Goal: Task Accomplishment & Management: Use online tool/utility

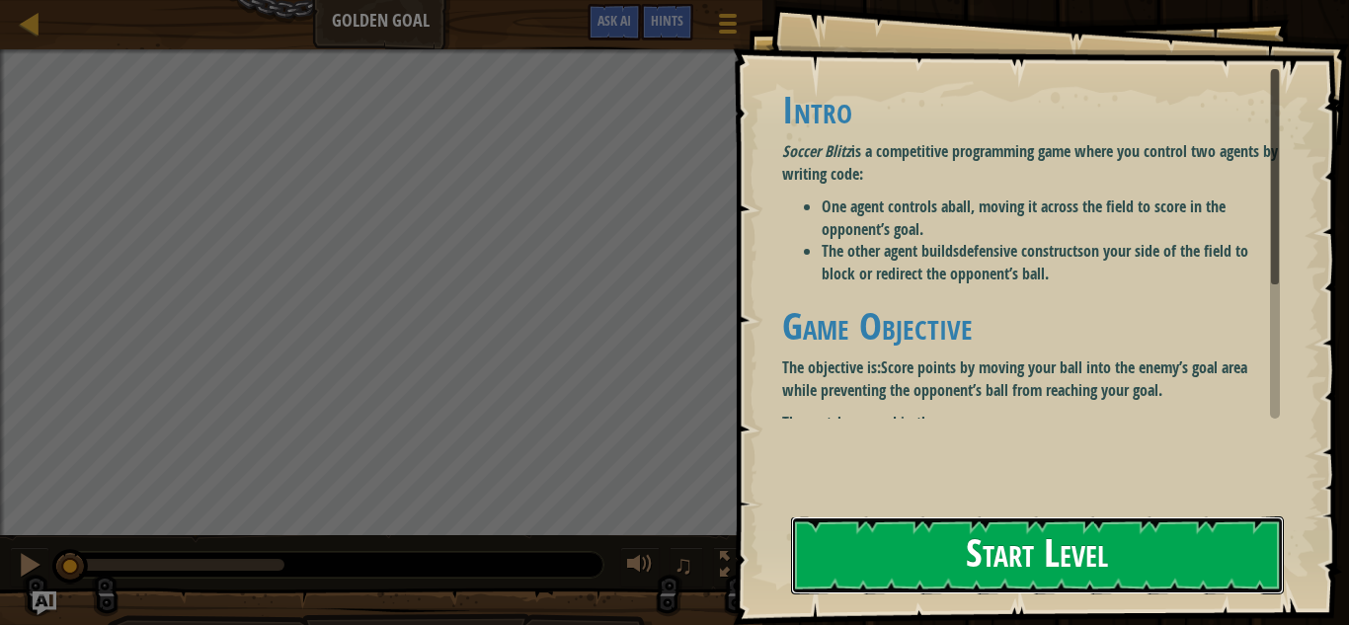
click at [977, 538] on button "Start Level" at bounding box center [1037, 556] width 493 height 78
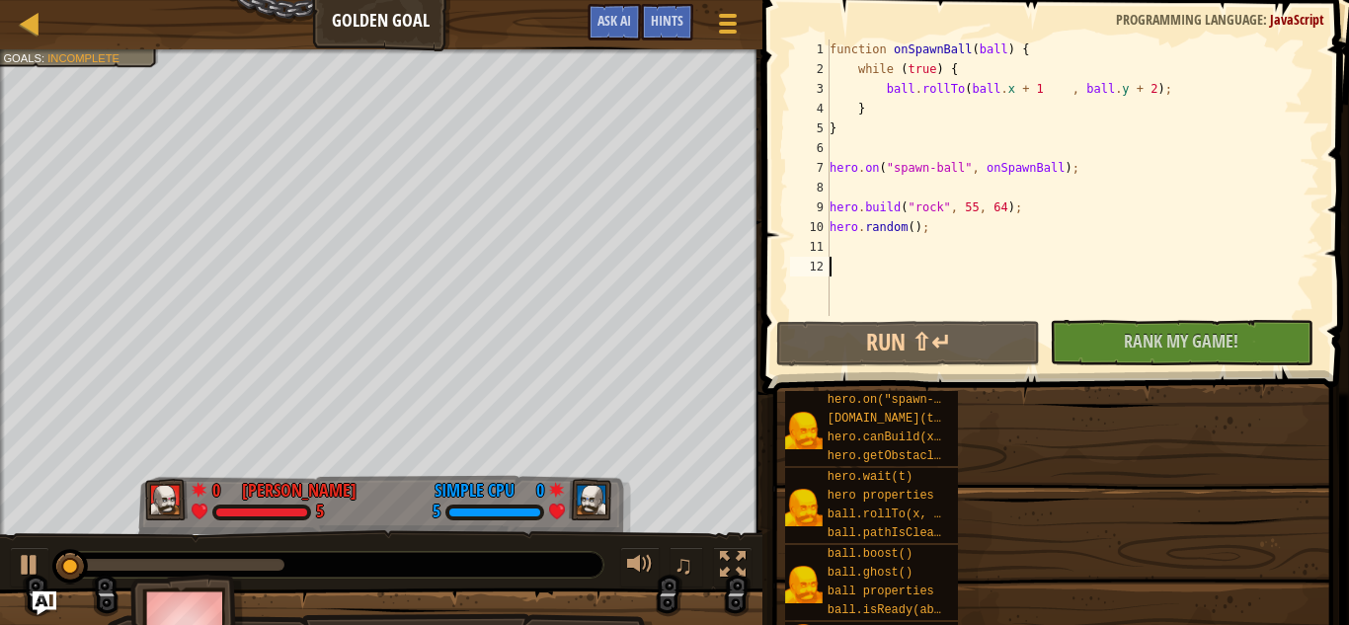
click at [977, 538] on div "hero.on("spawn-ball", f) [DOMAIN_NAME](type, x, y) hero.canBuild(x, y) hero.get…" at bounding box center [1059, 525] width 551 height 271
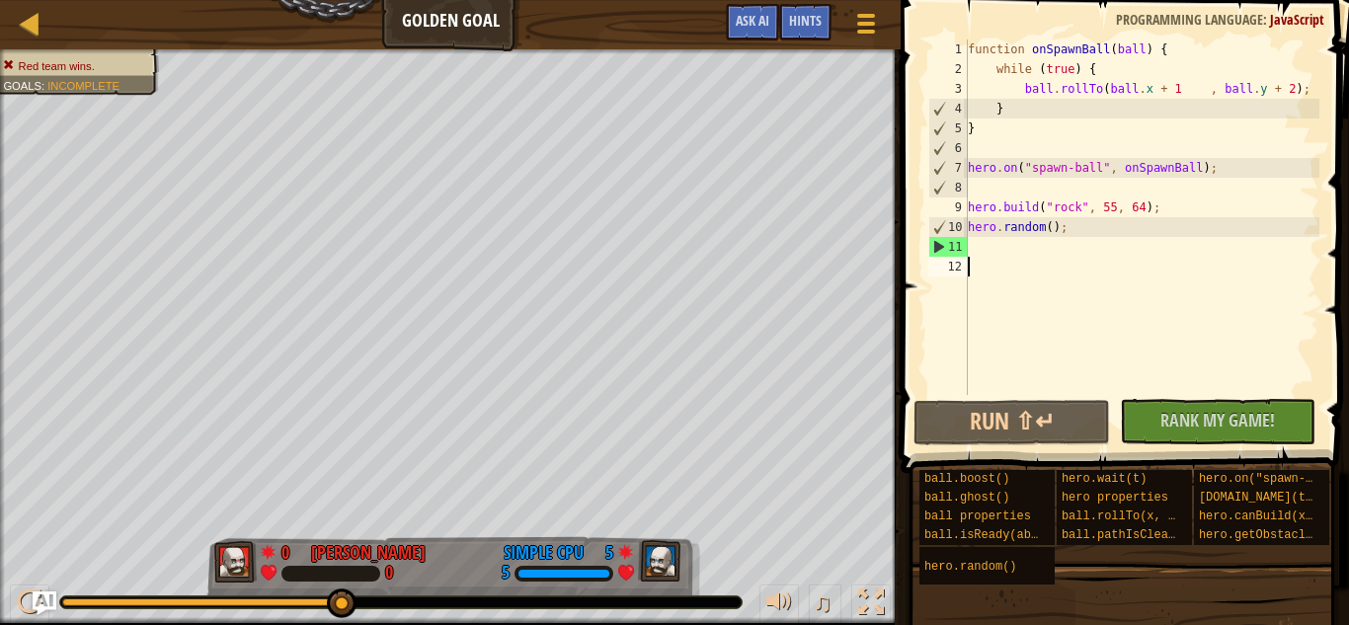
drag, startPoint x: 103, startPoint y: 605, endPoint x: 933, endPoint y: 671, distance: 832.4
click at [933, 0] on html "Ladder Golden Goal Game Menu Done Hints Ask AI 1 הההההההההההההההההההההההההההההה…" at bounding box center [674, 0] width 1349 height 0
drag, startPoint x: 91, startPoint y: 598, endPoint x: 390, endPoint y: 605, distance: 299.4
click at [390, 605] on div at bounding box center [401, 603] width 682 height 12
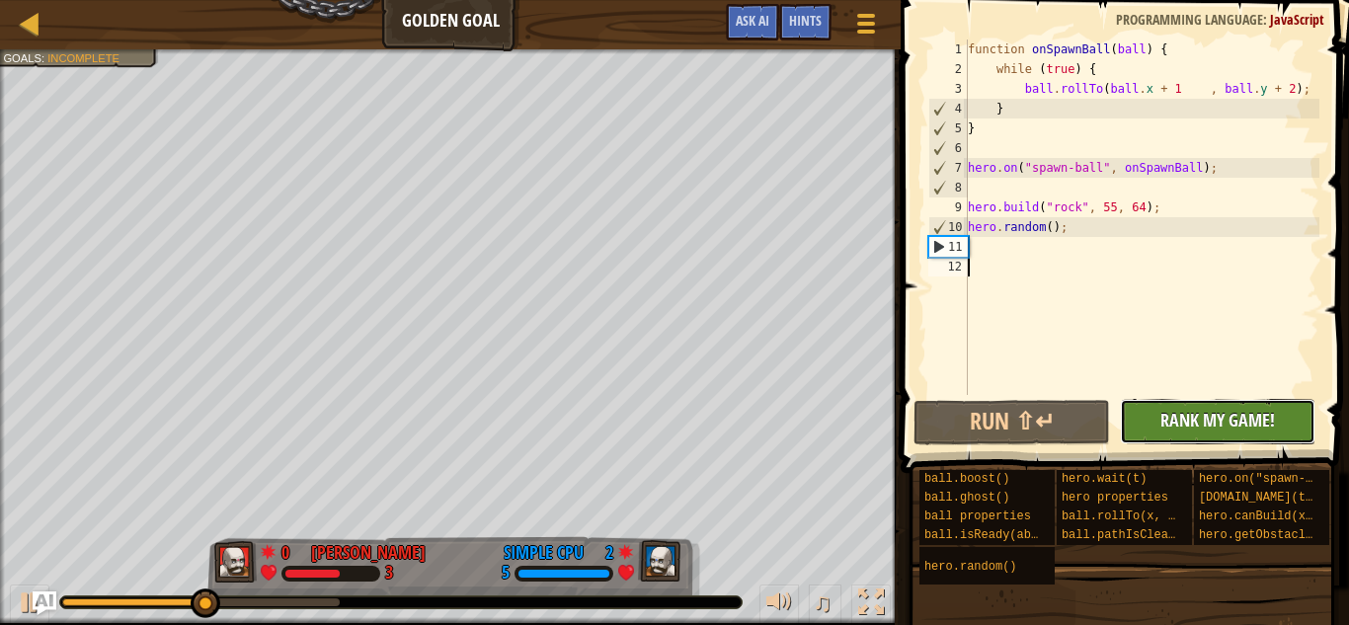
click at [1166, 430] on span "Rank My Game!" at bounding box center [1218, 420] width 115 height 25
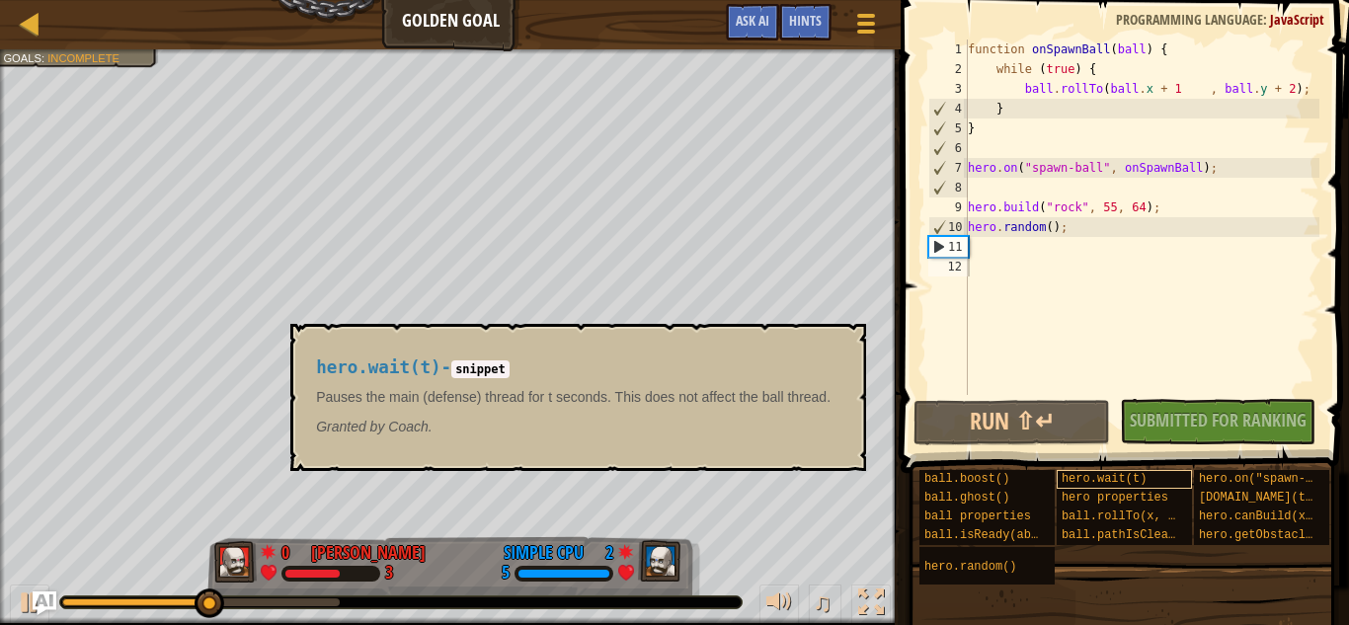
click at [1130, 486] on span "hero.wait(t)" at bounding box center [1104, 479] width 85 height 14
click at [1200, 414] on div "No New Code to Rank Rank My Game! Submitting... Submitted for Ranking Failed to…" at bounding box center [1208, 421] width 196 height 45
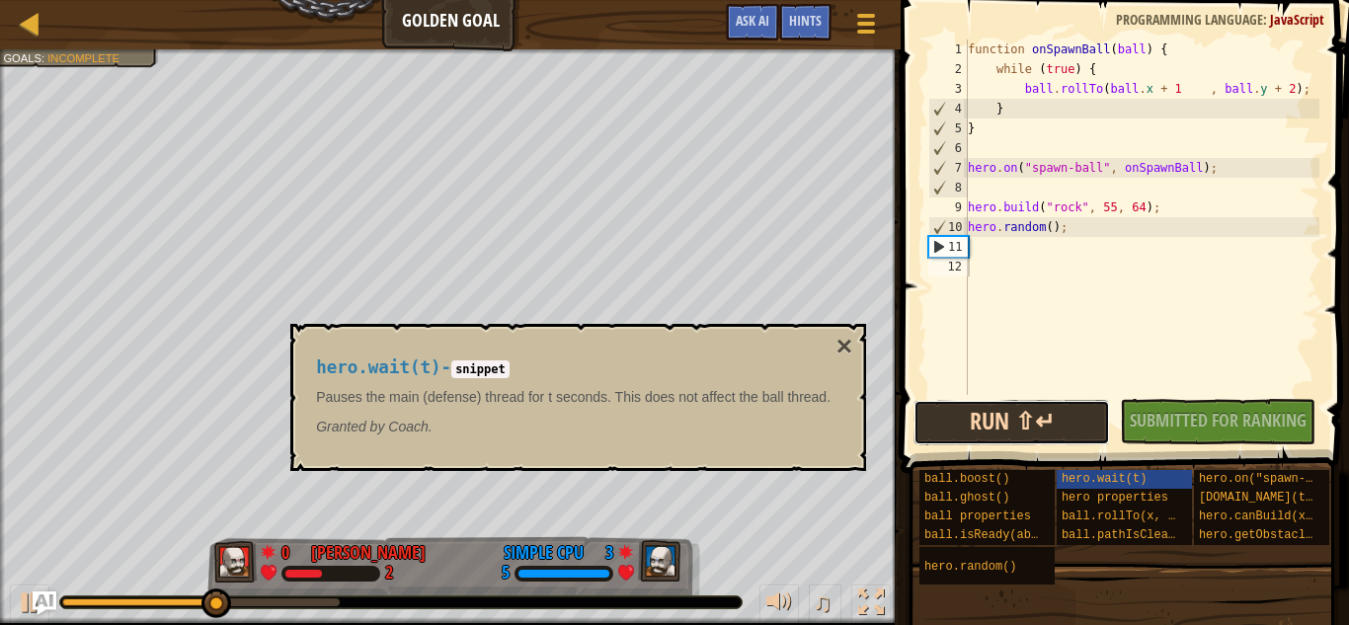
click at [1043, 433] on button "Run ⇧↵" at bounding box center [1012, 422] width 196 height 45
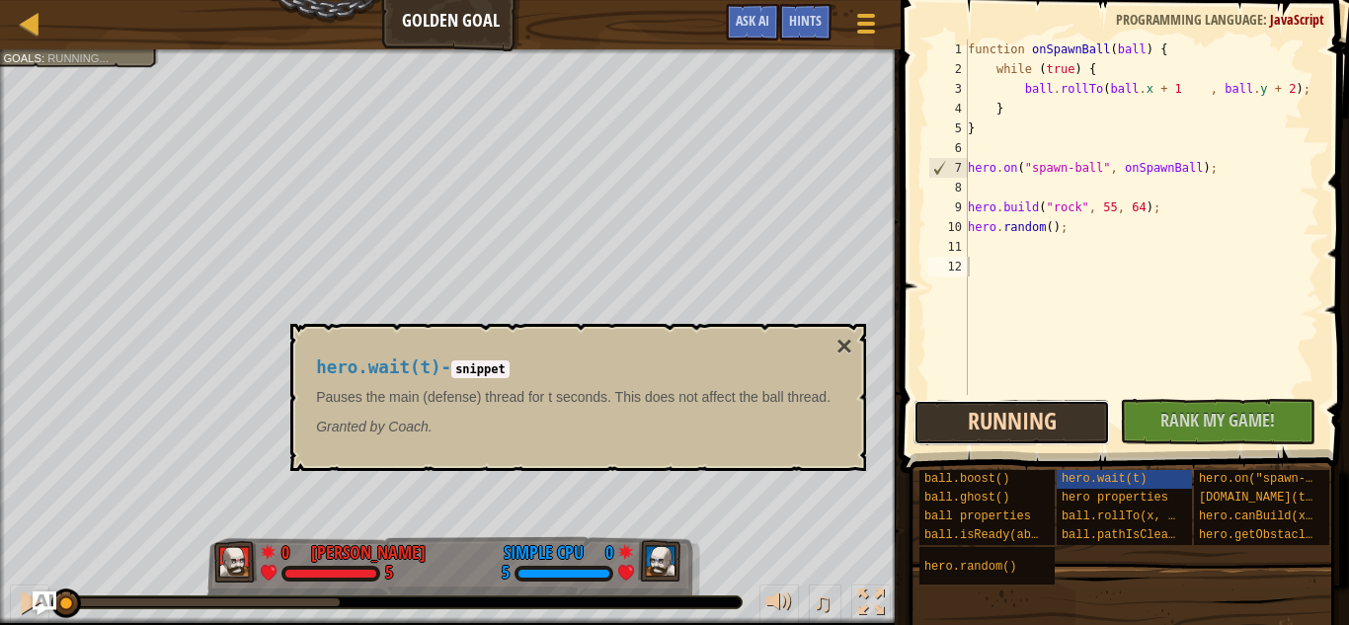
click at [1042, 432] on button "Running" at bounding box center [1012, 422] width 196 height 45
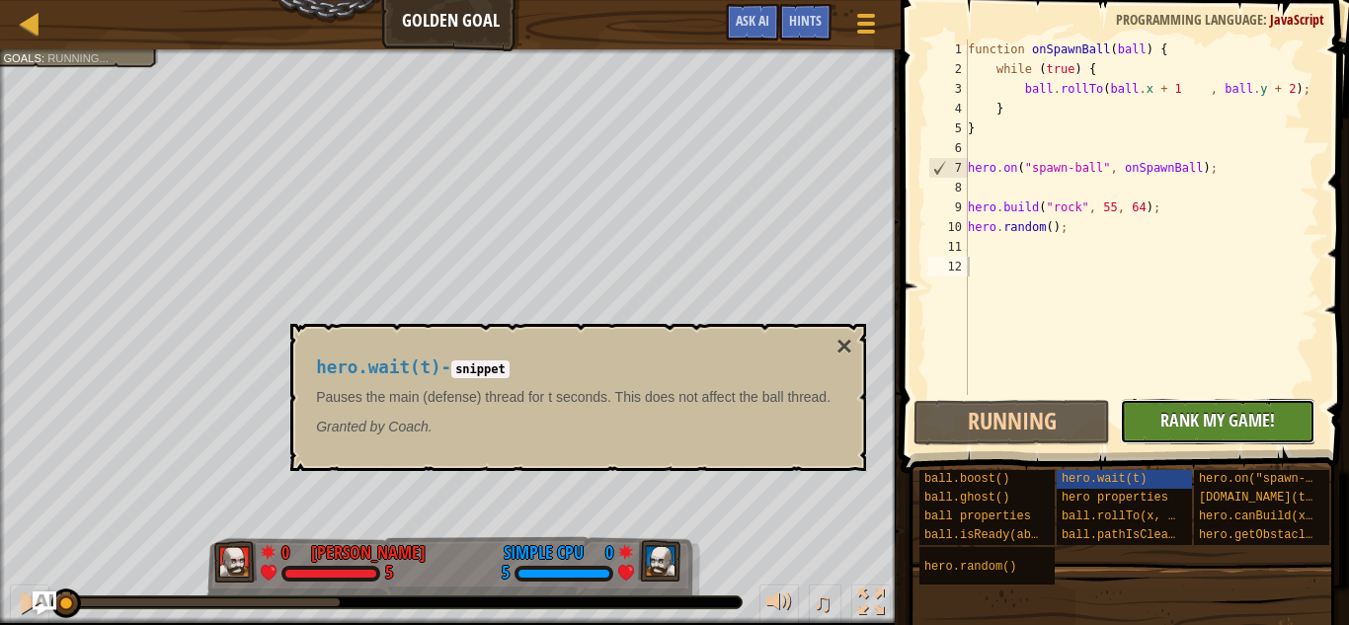
click at [1184, 417] on span "Rank My Game!" at bounding box center [1218, 420] width 115 height 25
click at [496, 16] on div "Ladder Golden Goal Game Menu Done Hints Ask AI" at bounding box center [450, 24] width 901 height 49
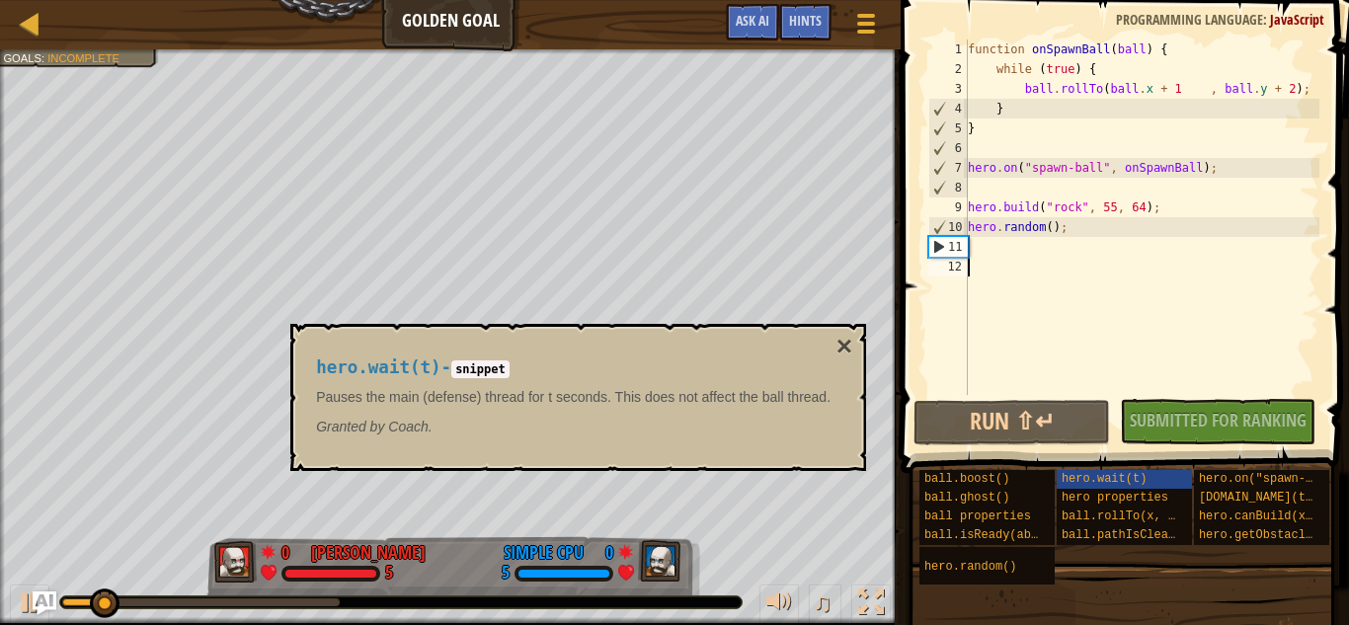
click at [501, 372] on code "snippet" at bounding box center [480, 370] width 58 height 18
click at [25, 18] on div at bounding box center [30, 23] width 25 height 25
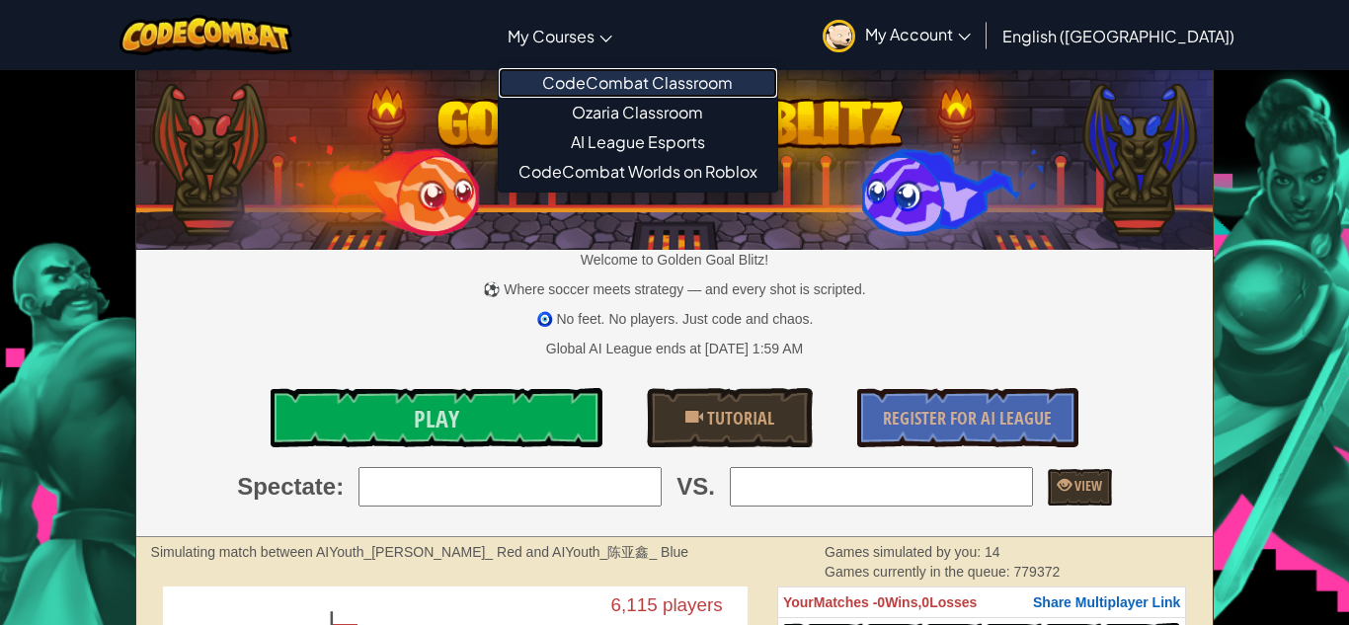
click at [683, 78] on link "CodeCombat Classroom" at bounding box center [638, 83] width 279 height 30
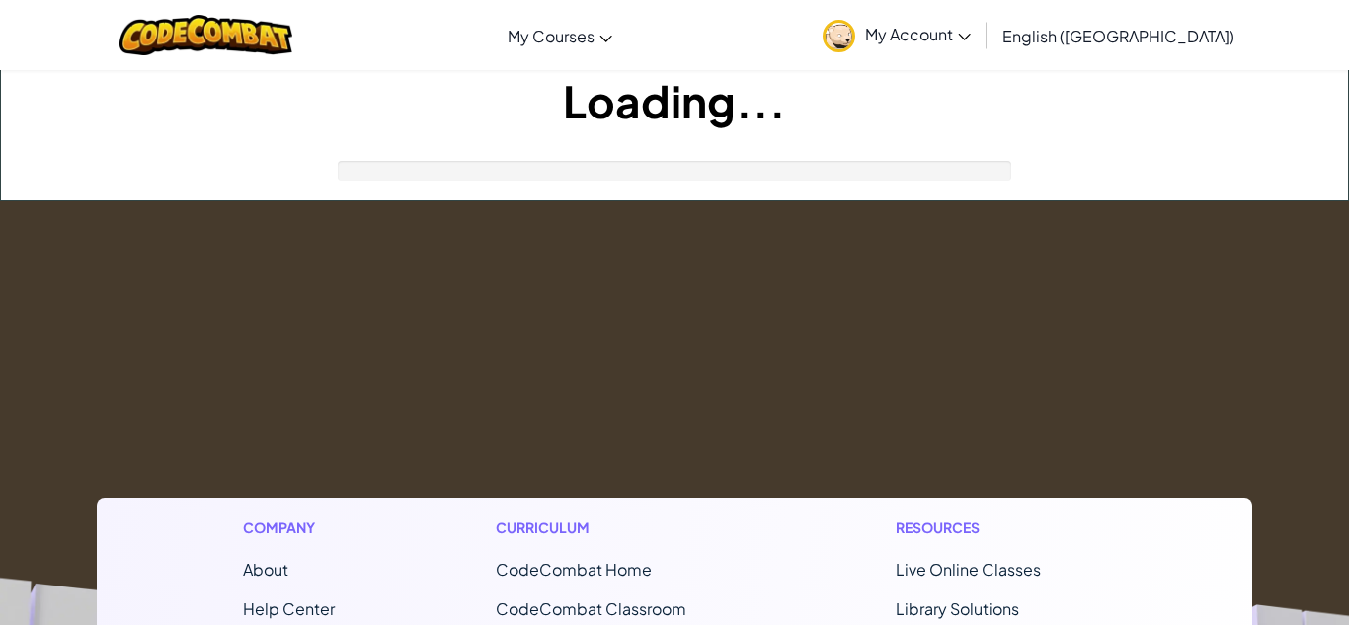
click at [683, 78] on h1 "Loading..." at bounding box center [674, 100] width 1347 height 61
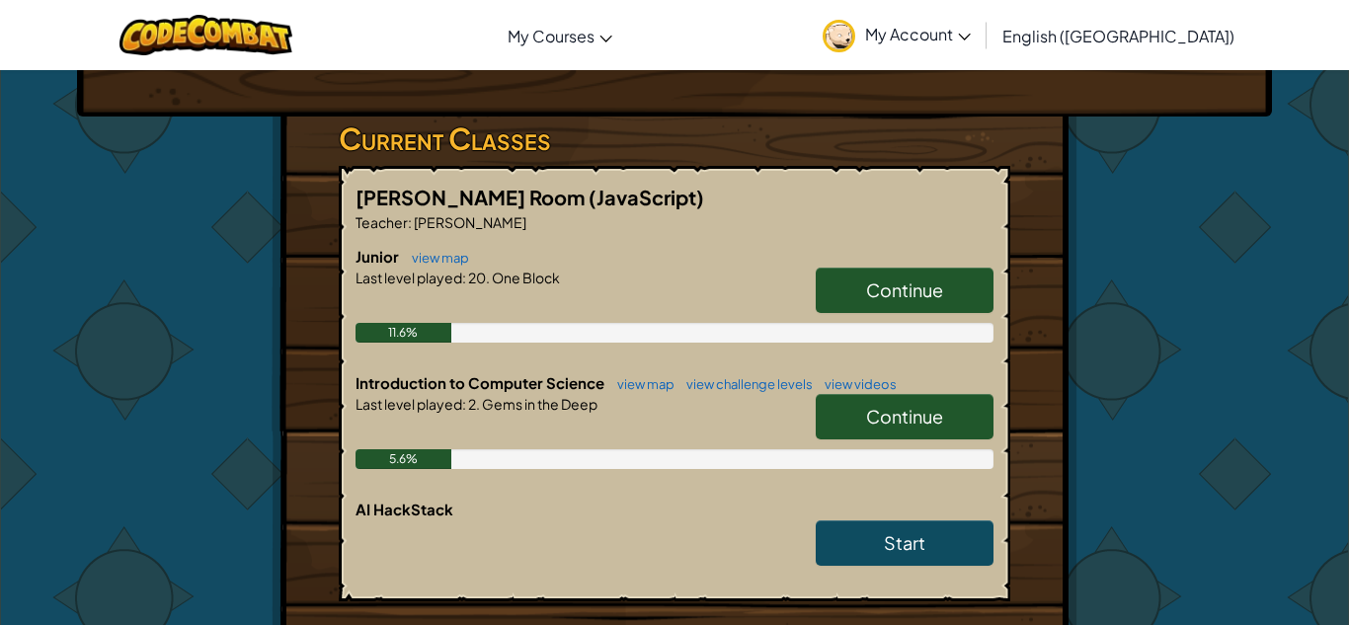
scroll to position [339, 0]
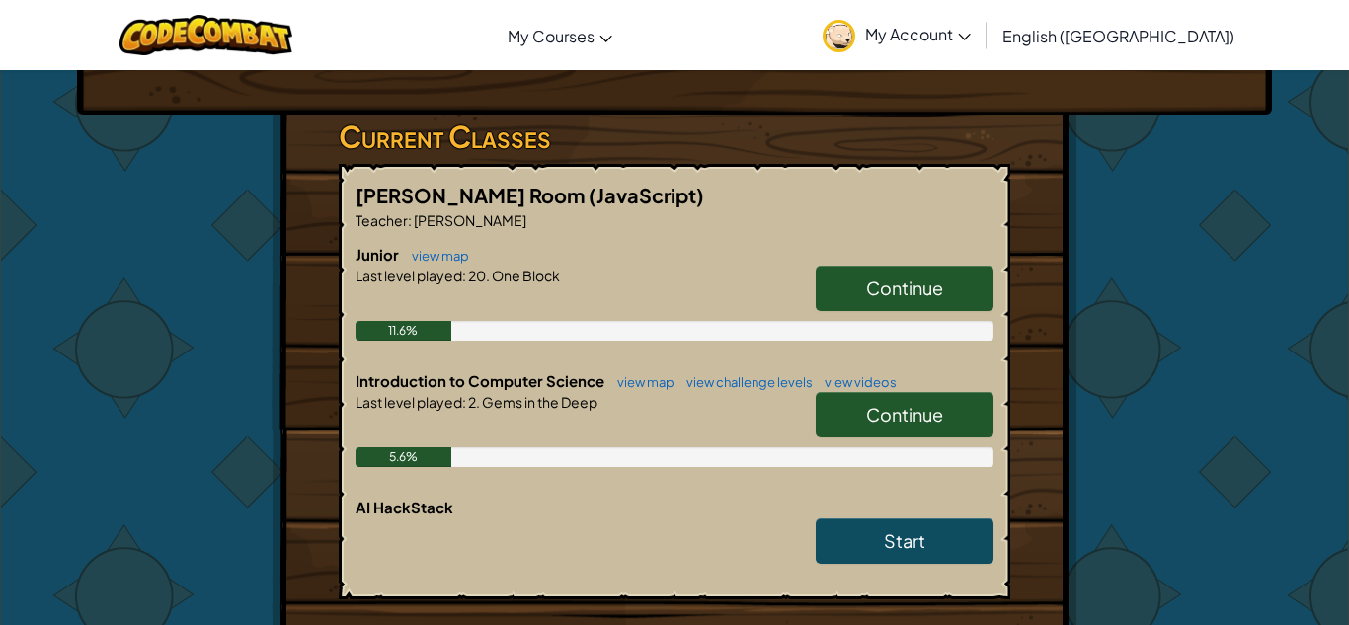
click at [903, 421] on span "Continue" at bounding box center [904, 414] width 77 height 23
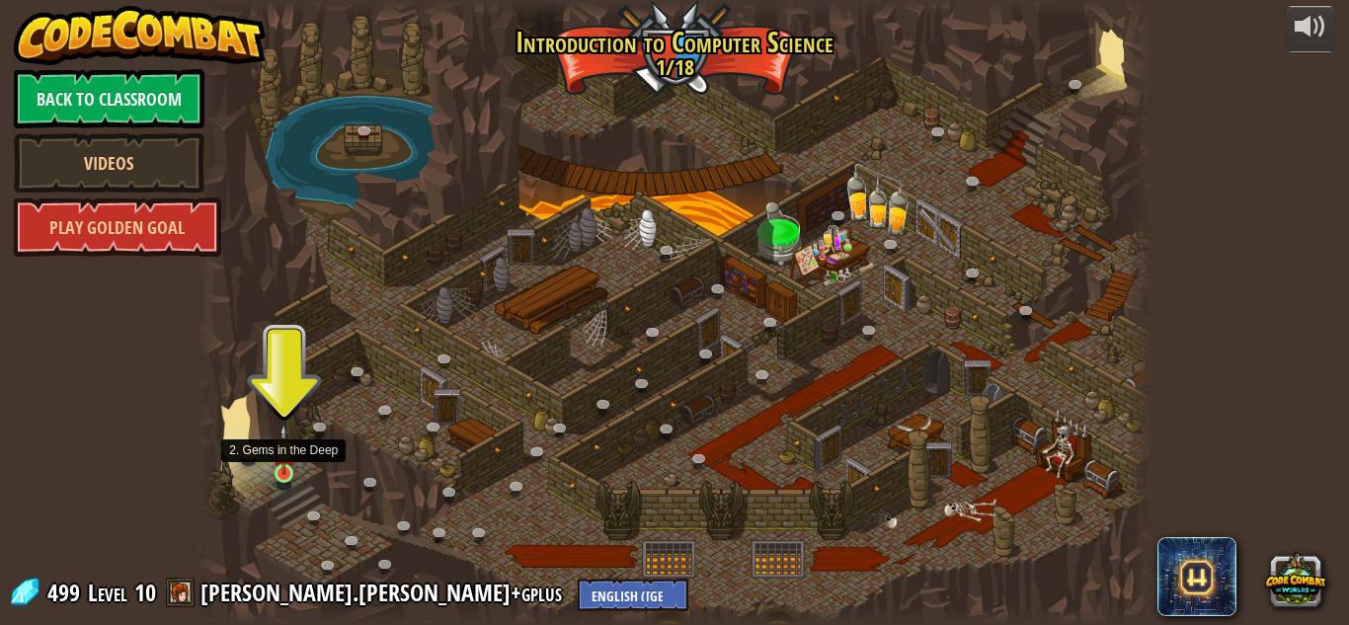
click at [284, 471] on img at bounding box center [284, 449] width 23 height 51
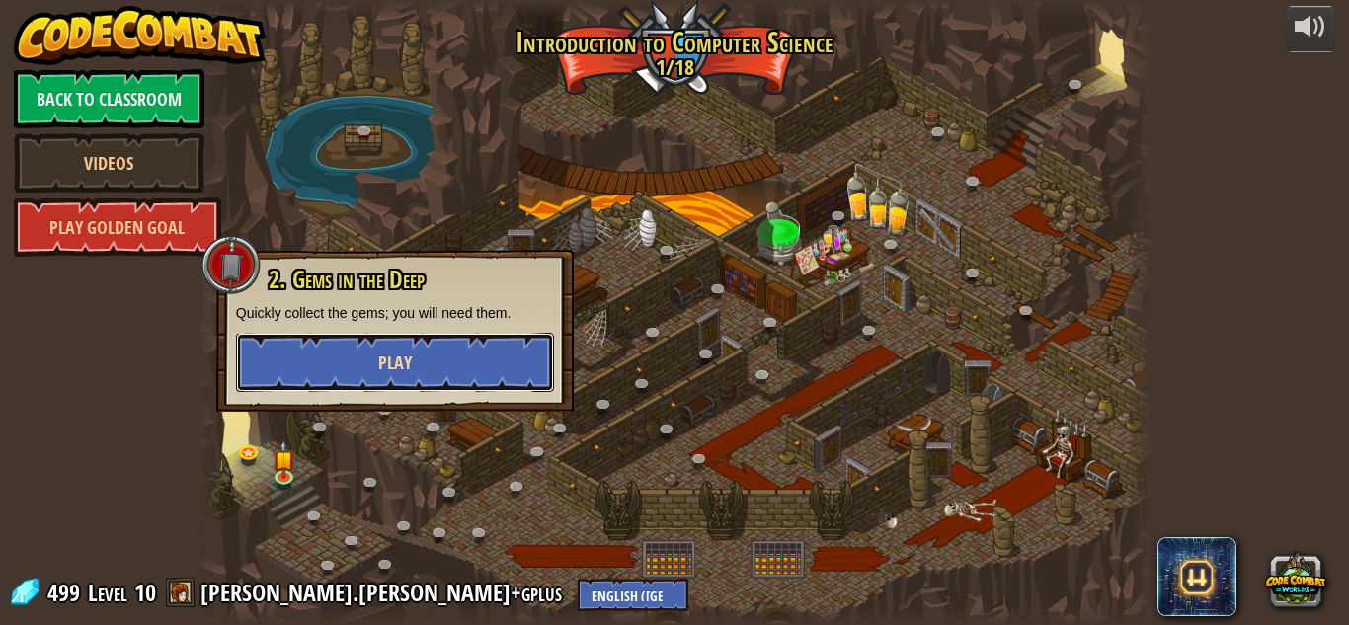
click at [450, 377] on button "Play" at bounding box center [395, 362] width 318 height 59
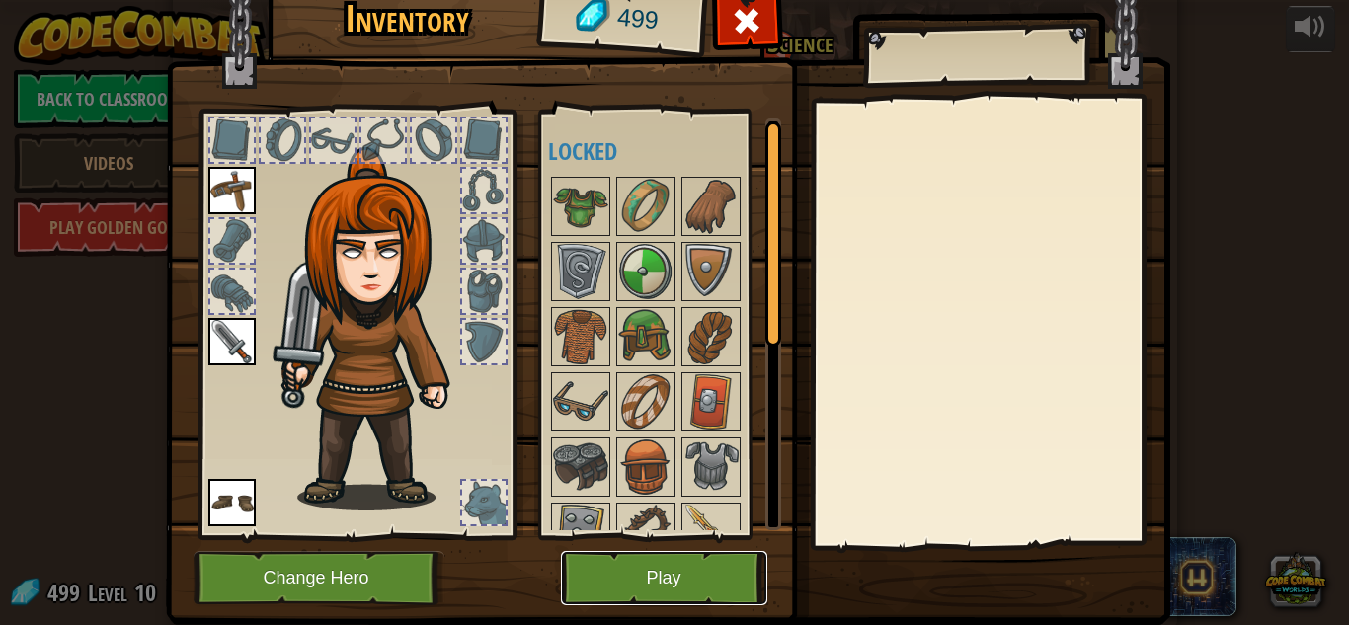
click at [687, 586] on button "Play" at bounding box center [664, 578] width 206 height 54
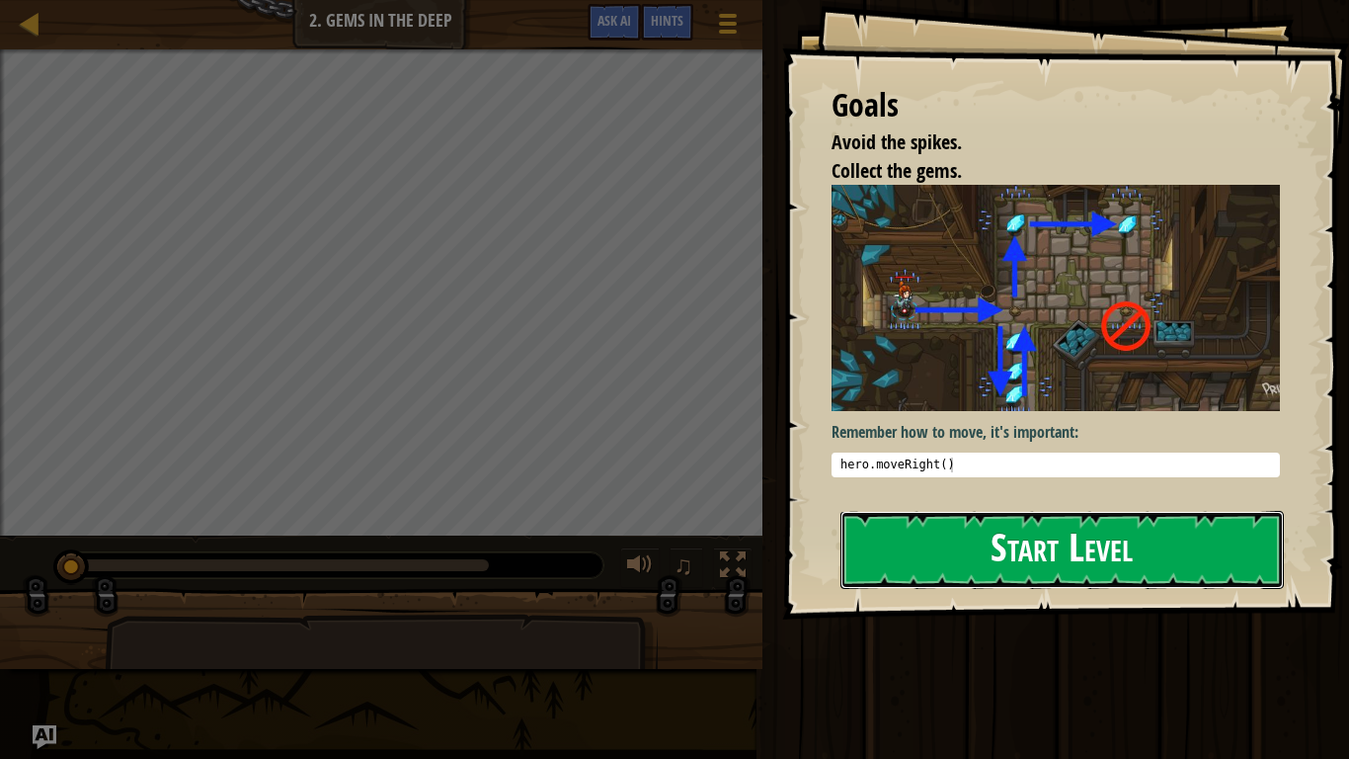
click at [1061, 564] on button "Start Level" at bounding box center [1063, 550] width 444 height 78
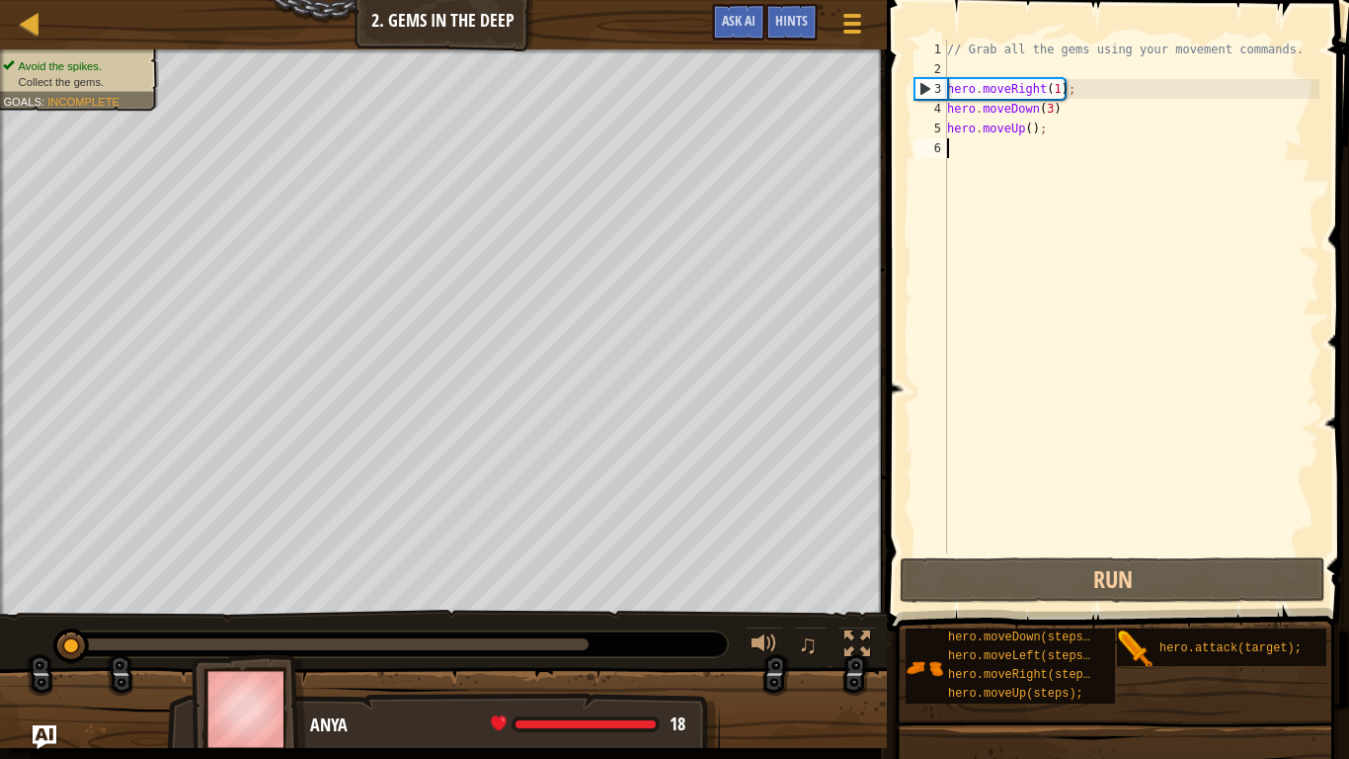
click at [1026, 133] on div "// Grab all the gems using your movement commands. hero . moveRight ( 1 ) ; her…" at bounding box center [1131, 316] width 376 height 553
type textarea "hero.moveUp();"
click at [981, 246] on div "// Grab all the gems using your movement commands. hero . moveRight ( 1 ) ; her…" at bounding box center [1131, 316] width 376 height 553
click at [1029, 131] on div "// Grab all the gems using your movement commands. hero . moveRight ( 1 ) ; her…" at bounding box center [1131, 316] width 376 height 553
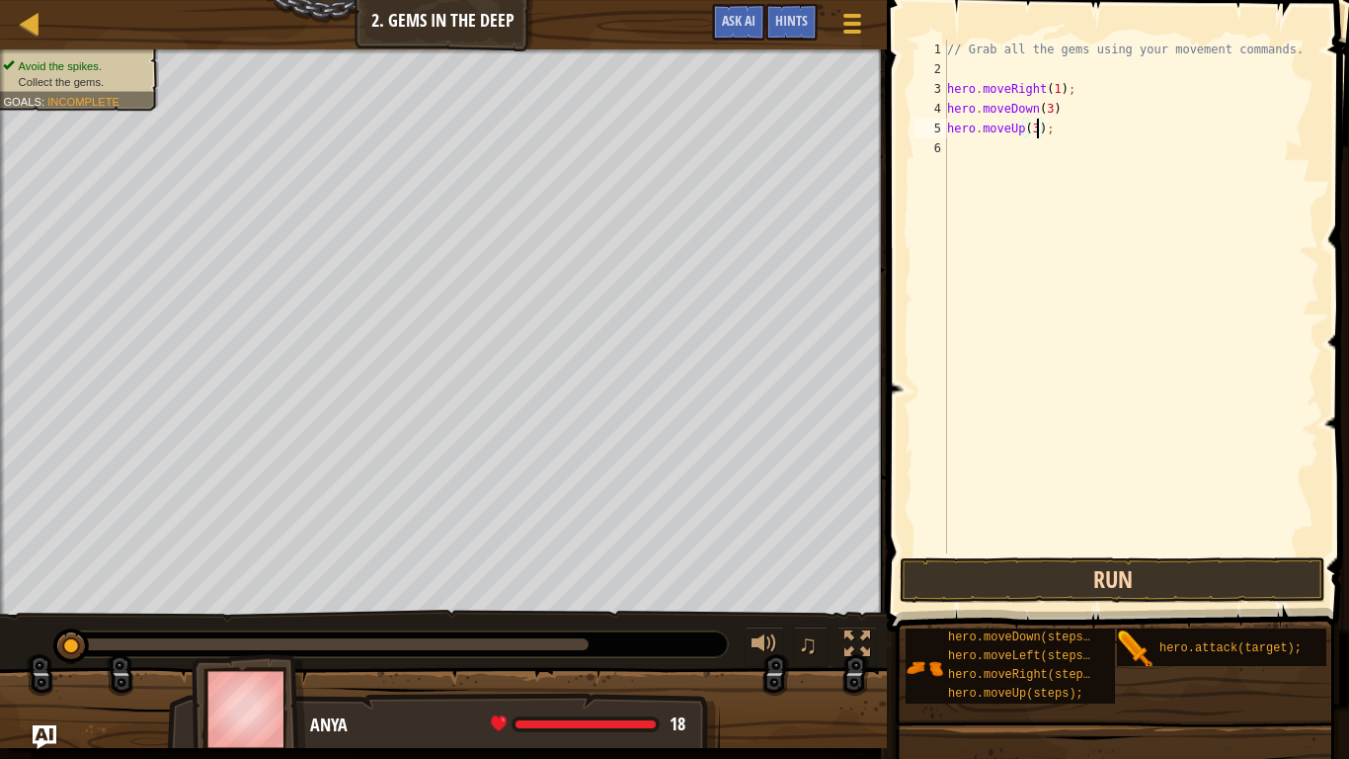
type textarea "hero.moveUp(3);"
click at [1088, 576] on button "Run" at bounding box center [1113, 579] width 426 height 45
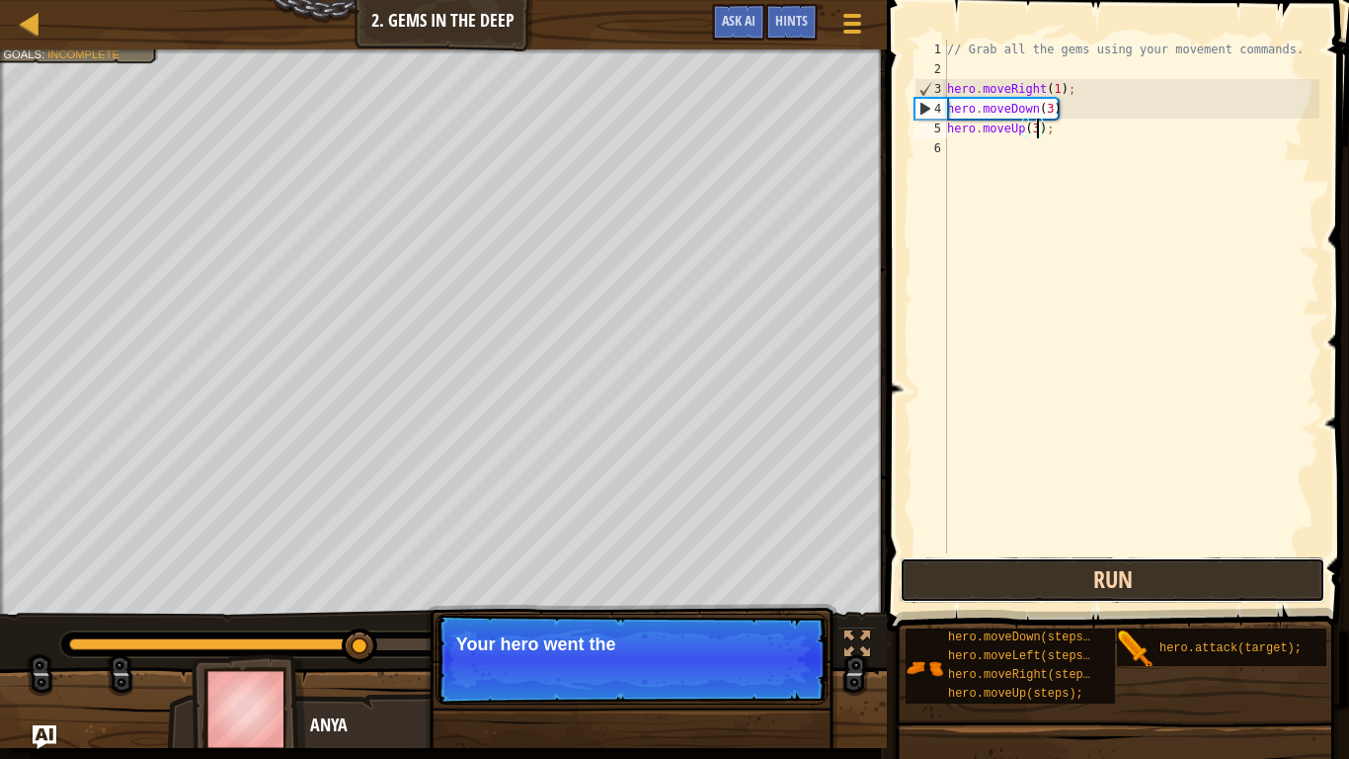
click at [1080, 579] on button "Run" at bounding box center [1113, 579] width 426 height 45
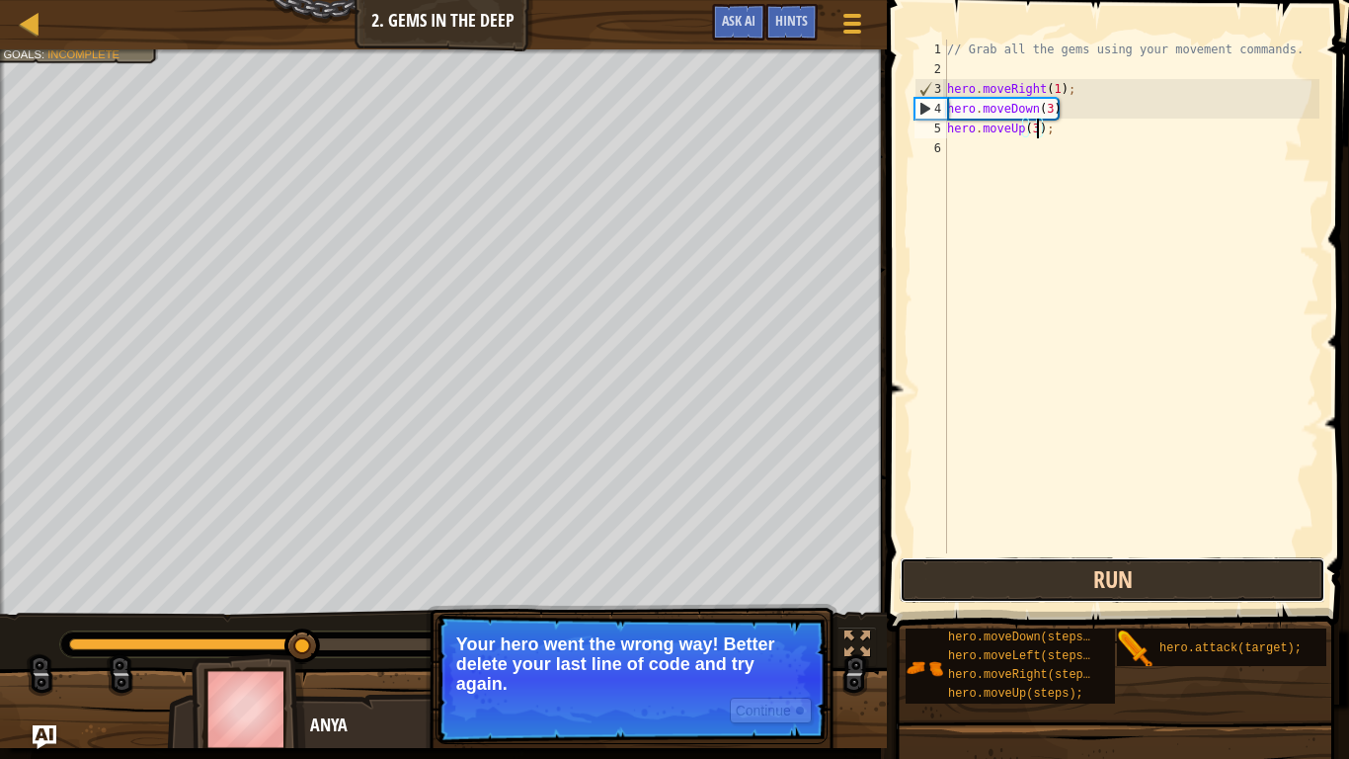
click at [1080, 579] on button "Run" at bounding box center [1113, 579] width 426 height 45
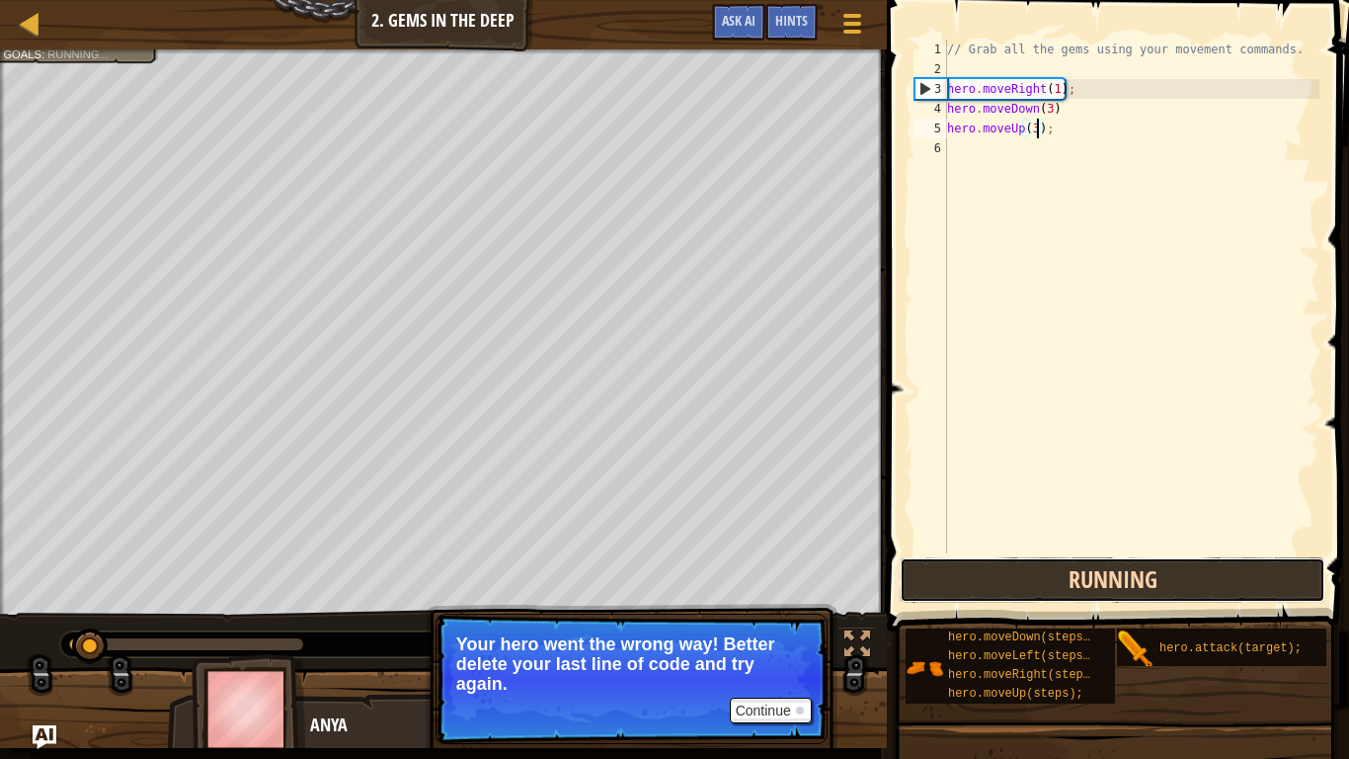
click at [1080, 579] on button "Running" at bounding box center [1113, 579] width 426 height 45
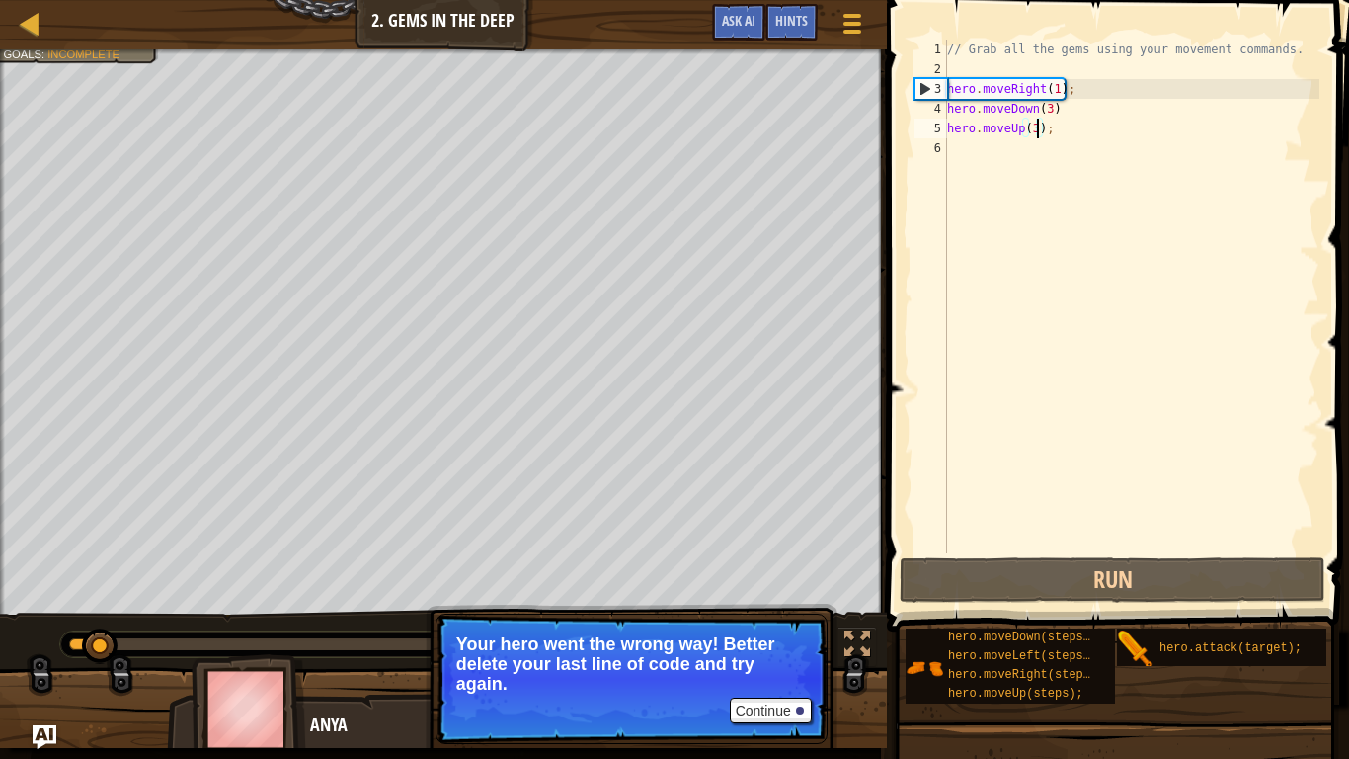
click at [1048, 141] on div "// Grab all the gems using your movement commands. hero . moveRight ( 1 ) ; her…" at bounding box center [1131, 316] width 376 height 553
click at [1051, 138] on div "// Grab all the gems using your movement commands. hero . moveRight ( 1 ) ; her…" at bounding box center [1131, 316] width 376 height 553
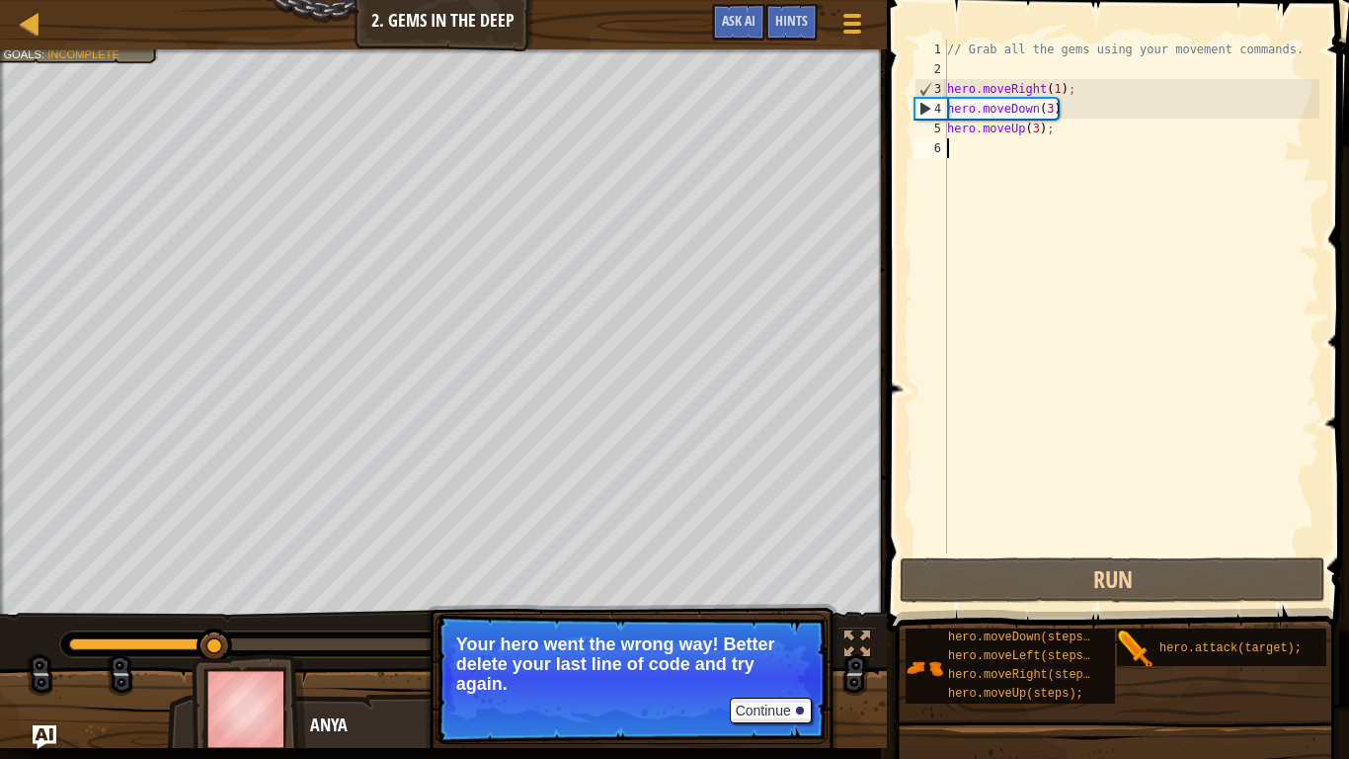
click at [979, 132] on div "// Grab all the gems using your movement commands. hero . moveRight ( 1 ) ; her…" at bounding box center [1131, 316] width 376 height 553
type textarea "hero.moveUp(3);"
click at [1054, 138] on div "// Grab all the gems using your movement commands. hero . moveRight ( 1 ) ; her…" at bounding box center [1131, 316] width 376 height 553
click at [1048, 132] on div "// Grab all the gems using your movement commands. hero . moveRight ( 1 ) ; her…" at bounding box center [1131, 316] width 376 height 553
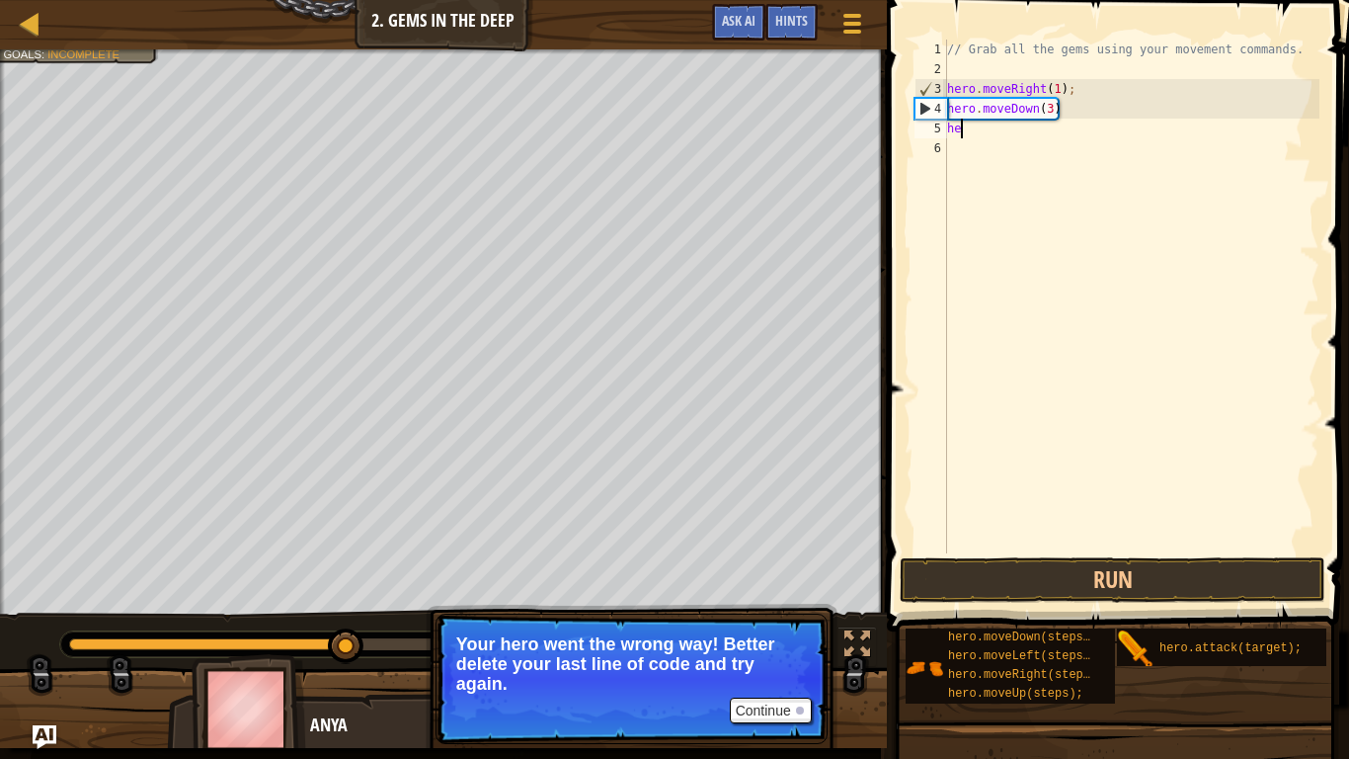
type textarea "h"
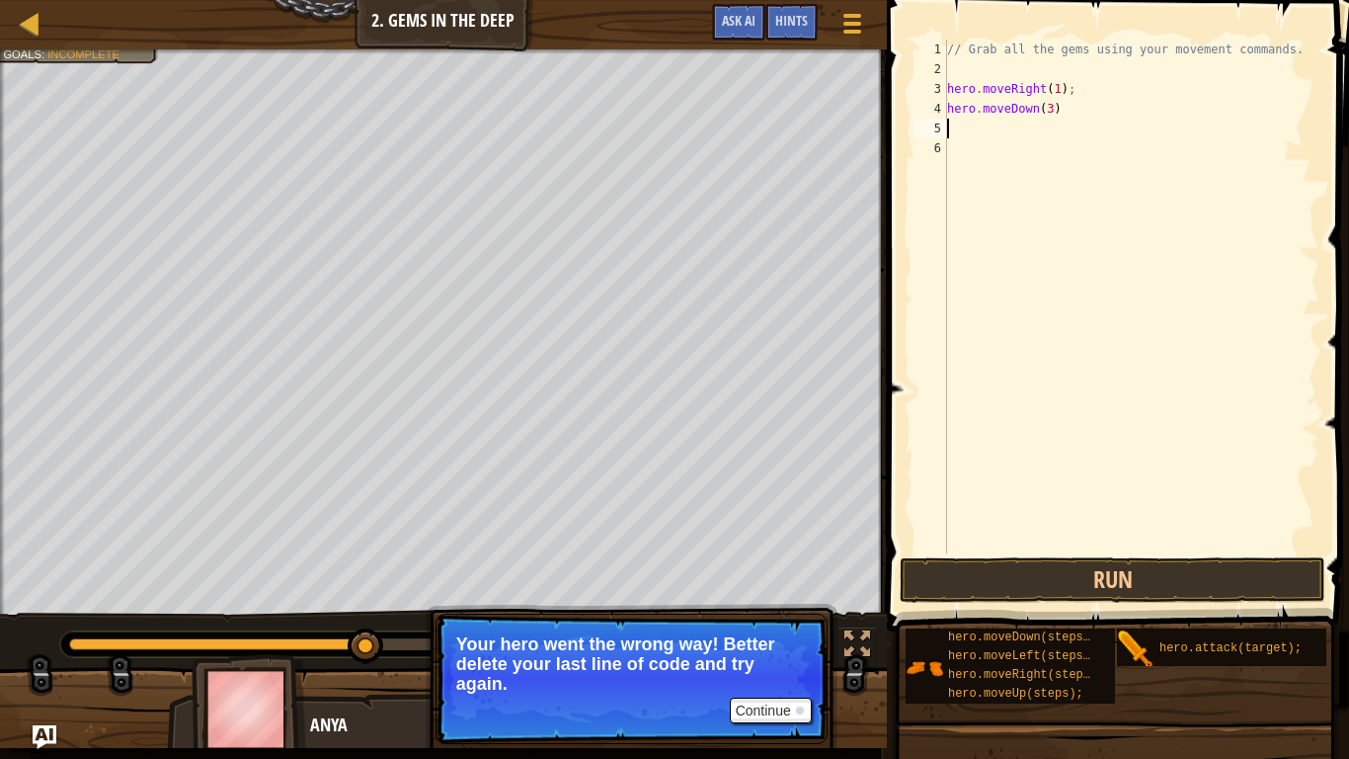
type textarea "h"
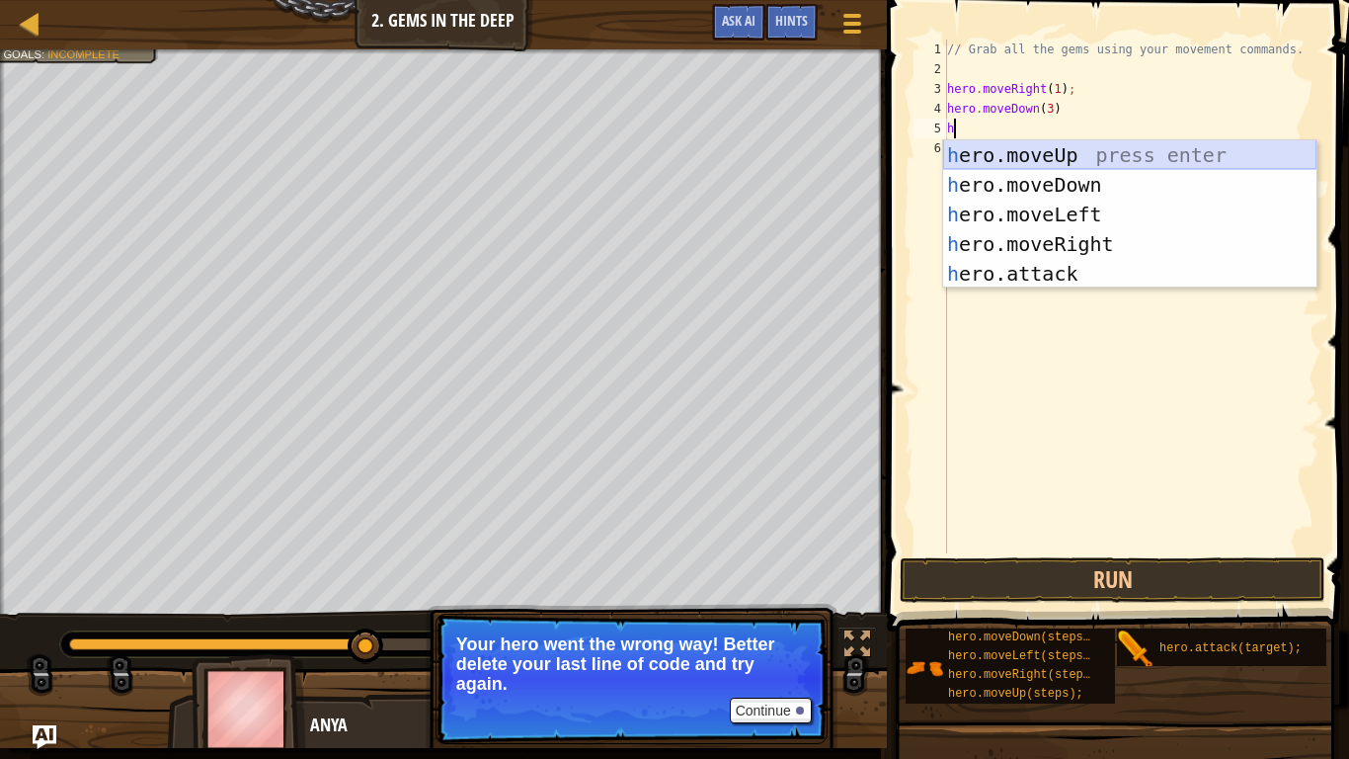
click at [1123, 149] on div "h ero.moveUp press enter h ero.moveDown press enter h ero.moveLeft press enter …" at bounding box center [1129, 243] width 373 height 207
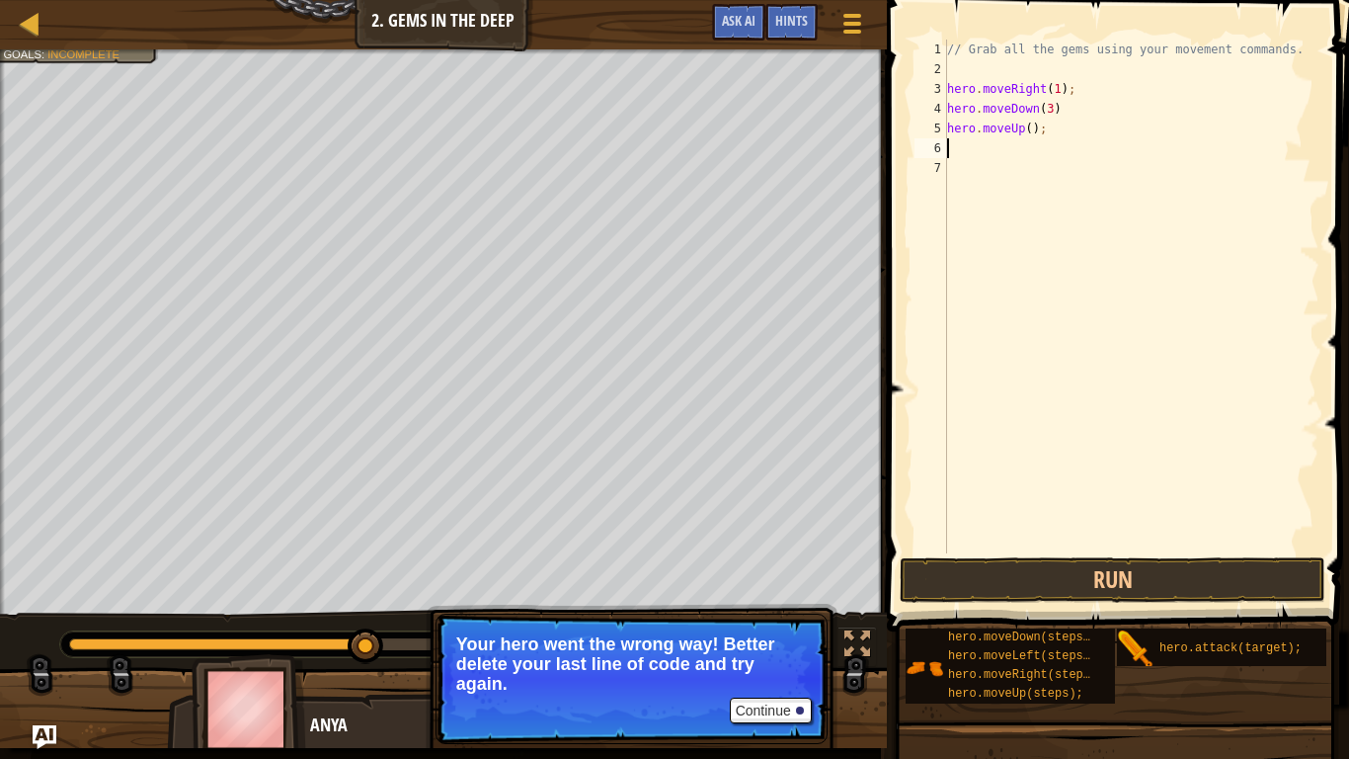
click at [1031, 132] on div "// Grab all the gems using your movement commands. hero . moveRight ( 1 ) ; her…" at bounding box center [1131, 316] width 376 height 553
click at [1144, 589] on button "Run" at bounding box center [1113, 579] width 426 height 45
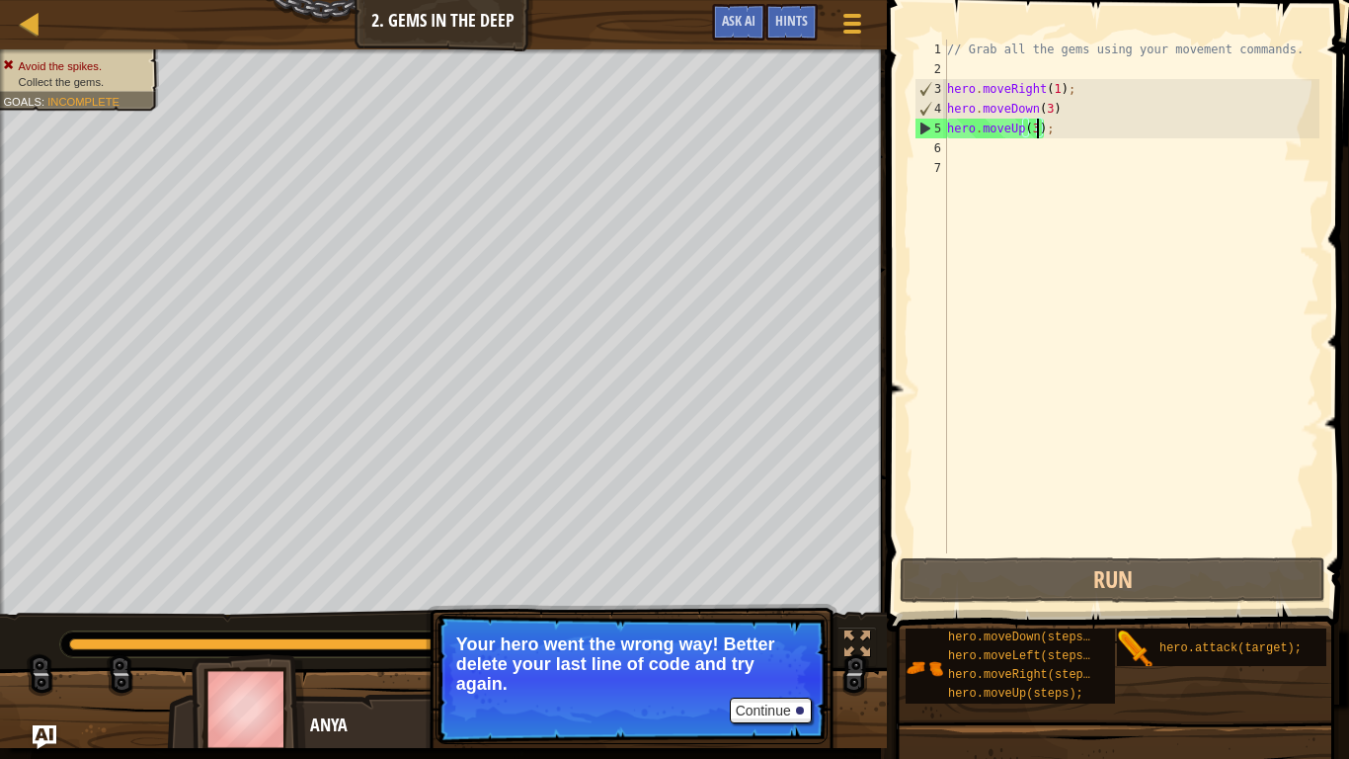
click at [1064, 137] on div "// Grab all the gems using your movement commands. hero . moveRight ( 1 ) ; her…" at bounding box center [1131, 316] width 376 height 553
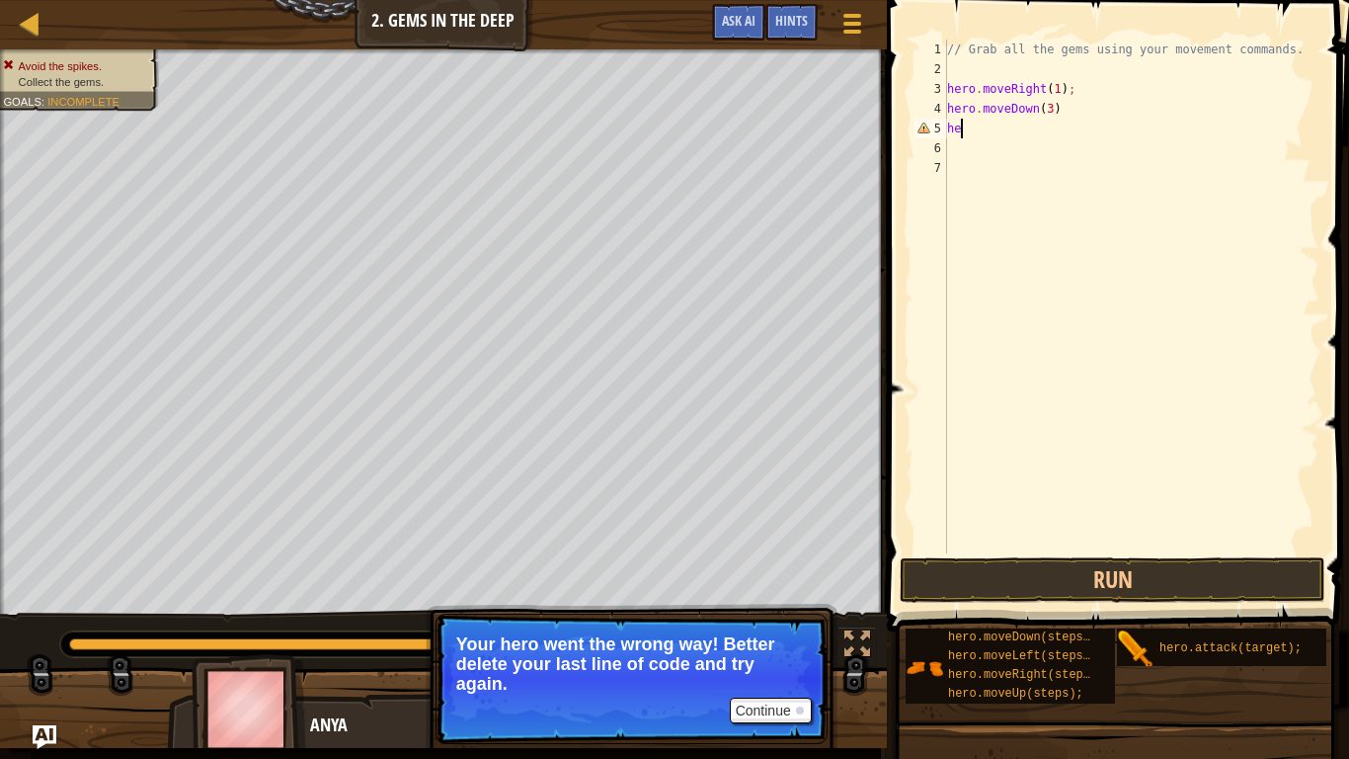
scroll to position [9, 1]
type textarea "h"
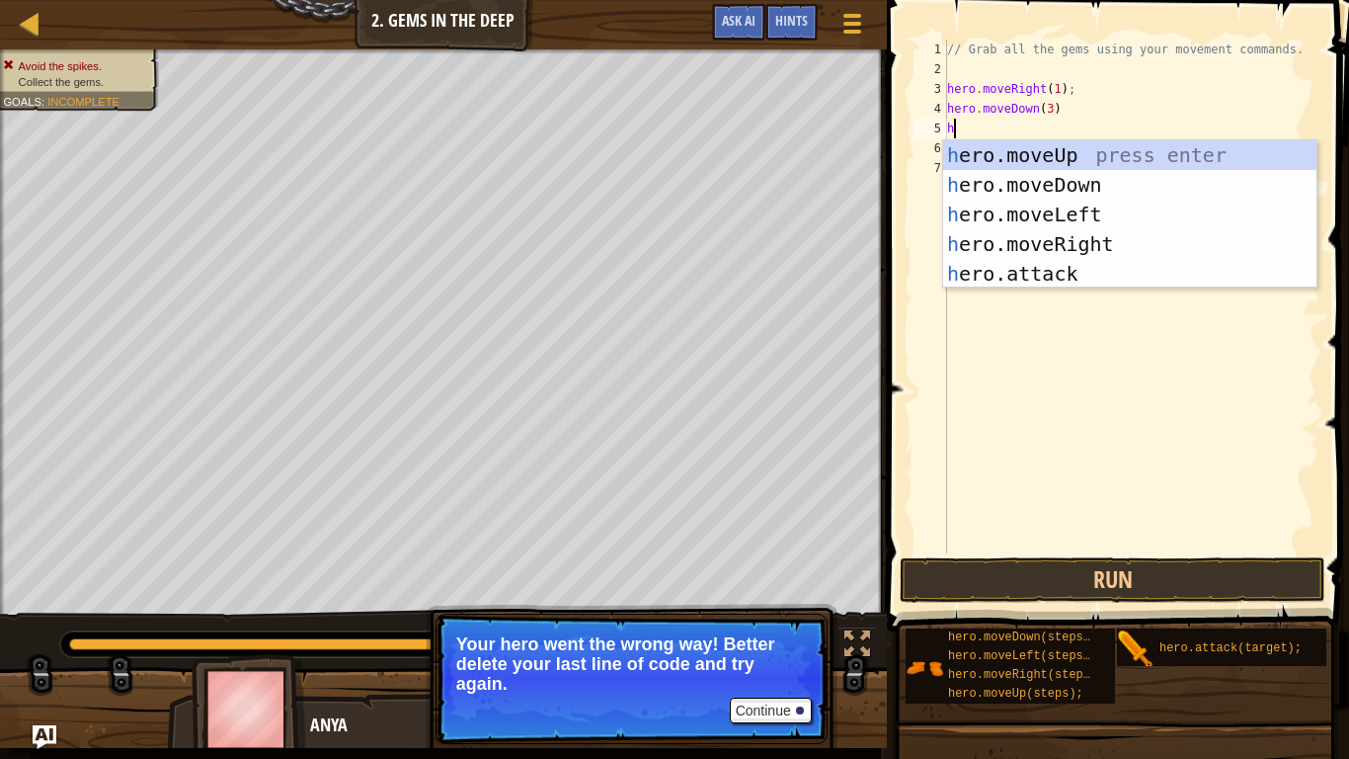
type textarea "he"
click at [1140, 243] on div "he ro.moveUp press enter he ro.moveDown press enter he ro.moveLeft press enter …" at bounding box center [1129, 243] width 373 height 207
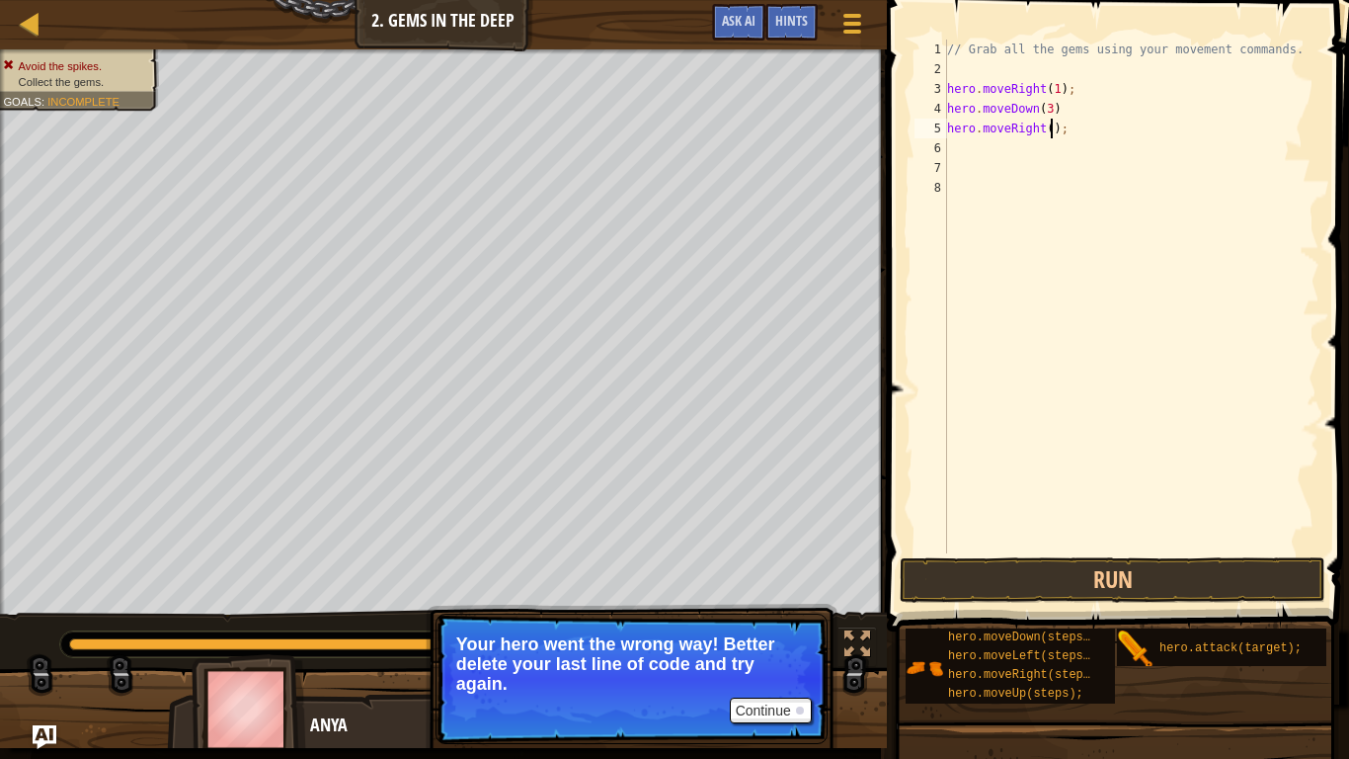
click at [1050, 134] on div "// Grab all the gems using your movement commands. hero . moveRight ( 1 ) ; her…" at bounding box center [1131, 316] width 376 height 553
click at [1114, 574] on button "Run" at bounding box center [1113, 579] width 426 height 45
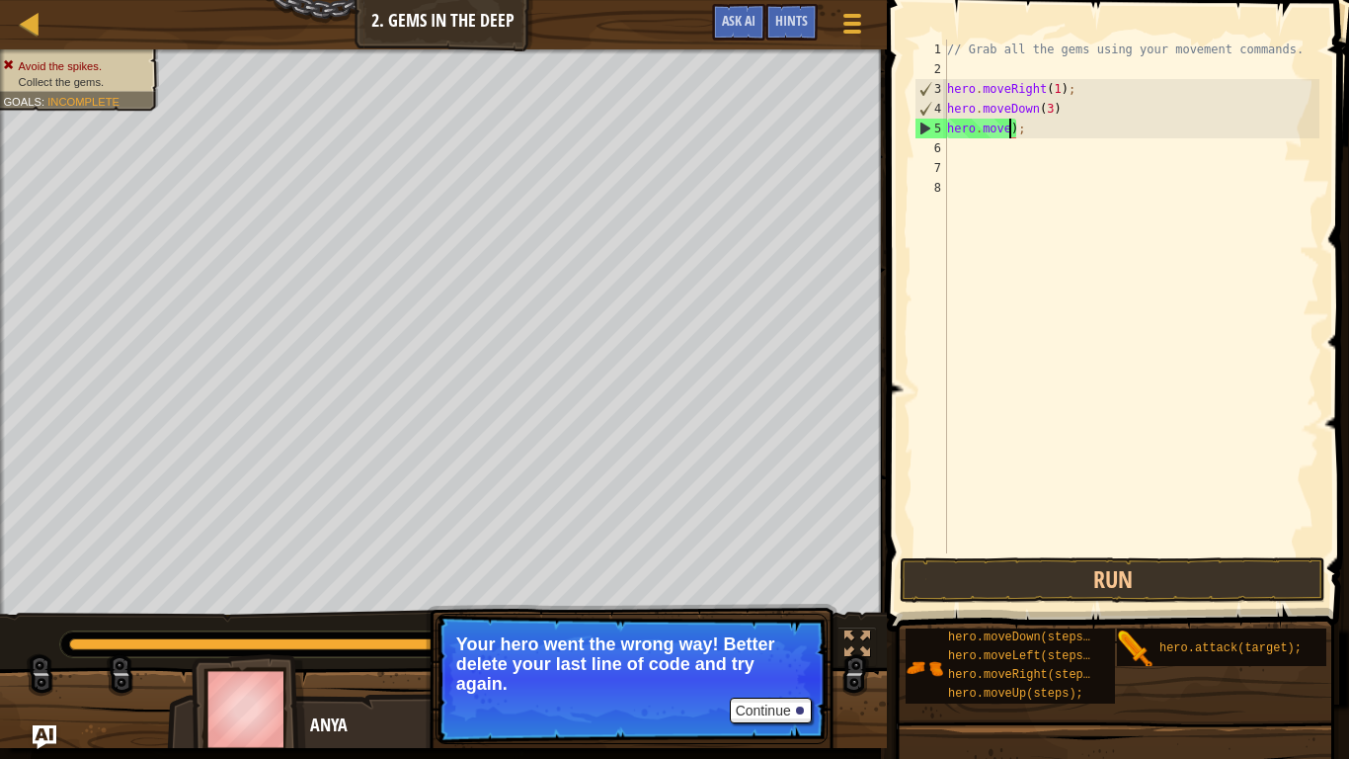
scroll to position [9, 10]
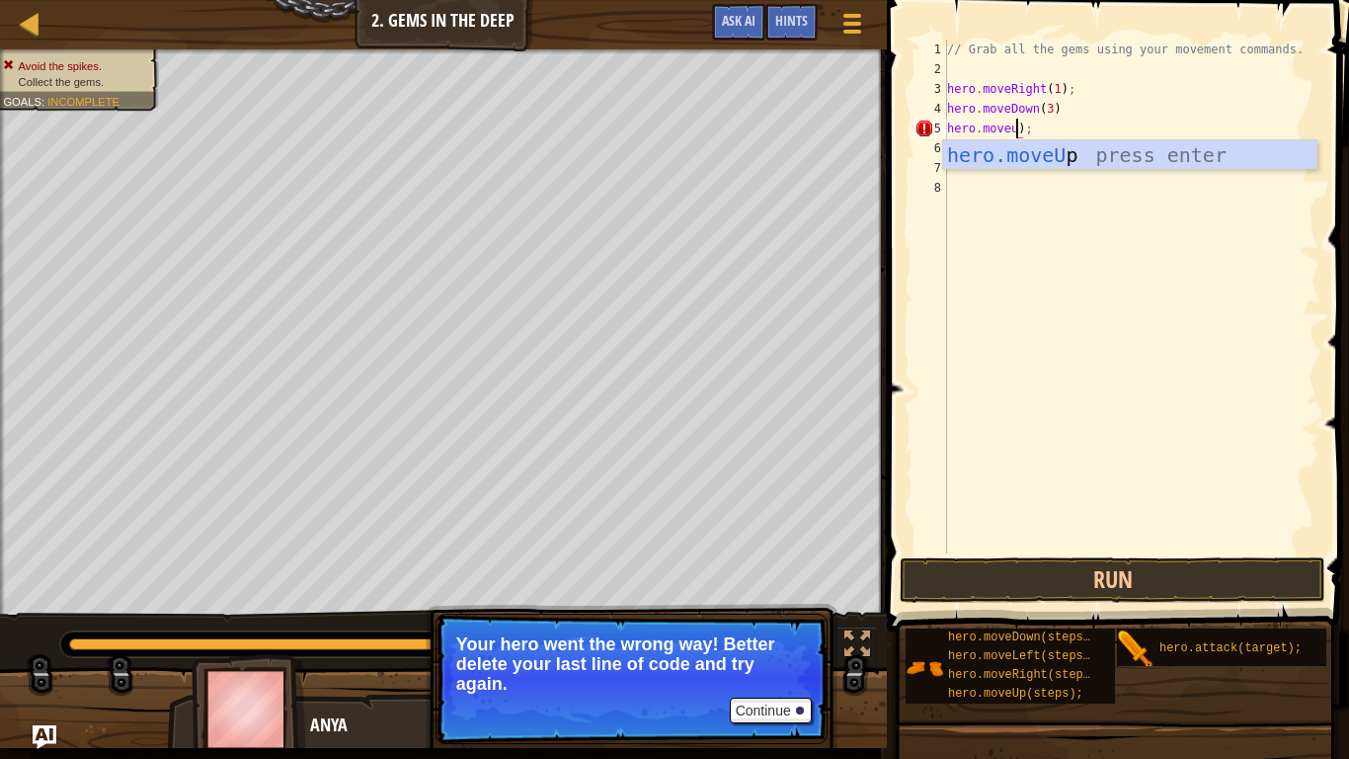
type textarea "hero.moveup);"
click at [1071, 169] on div "// Grab all the gems using your movement commands. hero . moveRight ( 1 ) ; her…" at bounding box center [1131, 316] width 376 height 553
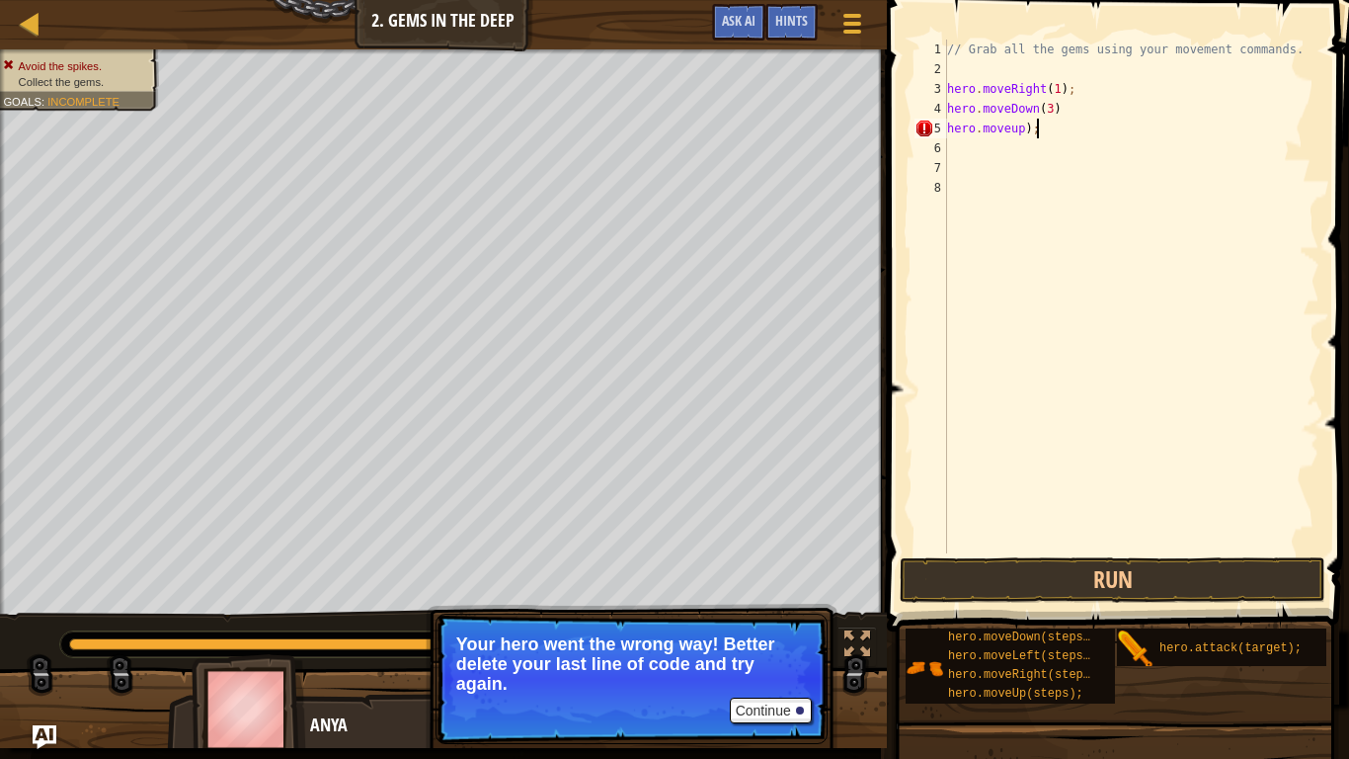
click at [1037, 134] on div "// Grab all the gems using your movement commands. hero . moveRight ( 1 ) ; her…" at bounding box center [1131, 316] width 376 height 553
type textarea "hero.m"
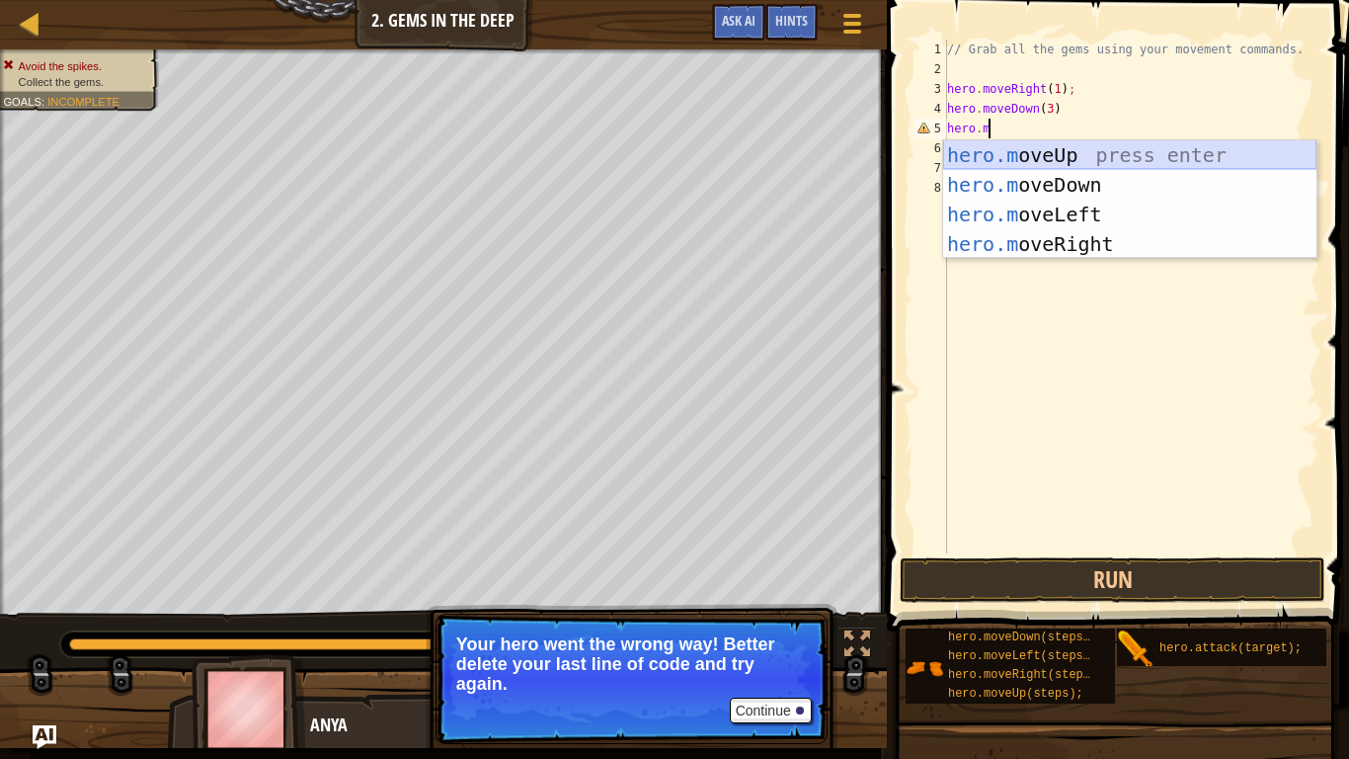
click at [1048, 160] on div "hero.m oveUp press enter hero.m oveDown press enter hero.m oveLeft press enter …" at bounding box center [1129, 229] width 373 height 178
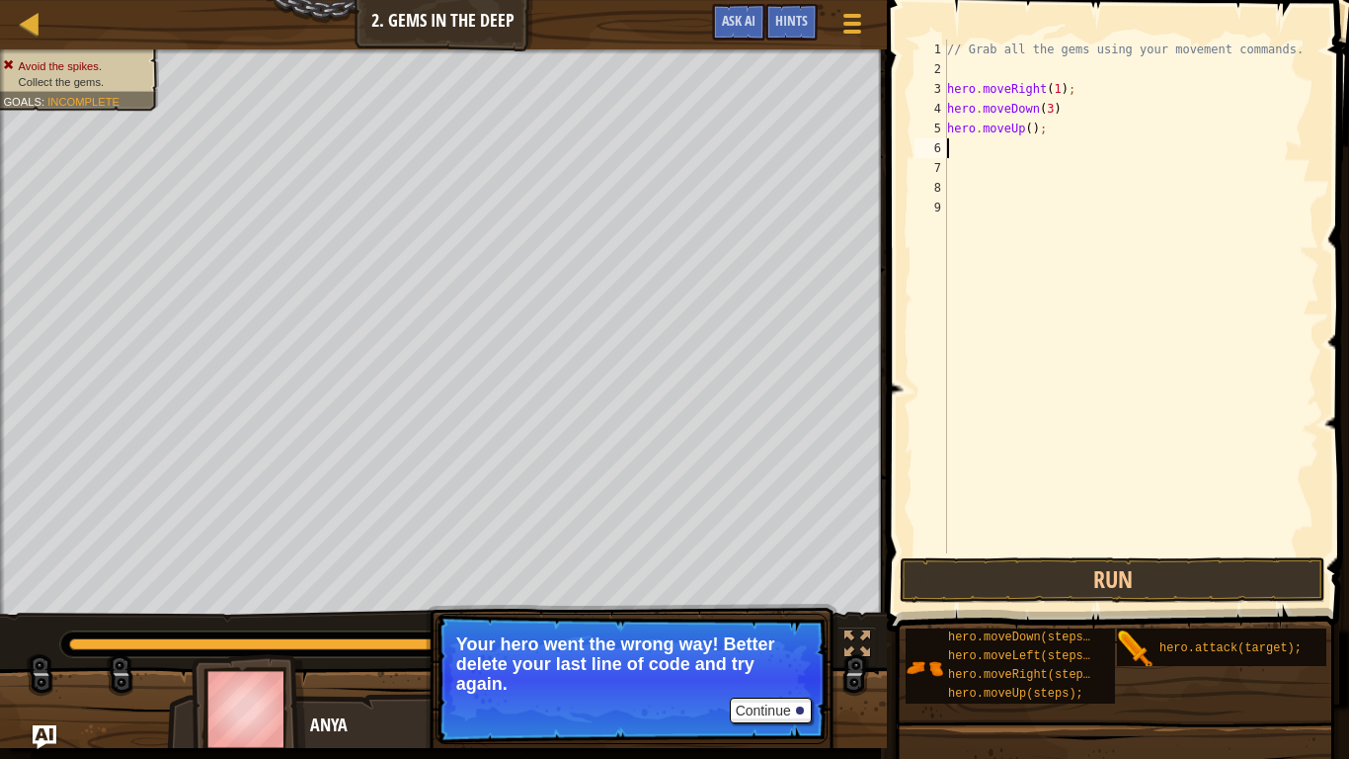
click at [1029, 134] on div "// Grab all the gems using your movement commands. hero . moveRight ( 1 ) ; her…" at bounding box center [1131, 316] width 376 height 553
type textarea "hero.moveUp(1);"
click at [950, 153] on div "// Grab all the gems using your movement commands. hero . moveRight ( 1 ) ; her…" at bounding box center [1131, 316] width 376 height 553
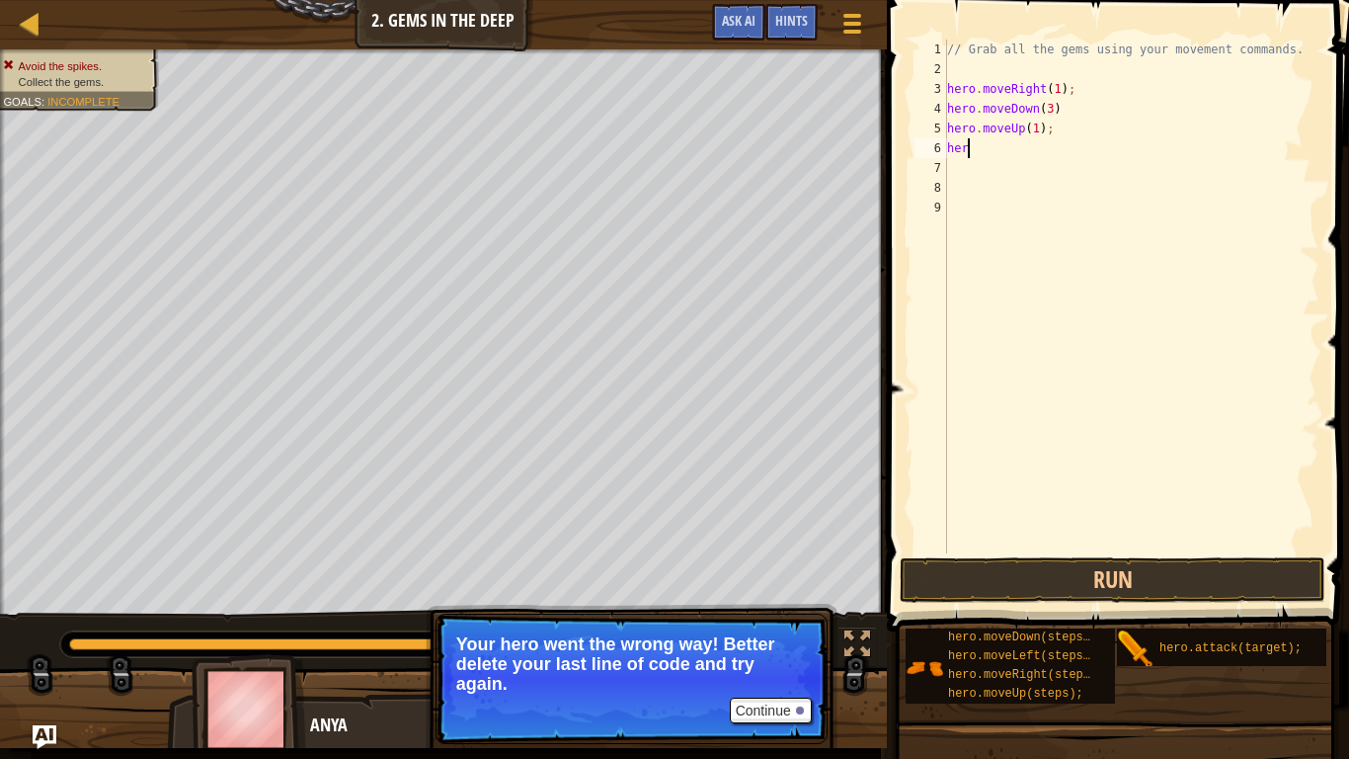
type textarea "hero"
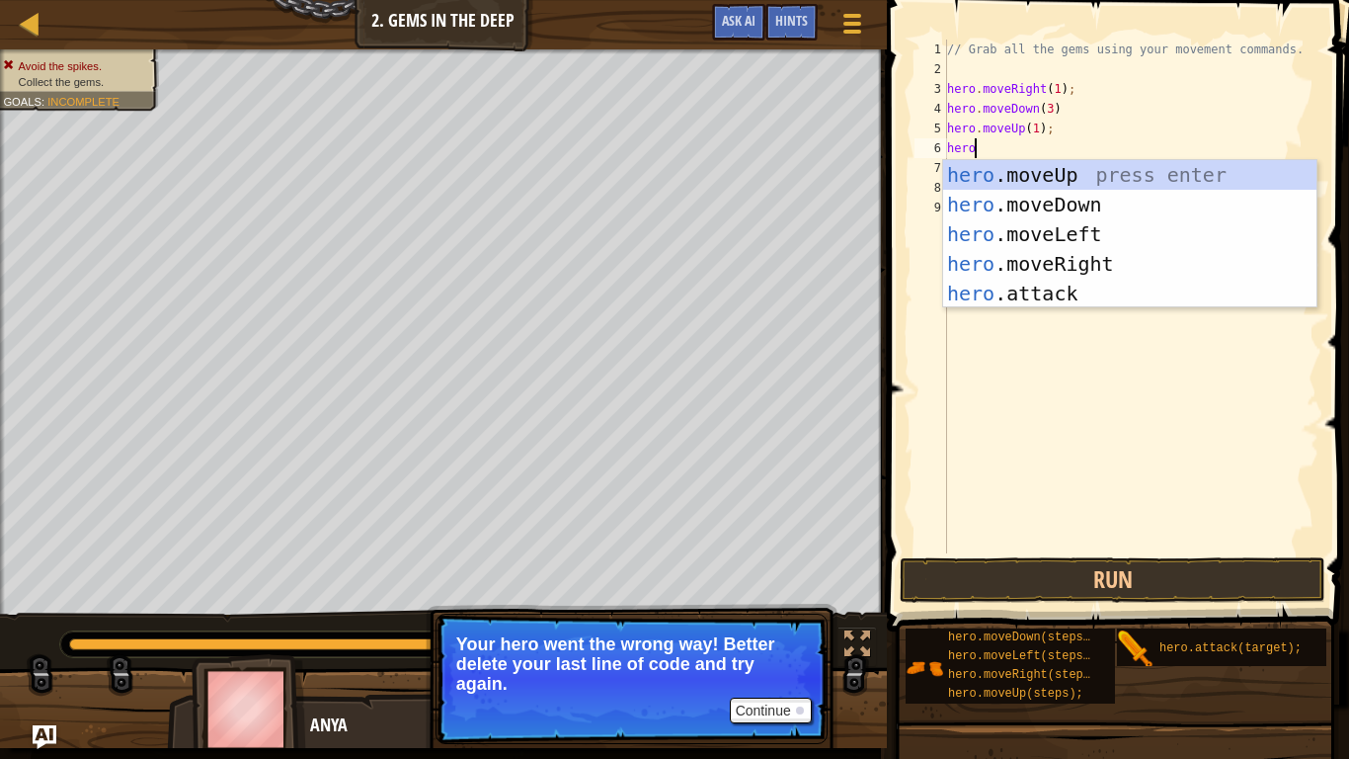
scroll to position [9, 3]
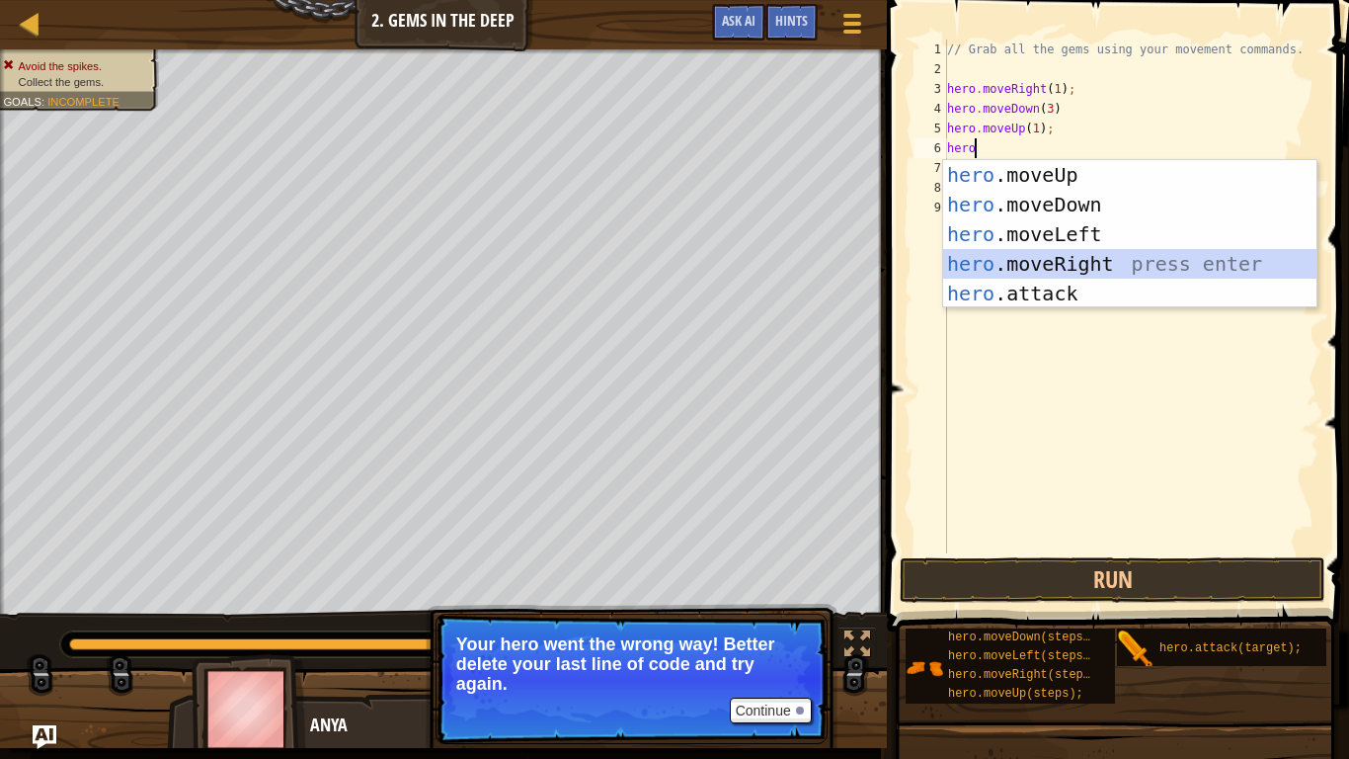
click at [1079, 271] on div "hero .moveUp press enter hero .moveDown press enter hero .moveLeft press enter …" at bounding box center [1129, 263] width 373 height 207
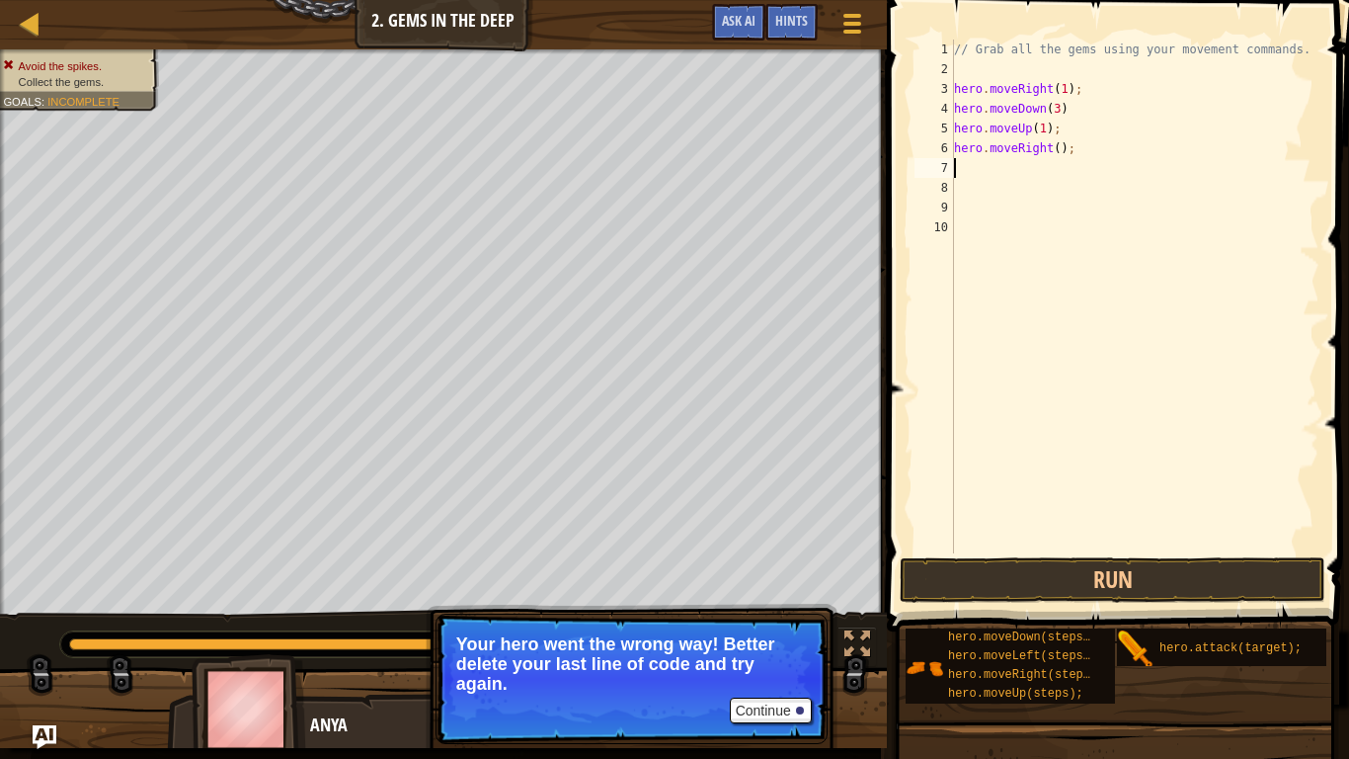
click at [1079, 271] on div "// Grab all the gems using your movement commands. hero . moveRight ( 1 ) ; her…" at bounding box center [1134, 316] width 369 height 553
click at [1057, 147] on div "// Grab all the gems using your movement commands. hero . moveRight ( 1 ) ; her…" at bounding box center [1134, 316] width 369 height 553
type textarea "hero.moveRight(1);"
click at [1097, 589] on button "Run" at bounding box center [1113, 579] width 426 height 45
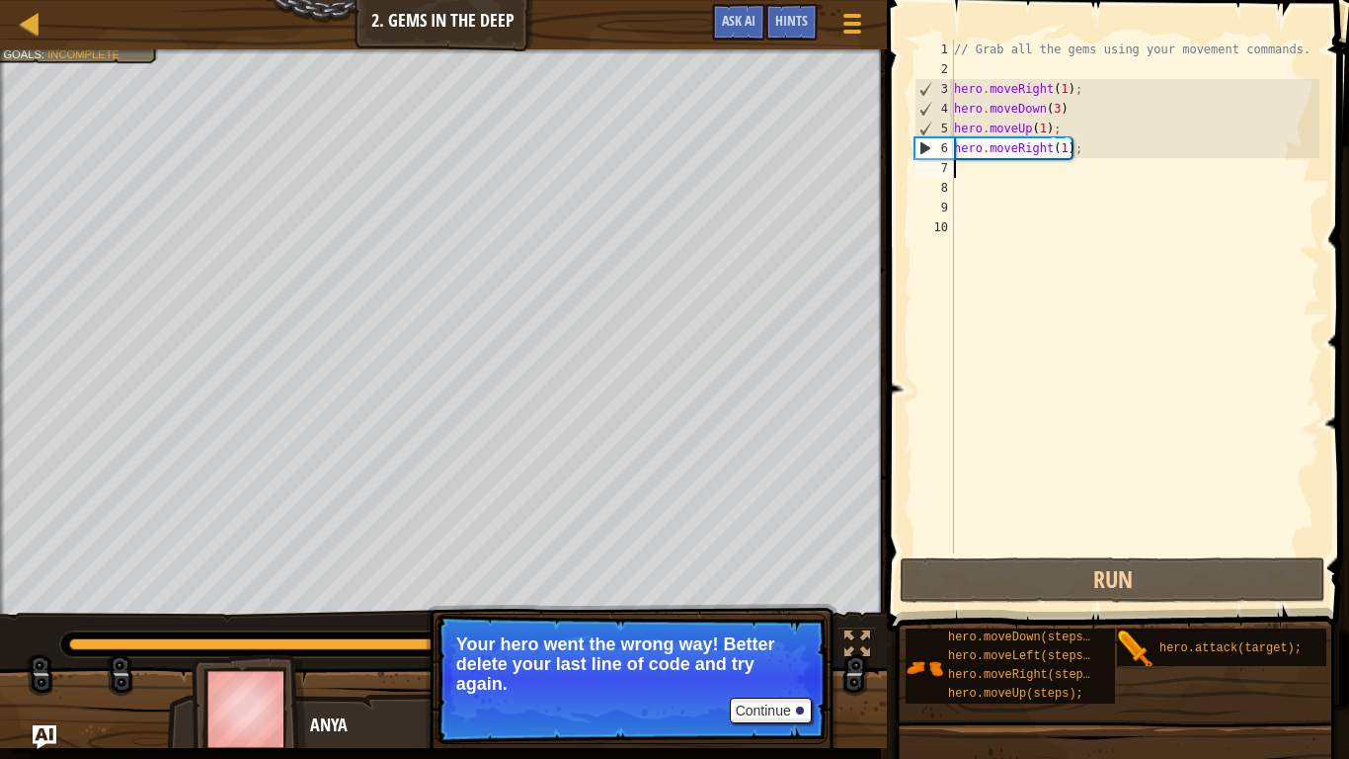
click at [967, 176] on div "// Grab all the gems using your movement commands. hero . moveRight ( 1 ) ; her…" at bounding box center [1134, 316] width 369 height 553
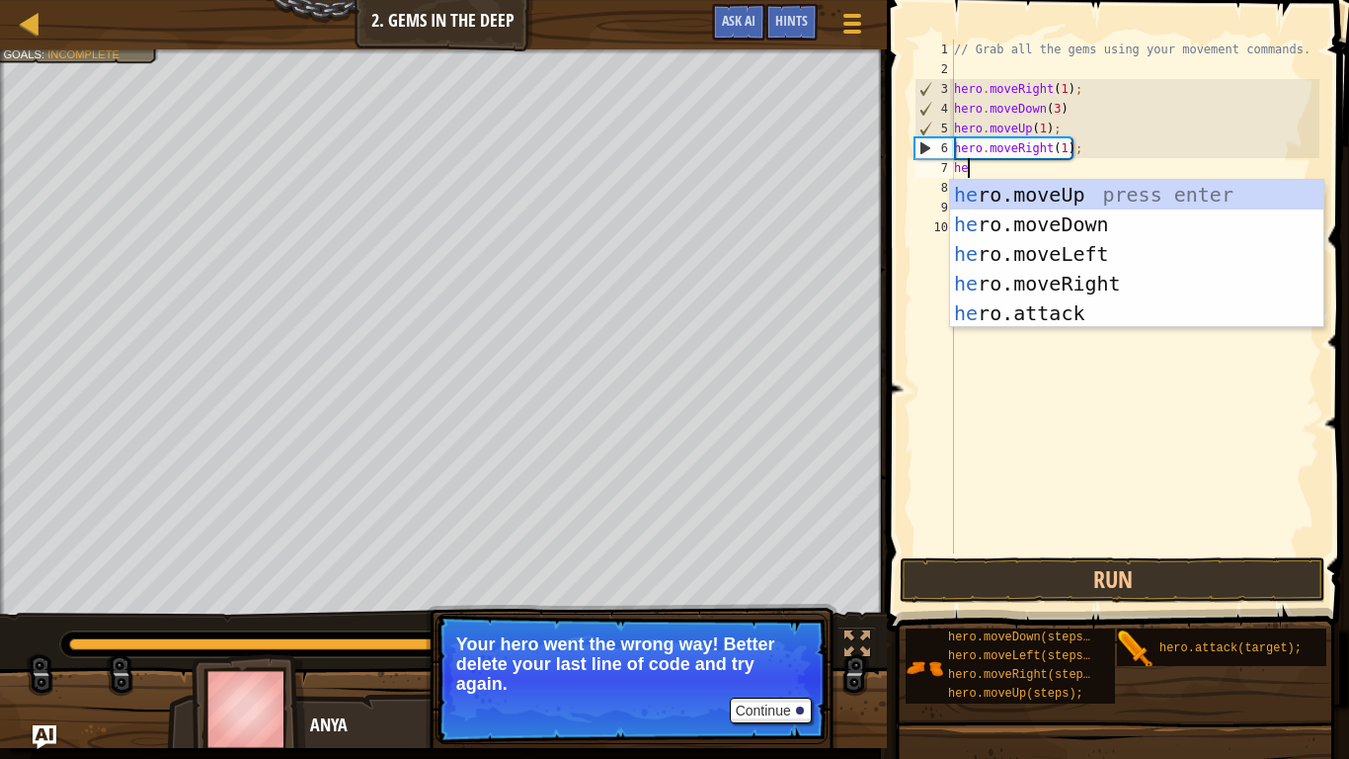
type textarea "her"
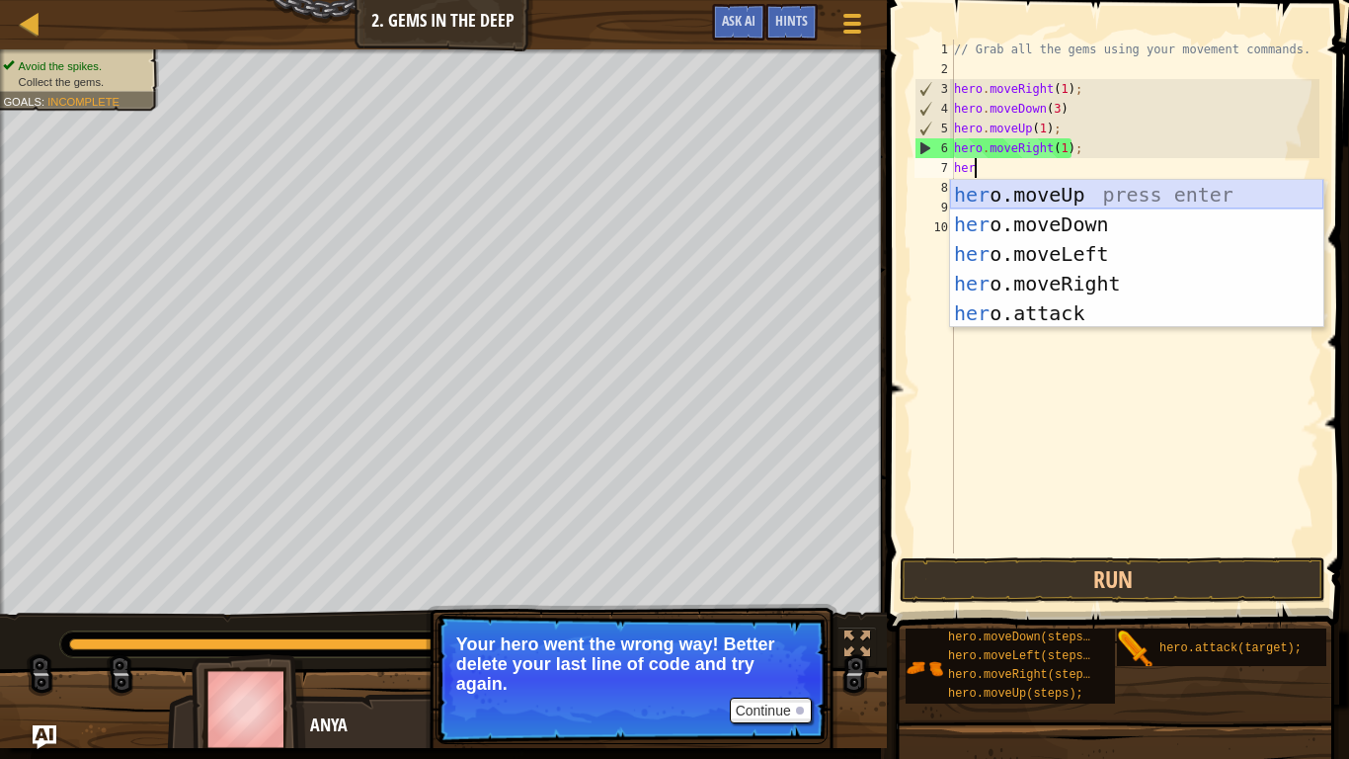
click at [1033, 190] on div "her o.moveUp press enter her o.moveDown press enter her o.moveLeft press enter …" at bounding box center [1136, 283] width 373 height 207
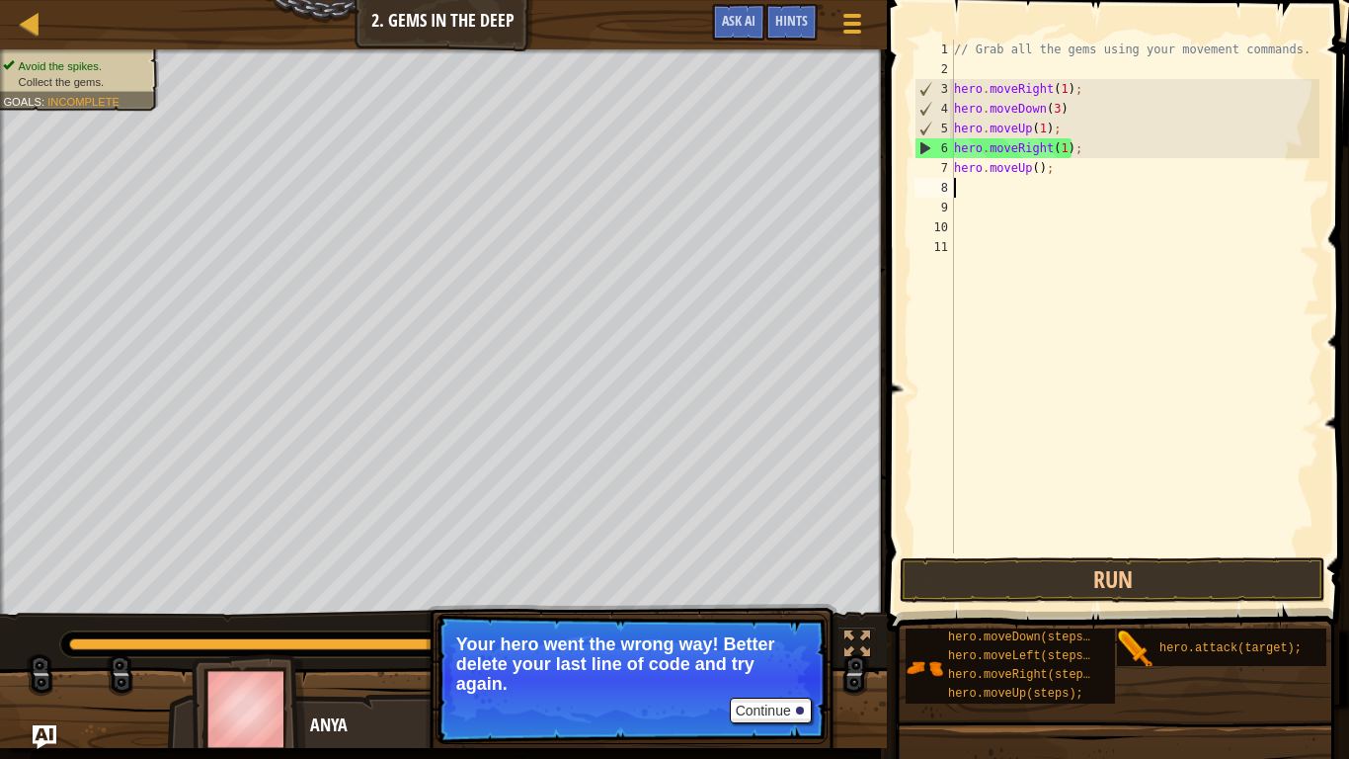
scroll to position [9, 0]
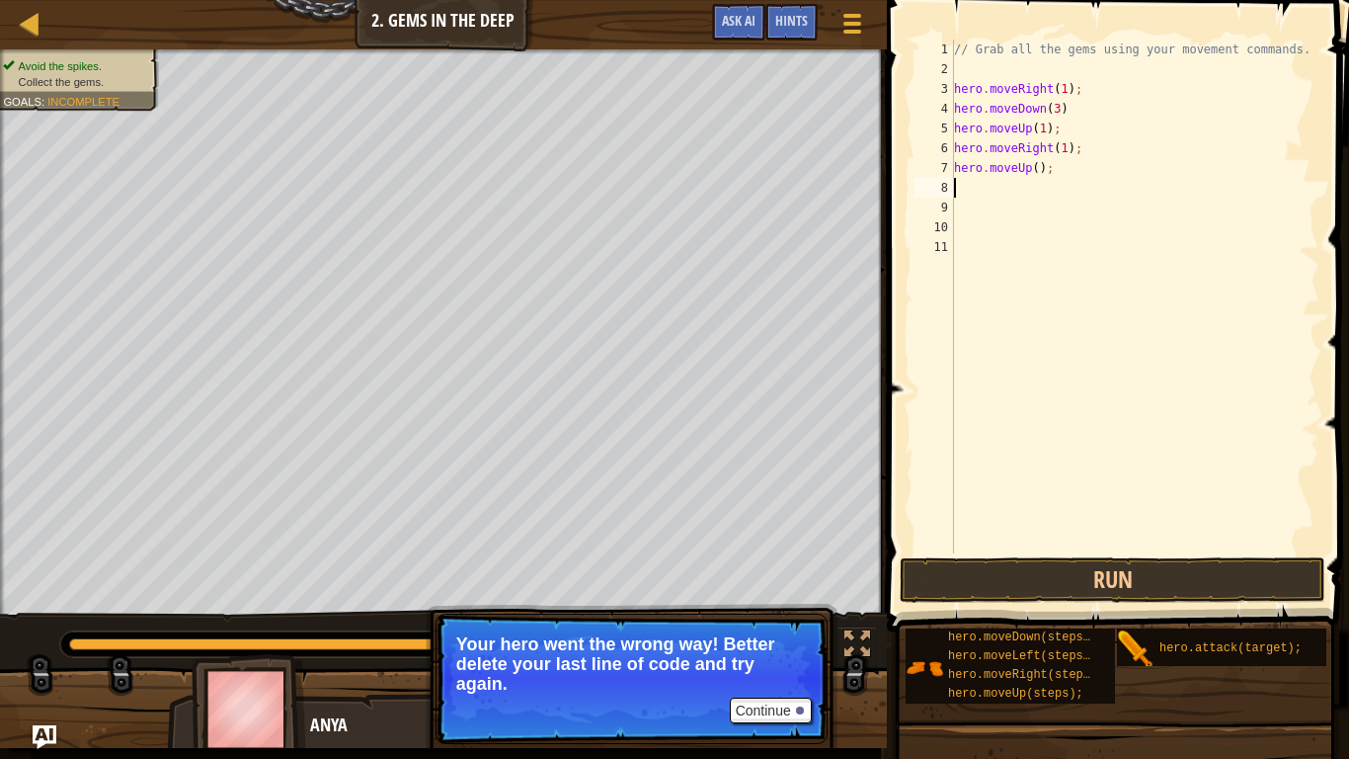
click at [1035, 176] on div "// Grab all the gems using your movement commands. hero . moveRight ( 1 ) ; her…" at bounding box center [1134, 316] width 369 height 553
type textarea "hero.moveUp(1);"
click at [1040, 590] on button "Run" at bounding box center [1113, 579] width 426 height 45
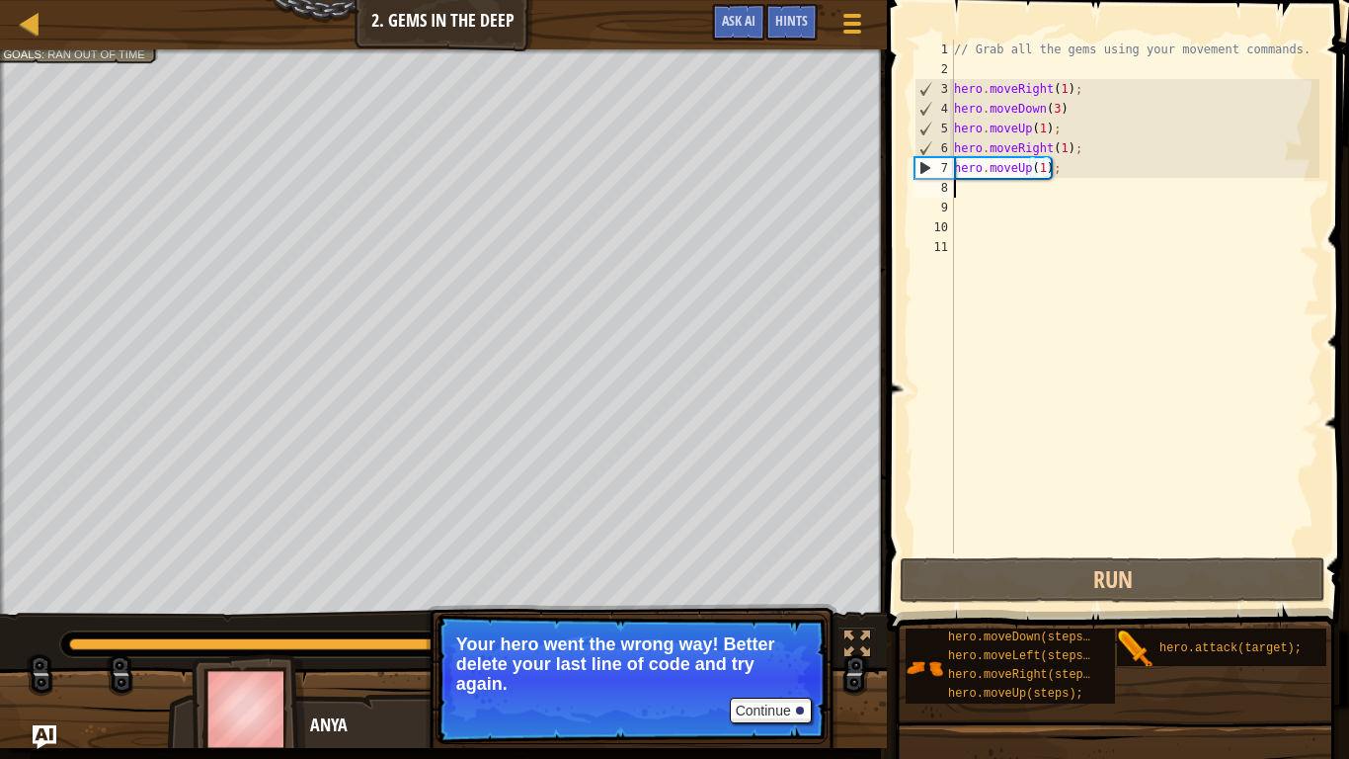
click at [968, 191] on div "// Grab all the gems using your movement commands. hero . moveRight ( 1 ) ; her…" at bounding box center [1134, 316] width 369 height 553
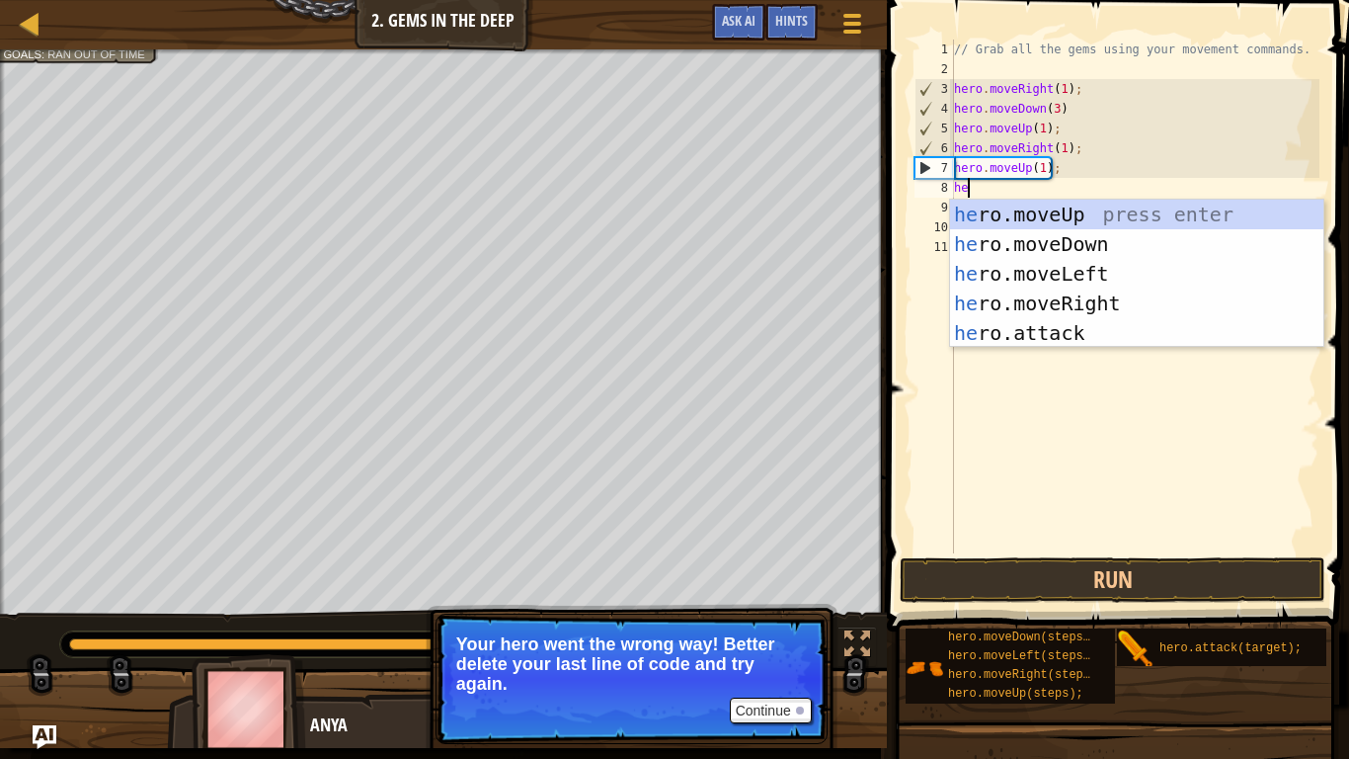
scroll to position [9, 2]
type textarea "her"
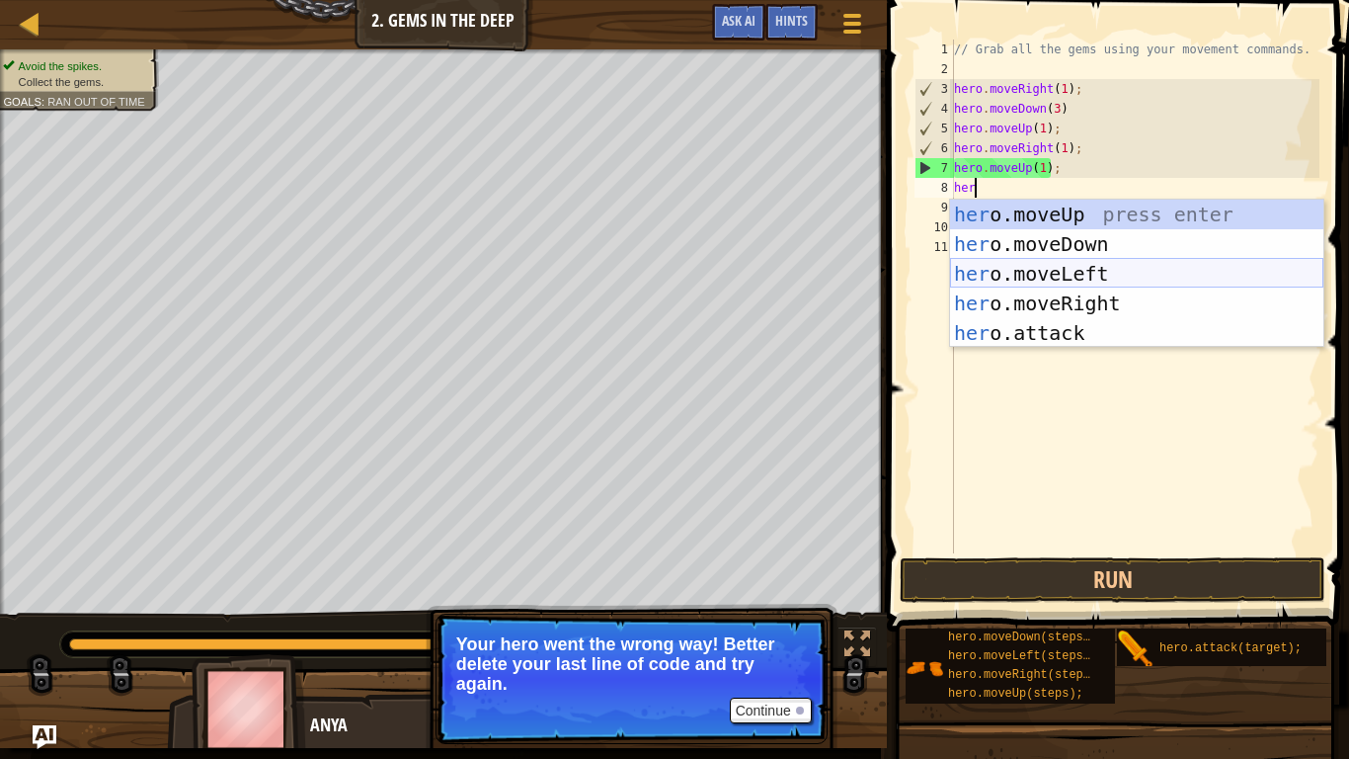
click at [1020, 272] on div "her o.moveUp press enter her o.moveDown press enter her o.moveLeft press enter …" at bounding box center [1136, 303] width 373 height 207
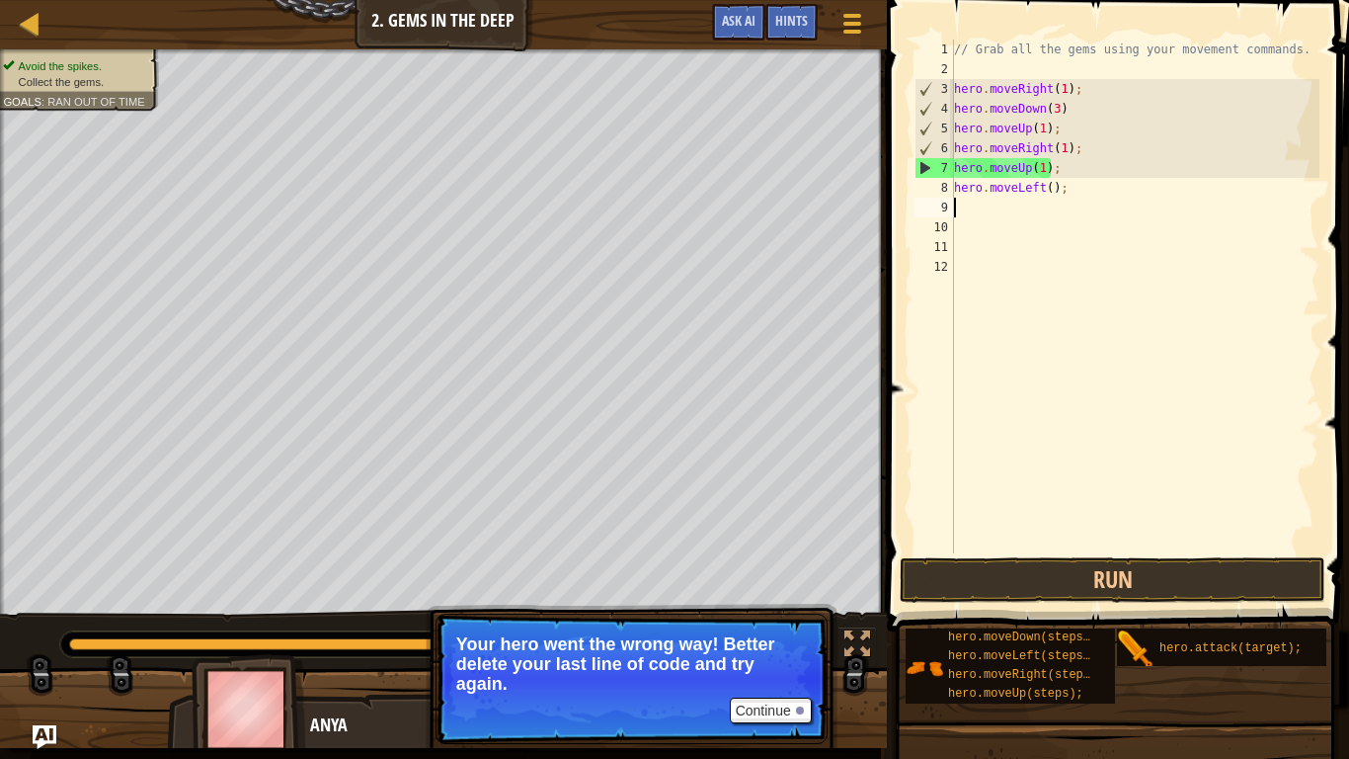
scroll to position [9, 0]
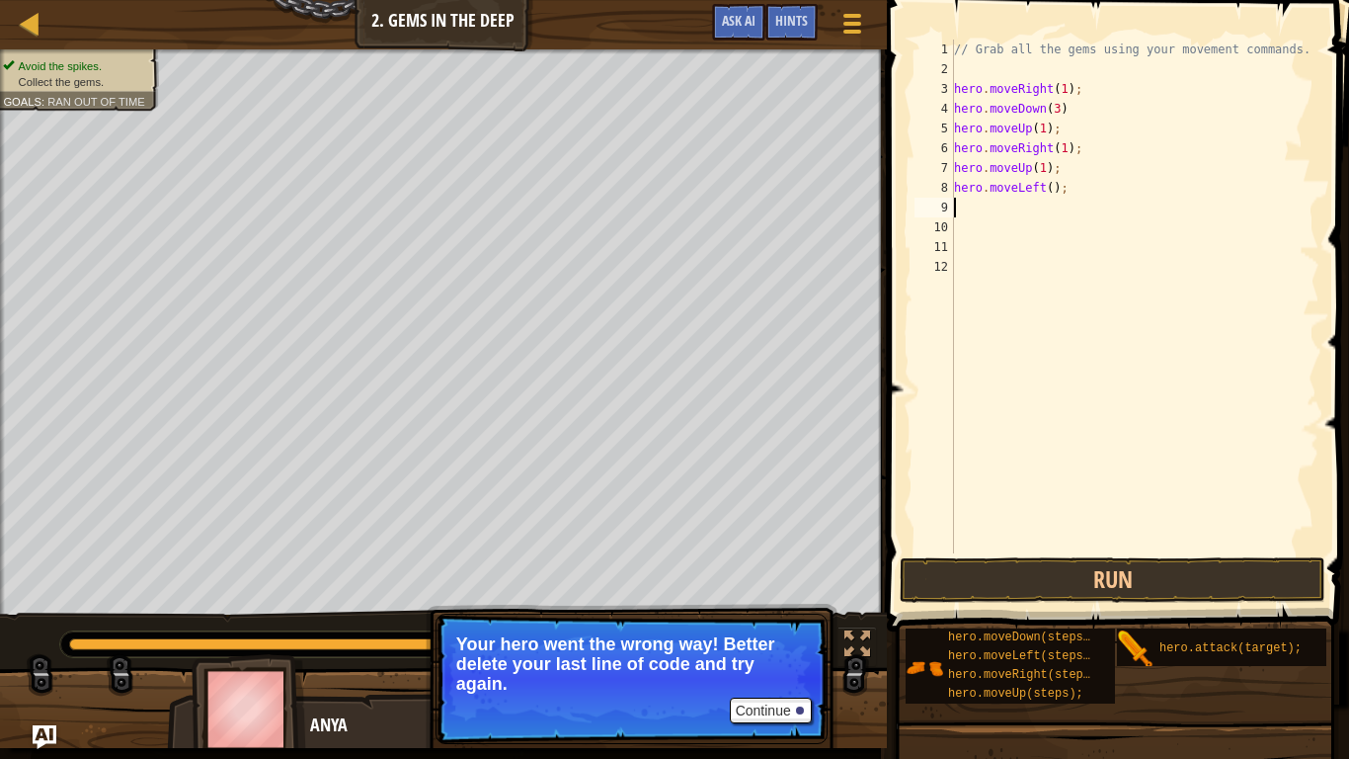
click at [1051, 192] on div "// Grab all the gems using your movement commands. hero . moveRight ( 1 ) ; her…" at bounding box center [1134, 316] width 369 height 553
type textarea "hero.moveLeft(1);"
click at [1144, 566] on button "Run" at bounding box center [1113, 579] width 426 height 45
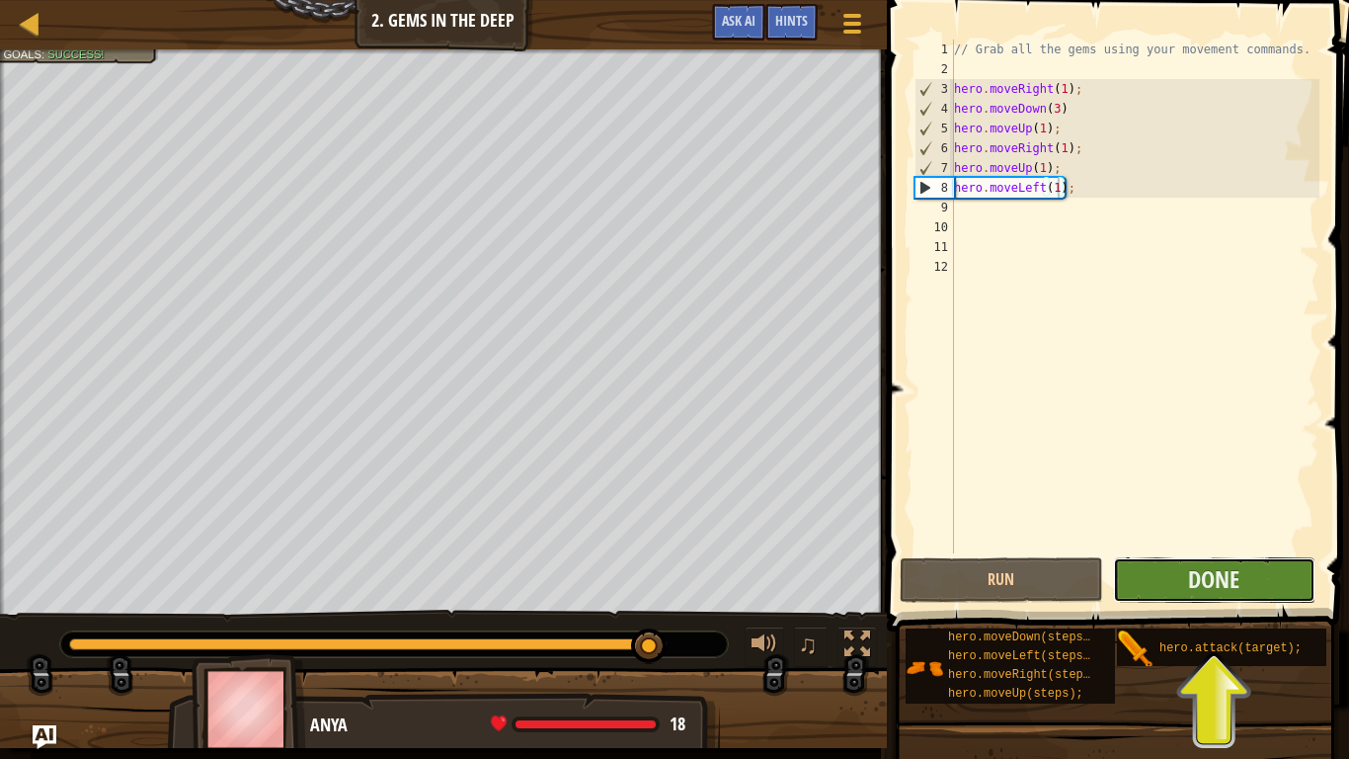
click at [1168, 572] on button "Done" at bounding box center [1214, 579] width 203 height 45
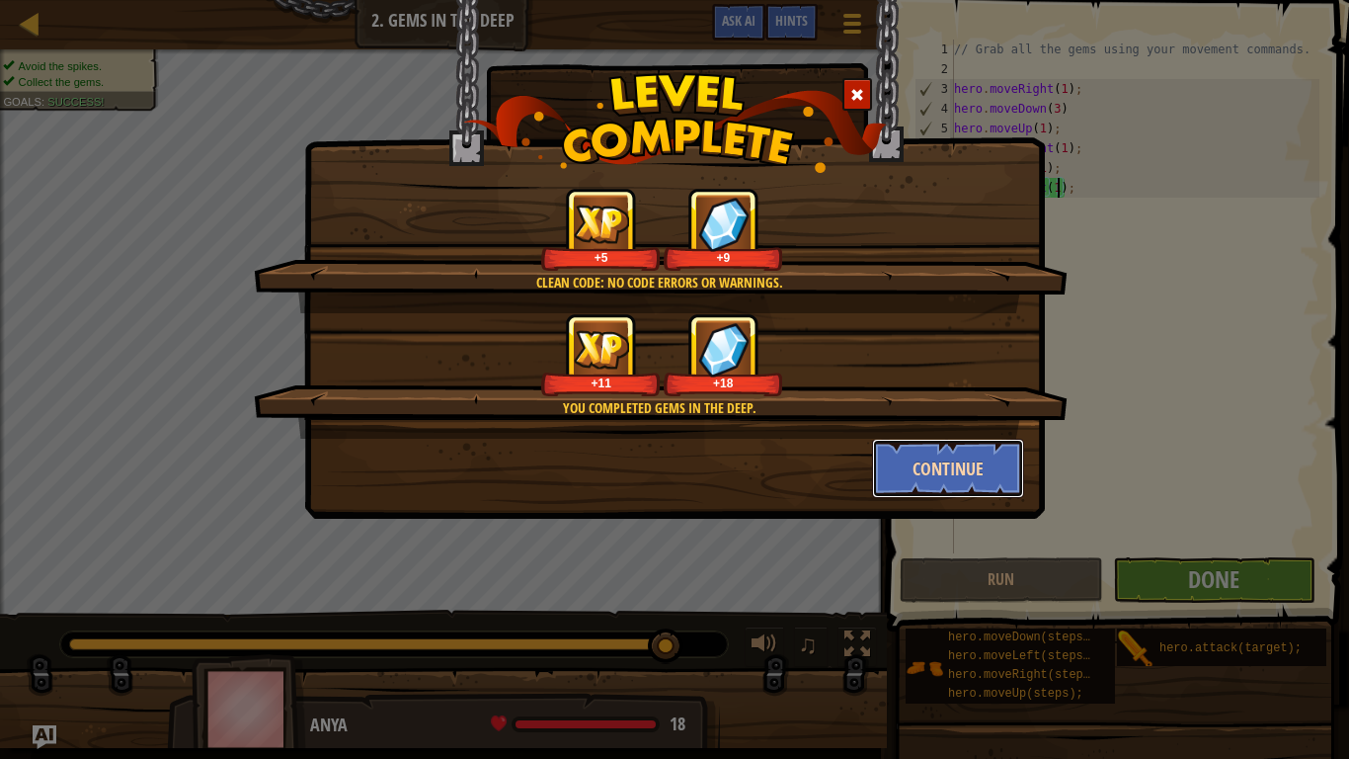
click at [991, 473] on button "Continue" at bounding box center [948, 468] width 153 height 59
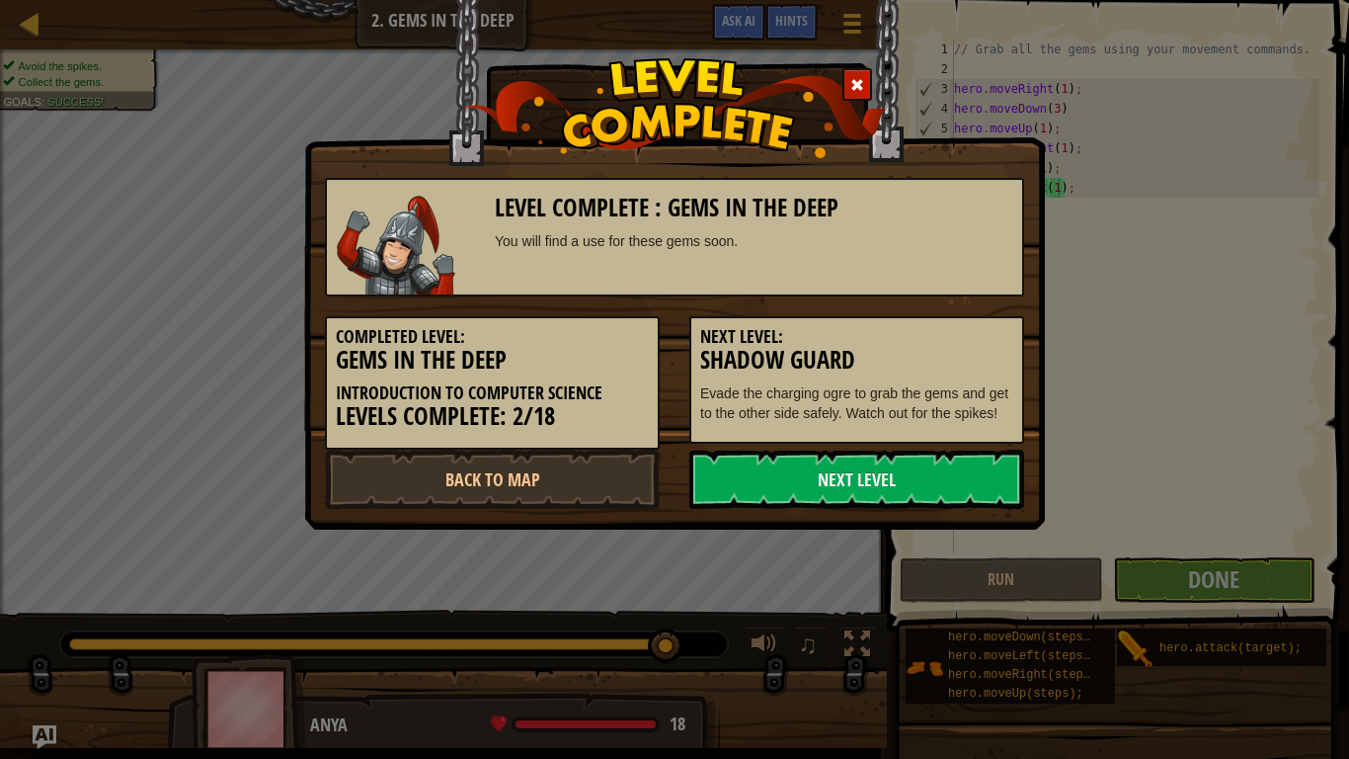
click at [991, 473] on link "Next Level" at bounding box center [857, 478] width 335 height 59
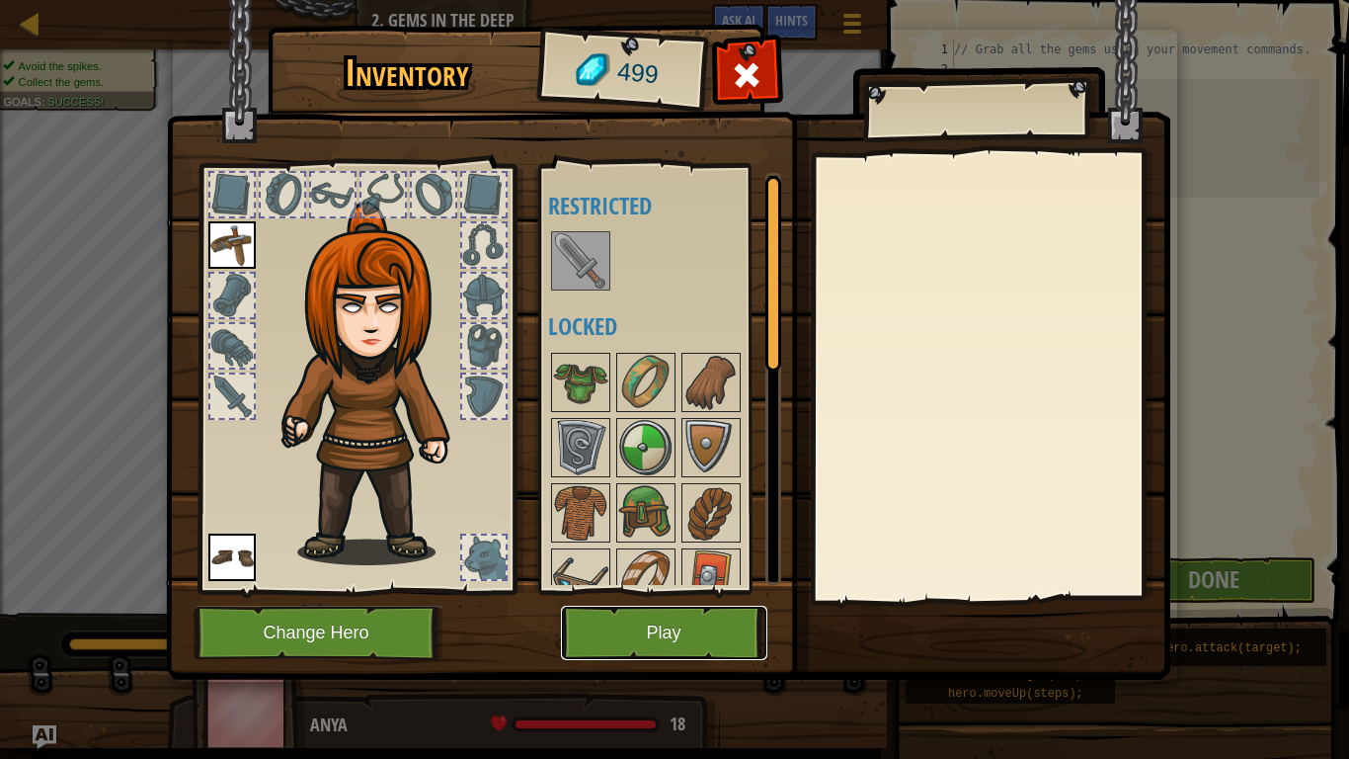
click at [594, 624] on button "Play" at bounding box center [664, 633] width 206 height 54
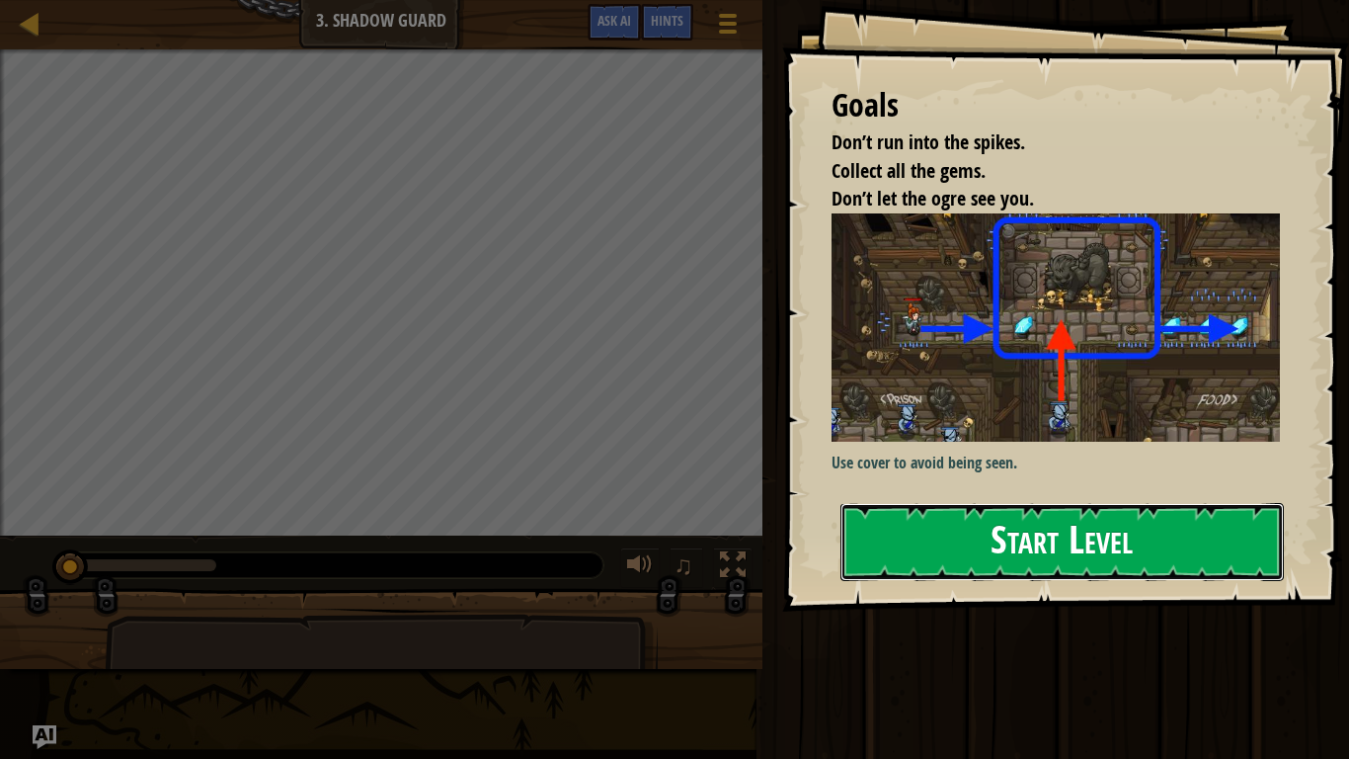
click at [959, 551] on button "Start Level" at bounding box center [1063, 542] width 444 height 78
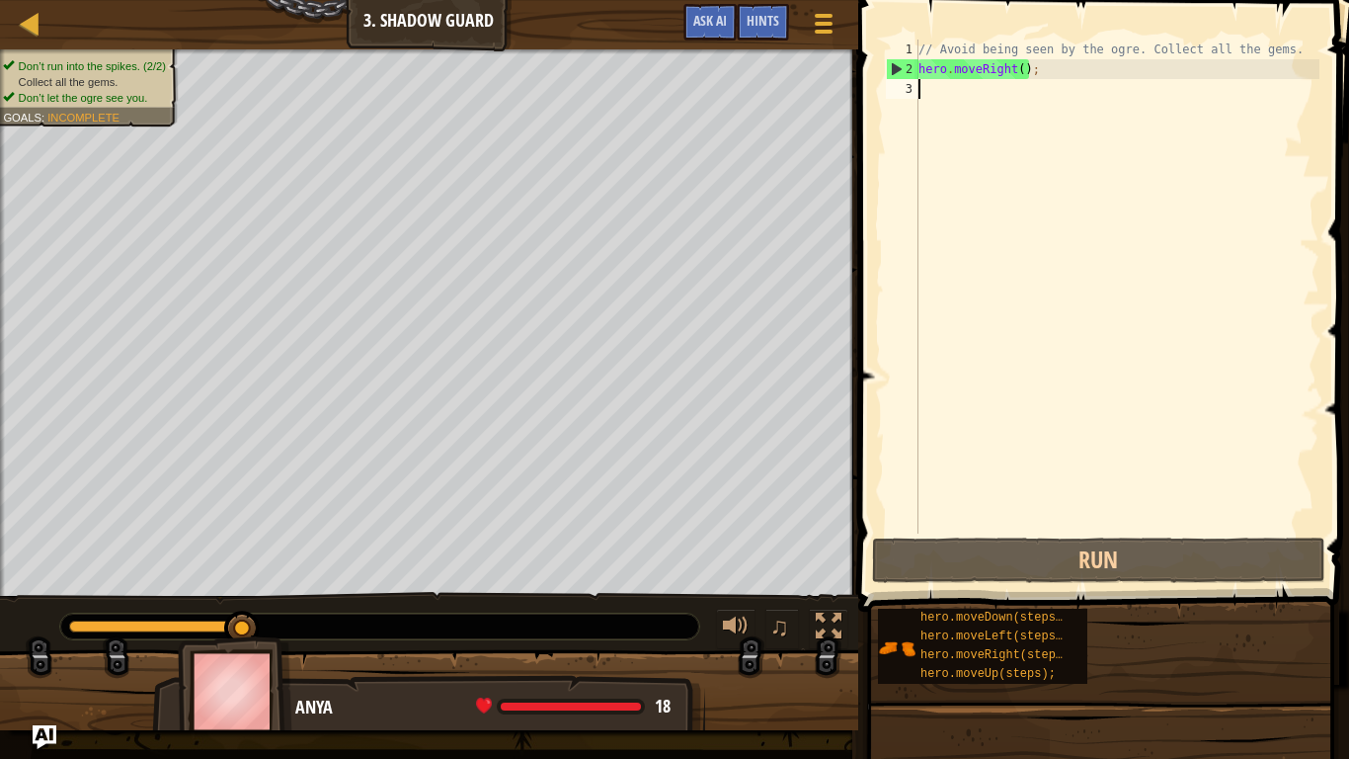
click at [1020, 69] on div "// Avoid being seen by the ogre. Collect all the gems. hero . moveRight ( ) ;" at bounding box center [1117, 306] width 405 height 533
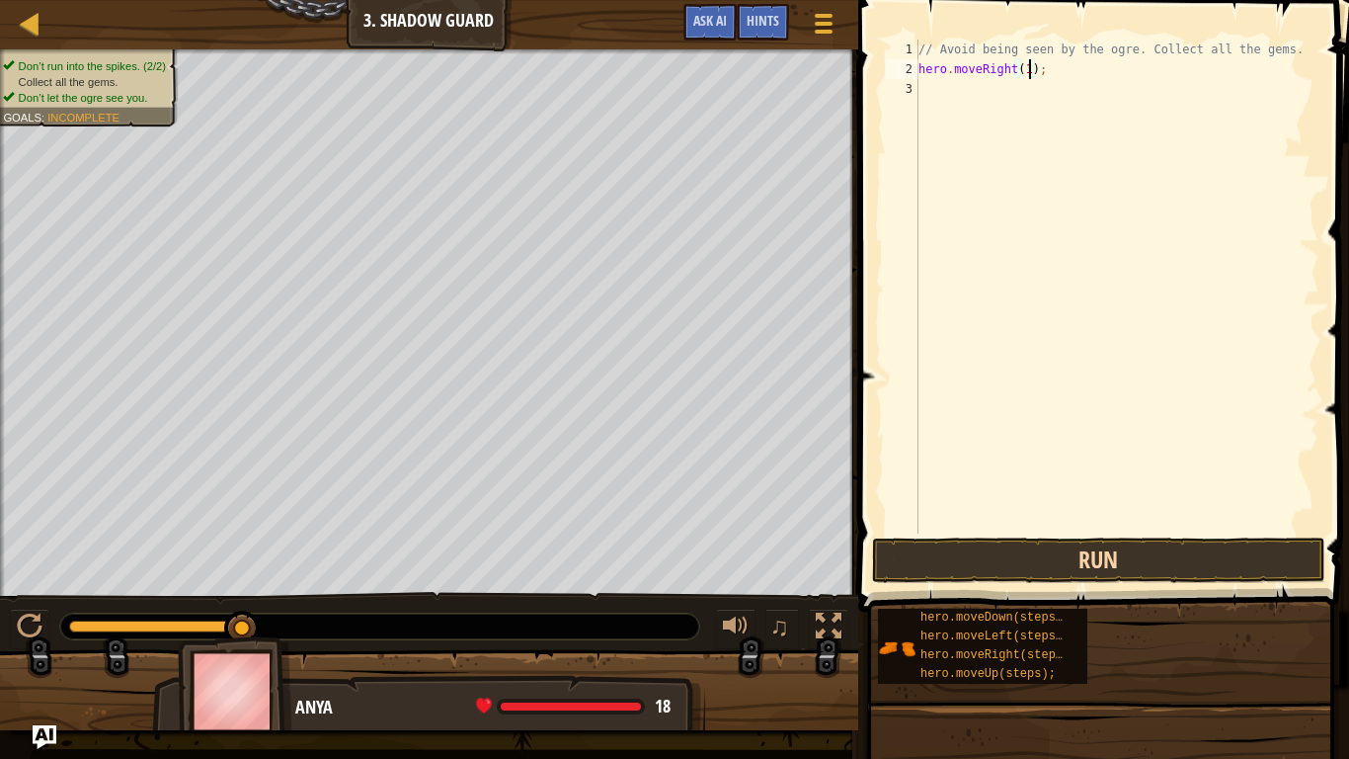
type textarea "hero.moveRight(1);"
click at [1162, 561] on button "Run" at bounding box center [1098, 559] width 453 height 45
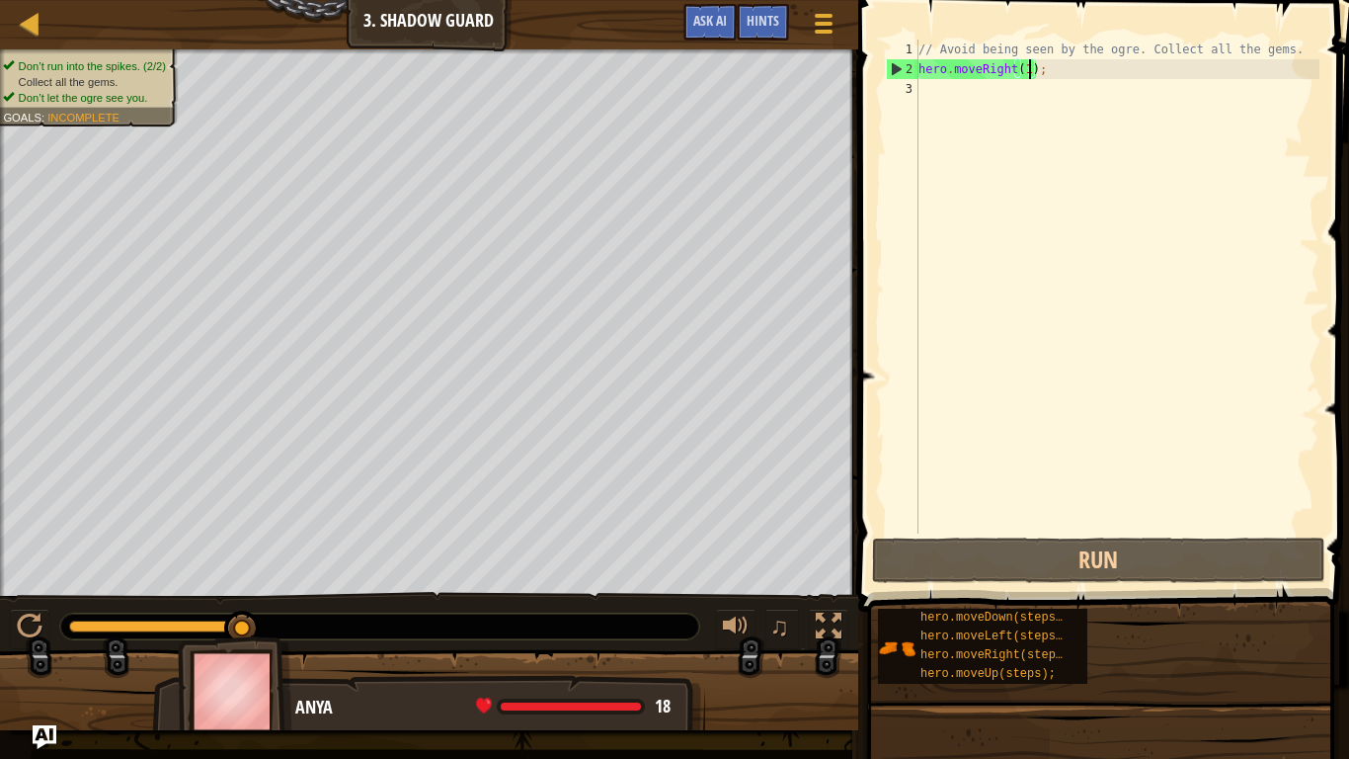
click at [927, 94] on div "// Avoid being seen by the ogre. Collect all the gems. hero . moveRight ( 1 ) ;" at bounding box center [1117, 306] width 405 height 533
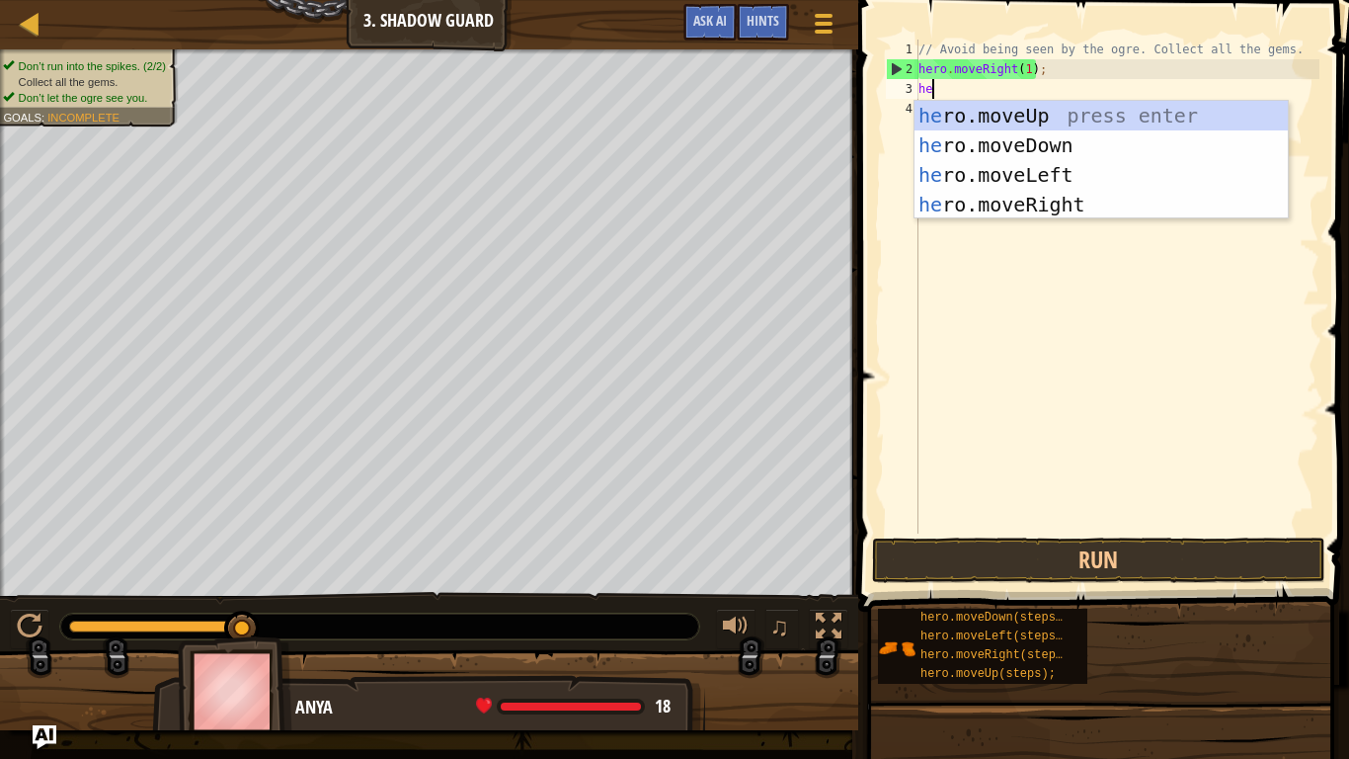
type textarea "her"
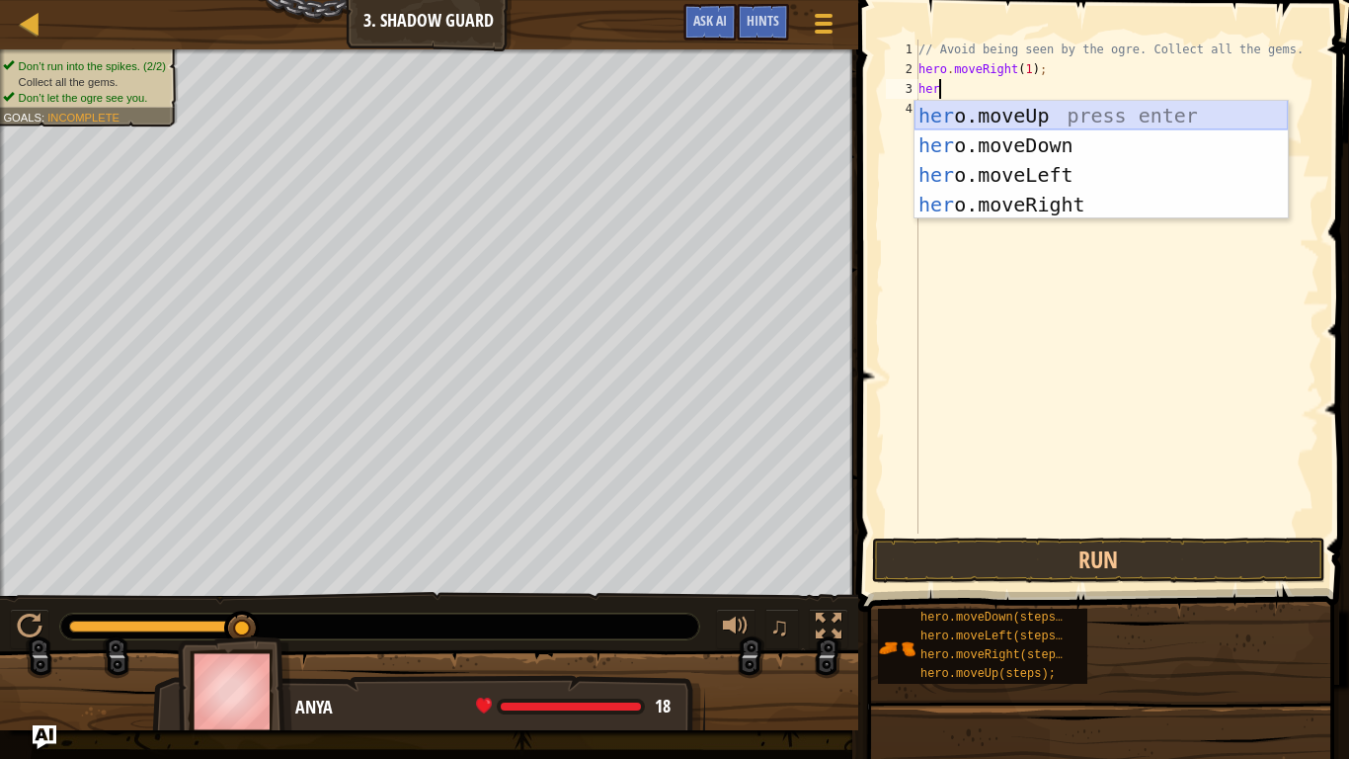
click at [1037, 115] on div "her o.moveUp press enter her o.moveDown press enter her o.moveLeft press enter …" at bounding box center [1101, 190] width 373 height 178
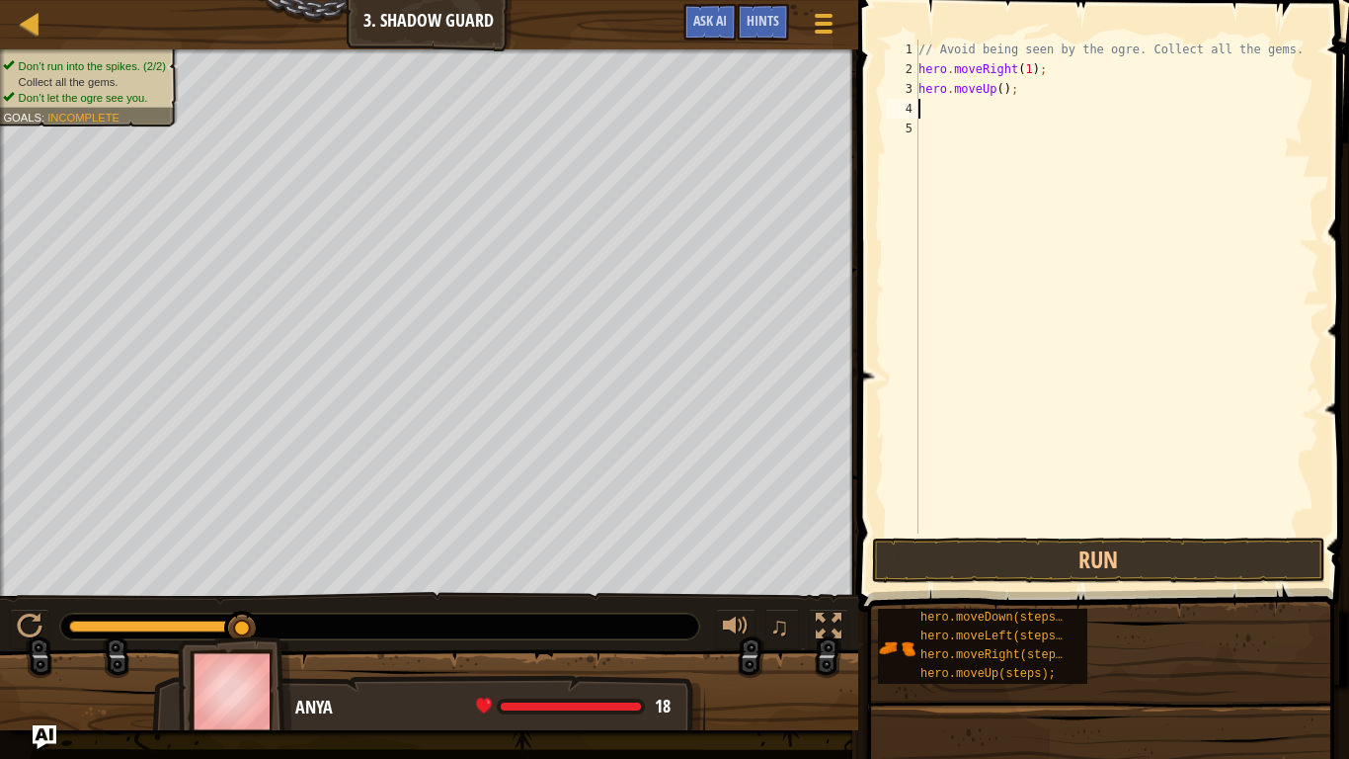
scroll to position [9, 0]
click at [1002, 91] on div "// Avoid being seen by the ogre. Collect all the gems. hero . moveRight ( 1 ) ;…" at bounding box center [1117, 306] width 405 height 533
type textarea "hero.moveUp(1);"
click at [1062, 558] on button "Run" at bounding box center [1098, 559] width 453 height 45
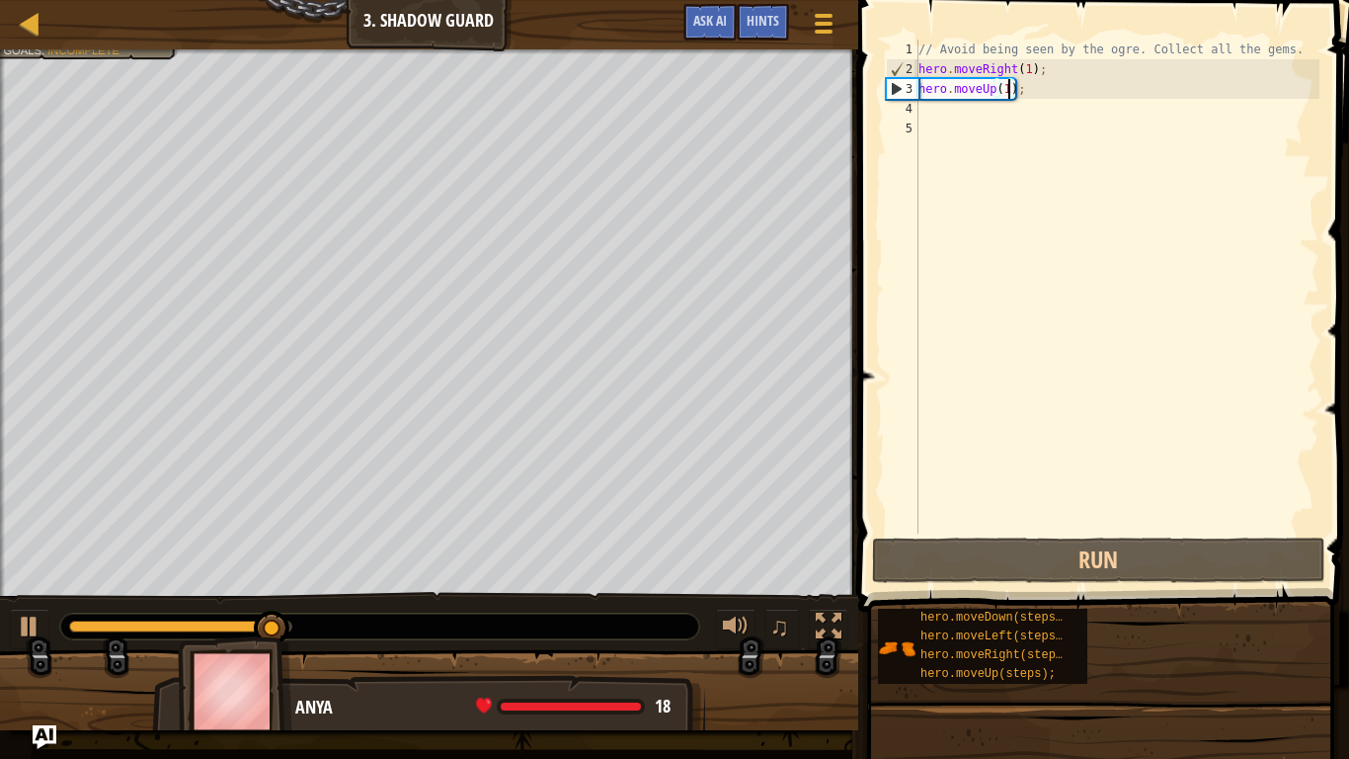
click at [925, 107] on div "// Avoid being seen by the ogre. Collect all the gems. hero . moveRight ( 1 ) ;…" at bounding box center [1117, 306] width 405 height 533
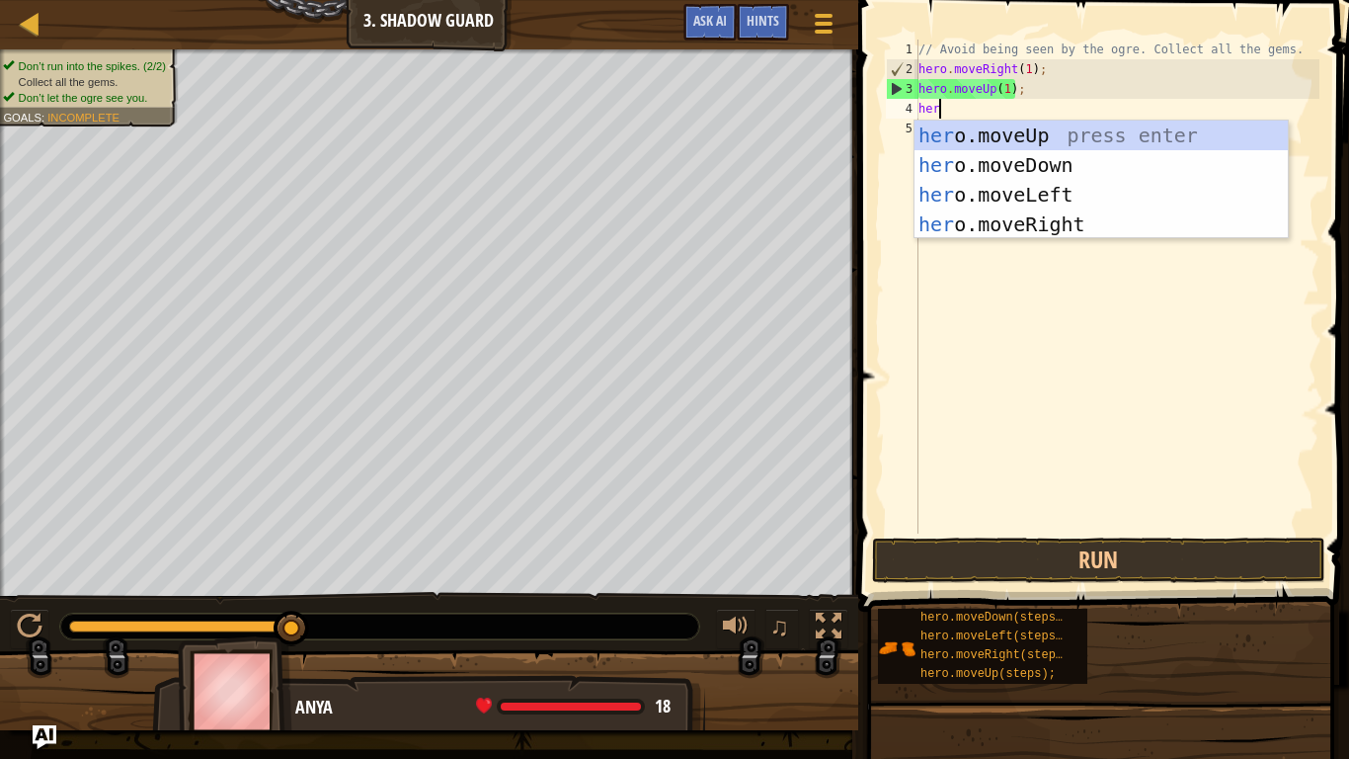
type textarea "hero"
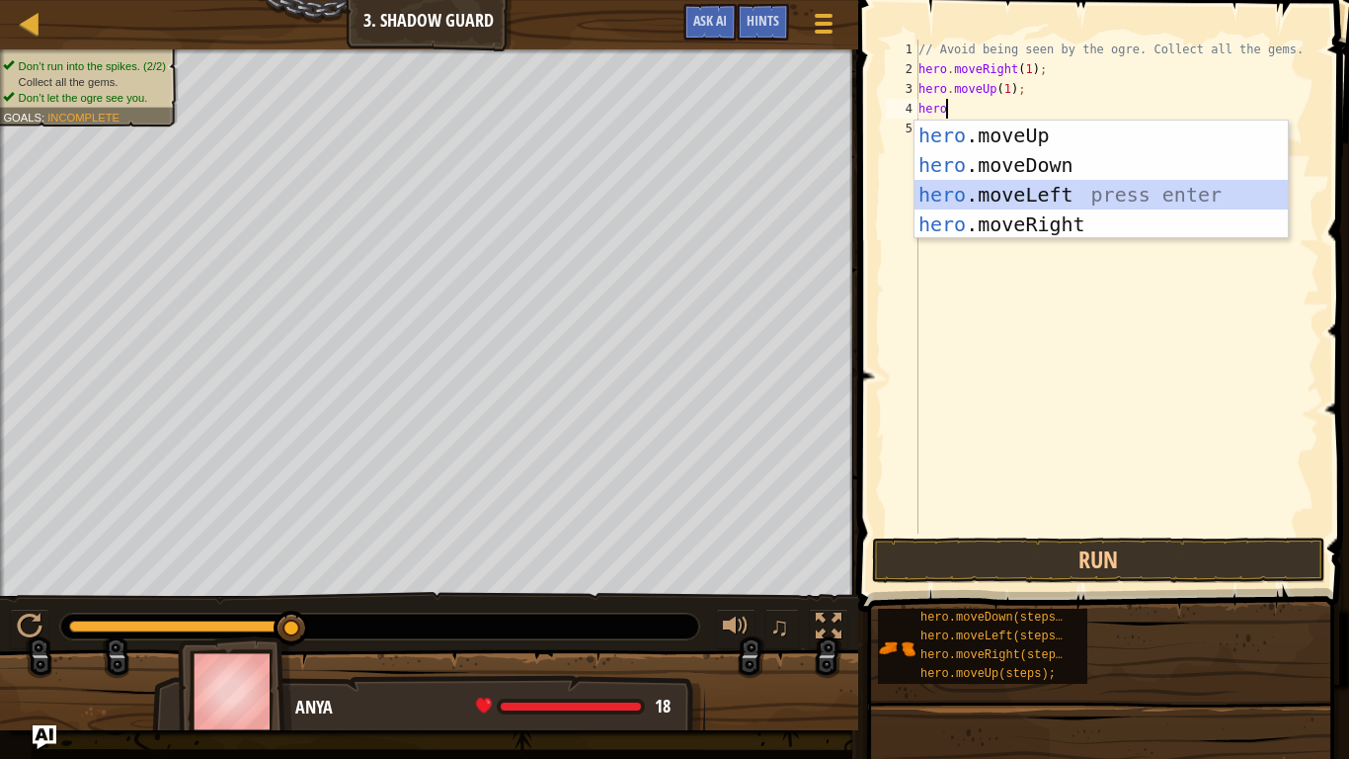
click at [1022, 185] on div "hero .moveUp press enter hero .moveDown press enter hero .moveLeft press enter …" at bounding box center [1101, 210] width 373 height 178
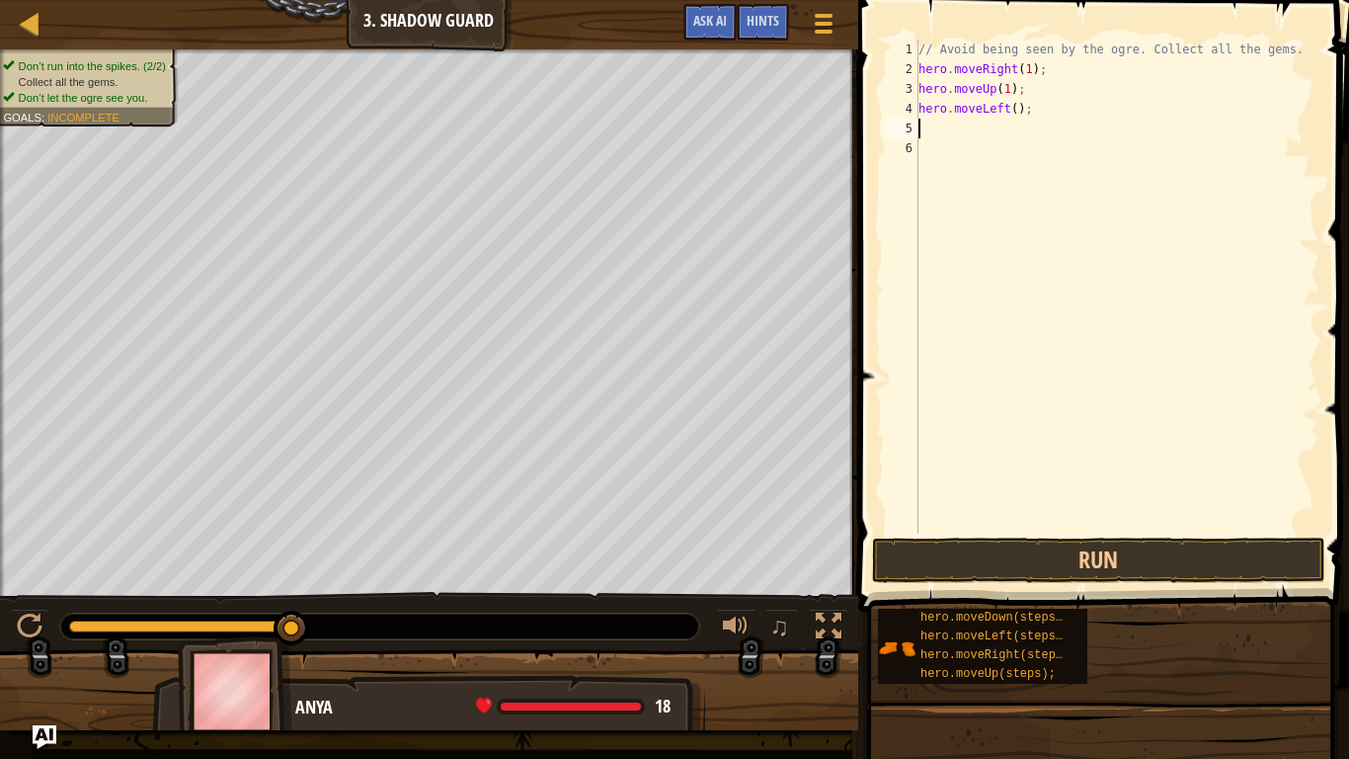
click at [1014, 111] on div "// Avoid being seen by the ogre. Collect all the gems. hero . moveRight ( 1 ) ;…" at bounding box center [1117, 306] width 405 height 533
click at [1104, 569] on button "Run" at bounding box center [1098, 559] width 453 height 45
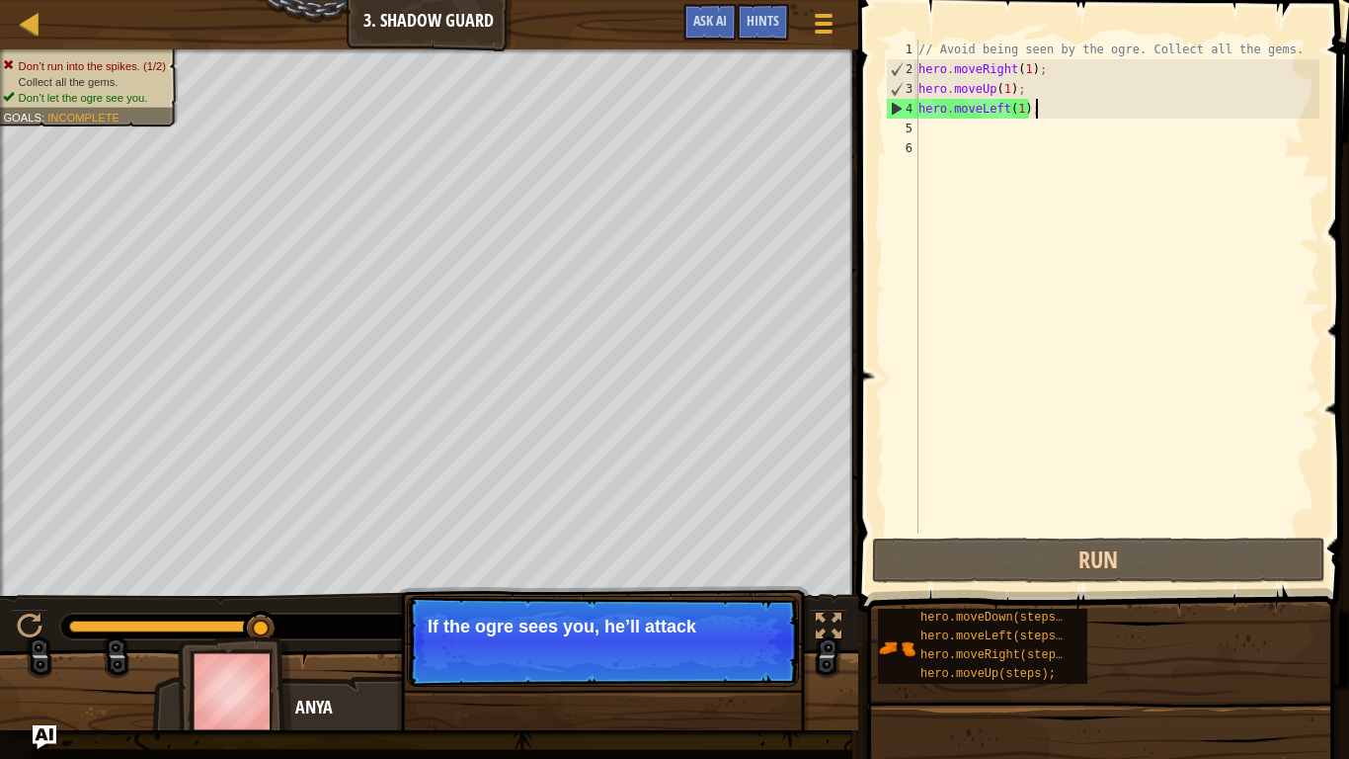
click at [1044, 107] on div "// Avoid being seen by the ogre. Collect all the gems. hero . moveRight ( 1 ) ;…" at bounding box center [1117, 306] width 405 height 533
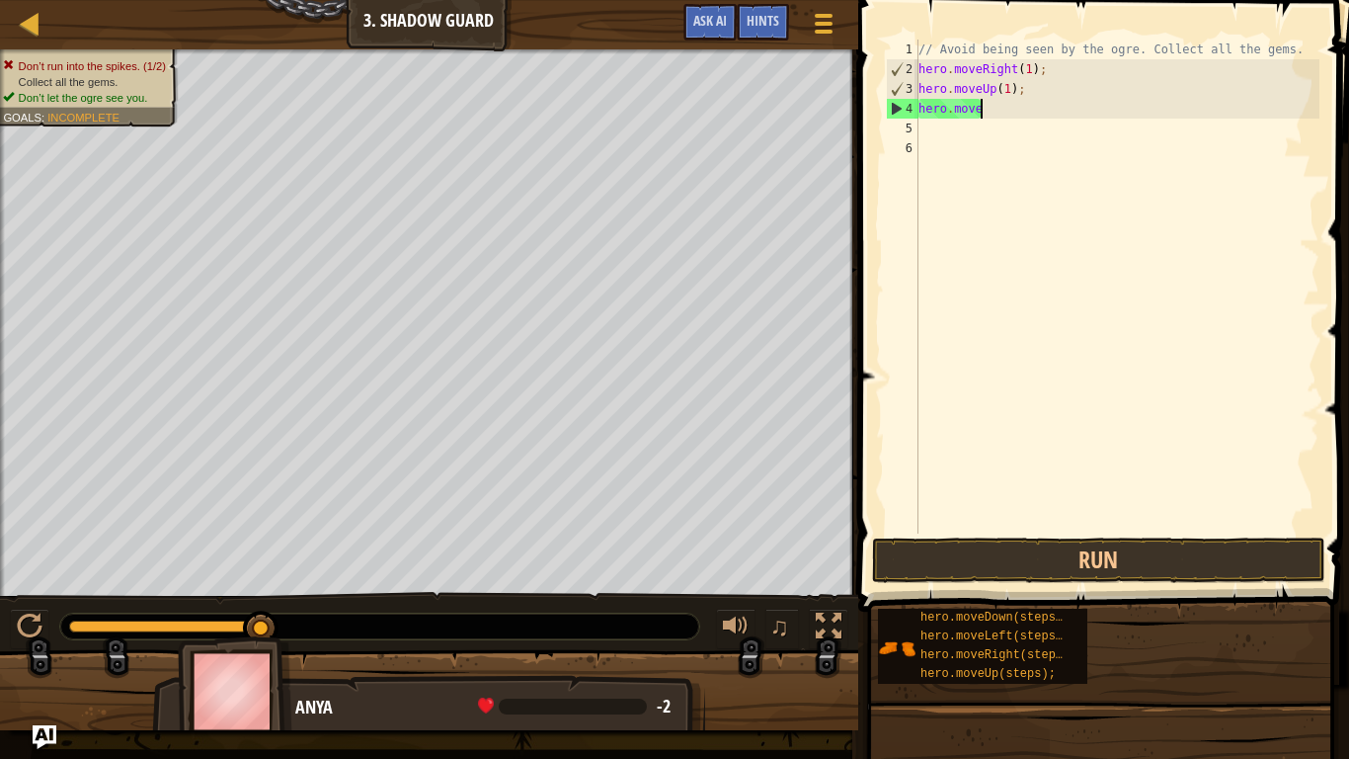
scroll to position [9, 8]
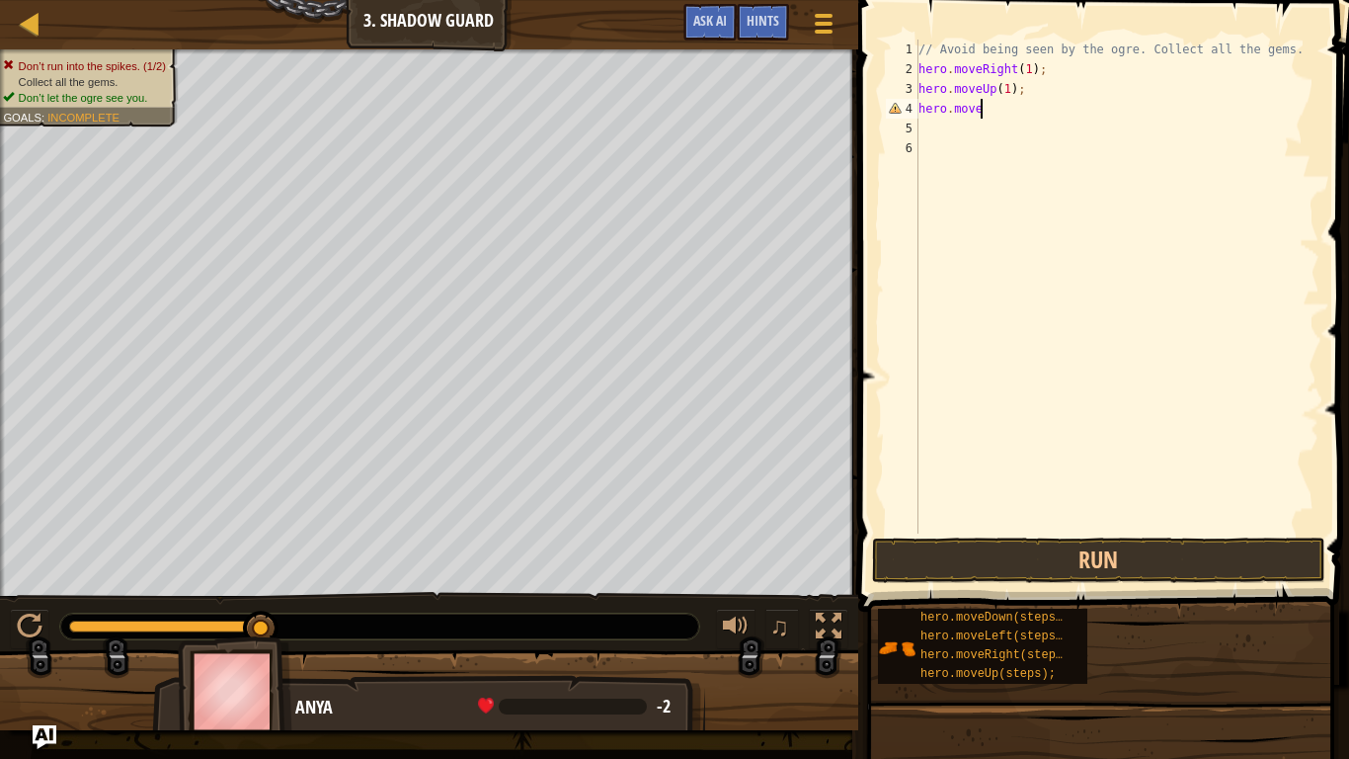
type textarea "hero.mover"
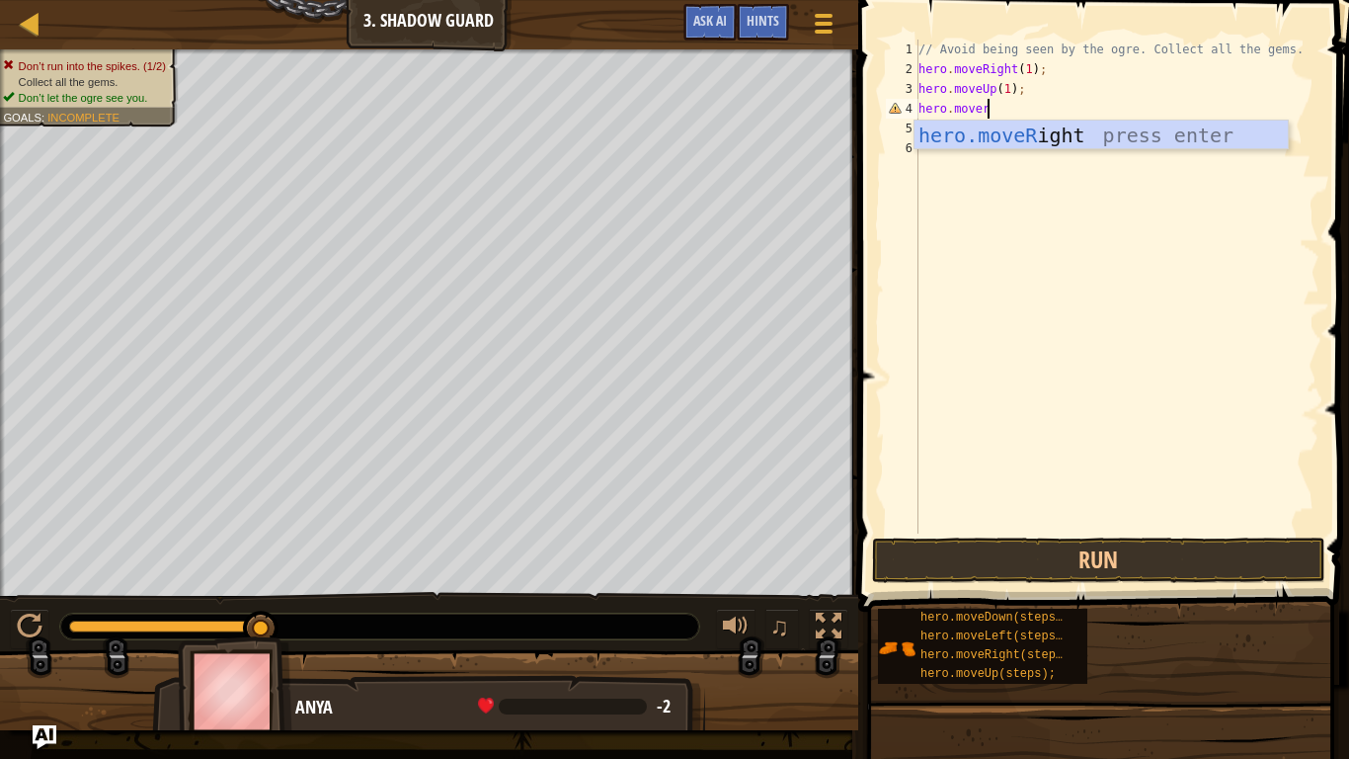
scroll to position [9, 9]
click at [954, 149] on div "// Avoid being seen by the ogre. Collect all the gems. hero . moveRight ( 1 ) ;…" at bounding box center [1117, 306] width 405 height 533
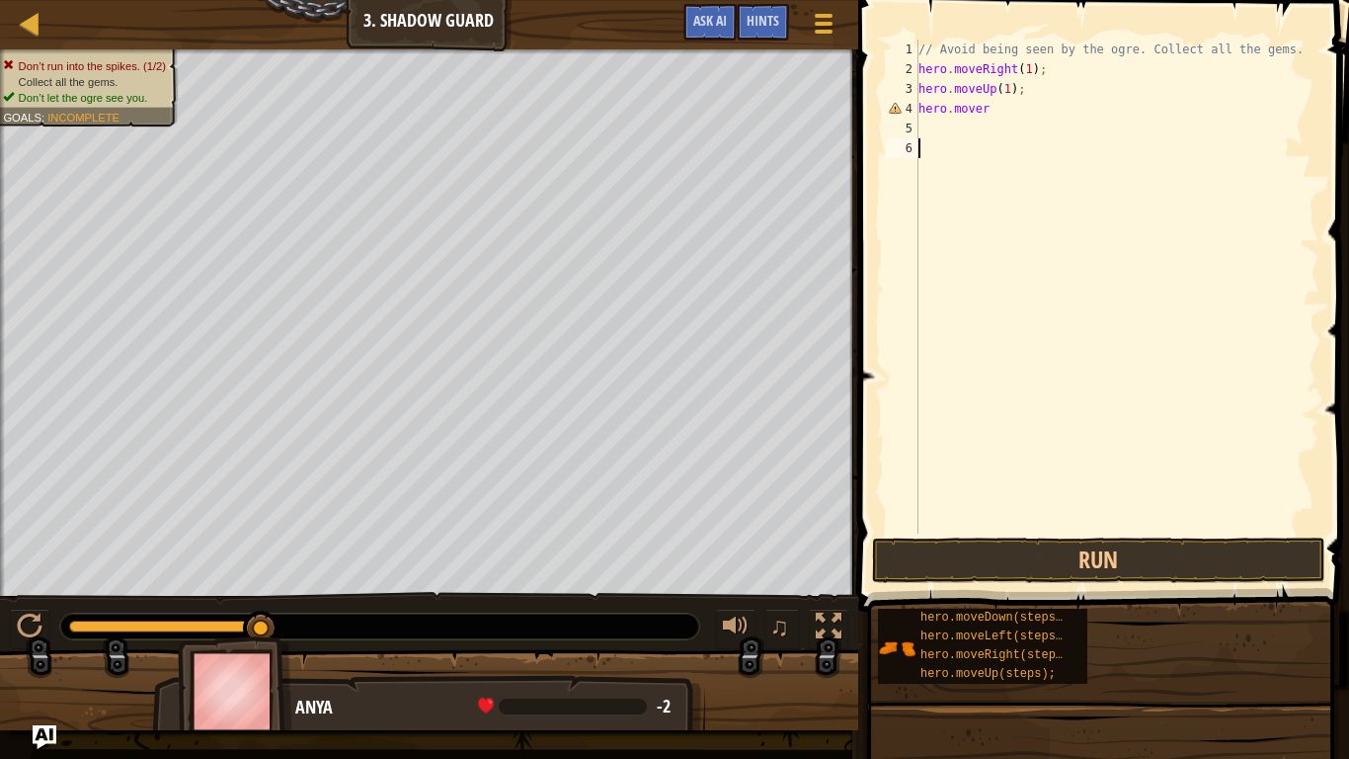
scroll to position [9, 0]
click at [997, 110] on div "// Avoid being seen by the ogre. Collect all the gems. hero . moveRight ( 1 ) ;…" at bounding box center [1117, 306] width 405 height 533
type textarea "hero.moveri"
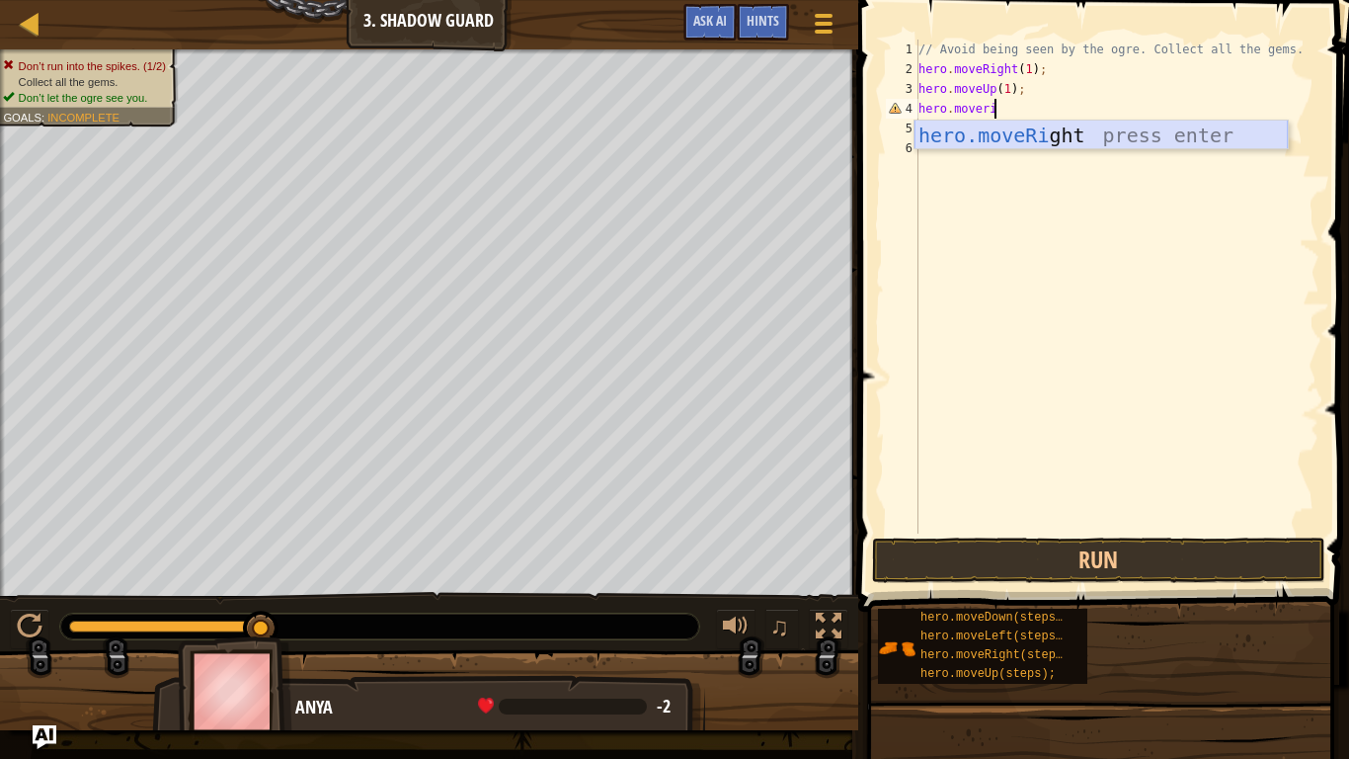
click at [1030, 133] on div "hero.moveRi ght press enter" at bounding box center [1101, 165] width 373 height 89
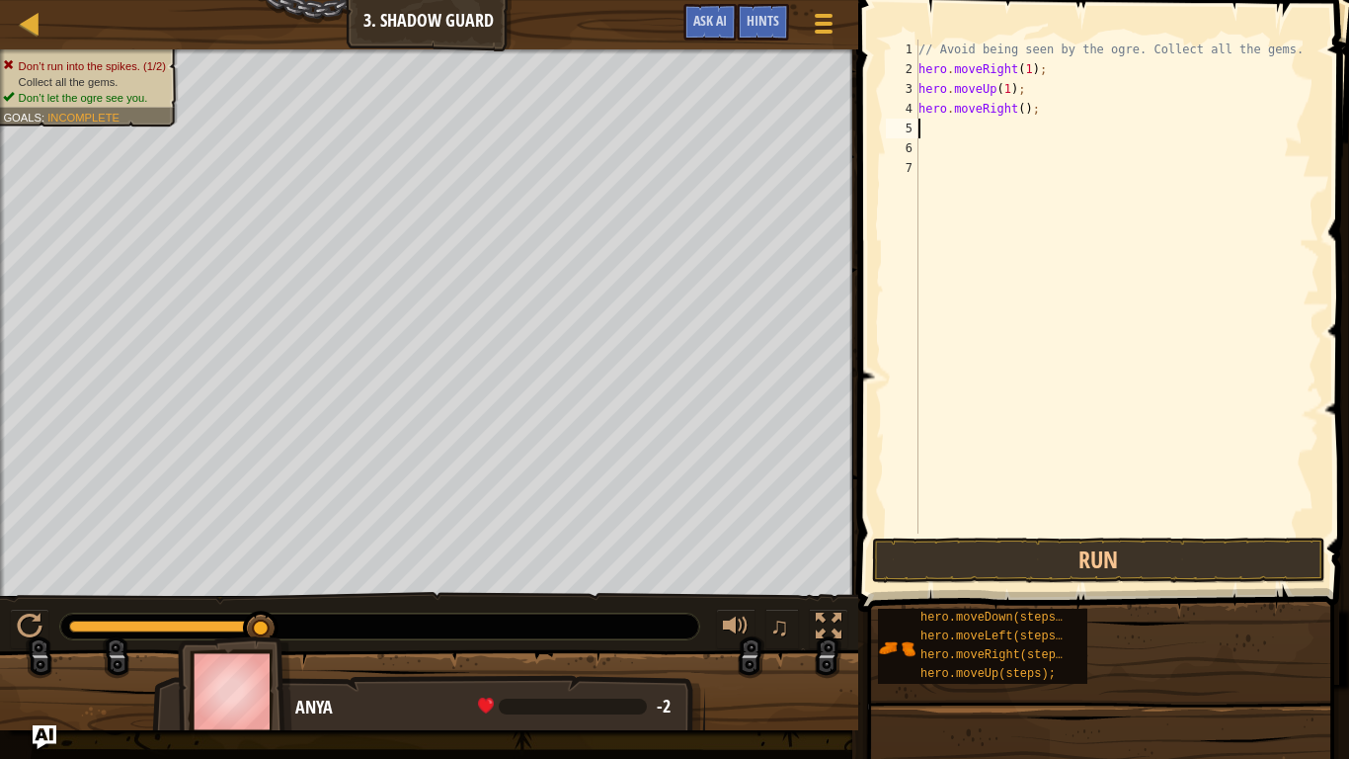
scroll to position [9, 0]
click at [1022, 111] on div "// Avoid being seen by the ogre. Collect all the gems. hero . moveRight ( 1 ) ;…" at bounding box center [1117, 306] width 405 height 533
type textarea "hero.moveRight(1);"
click at [1098, 560] on button "Run" at bounding box center [1098, 559] width 453 height 45
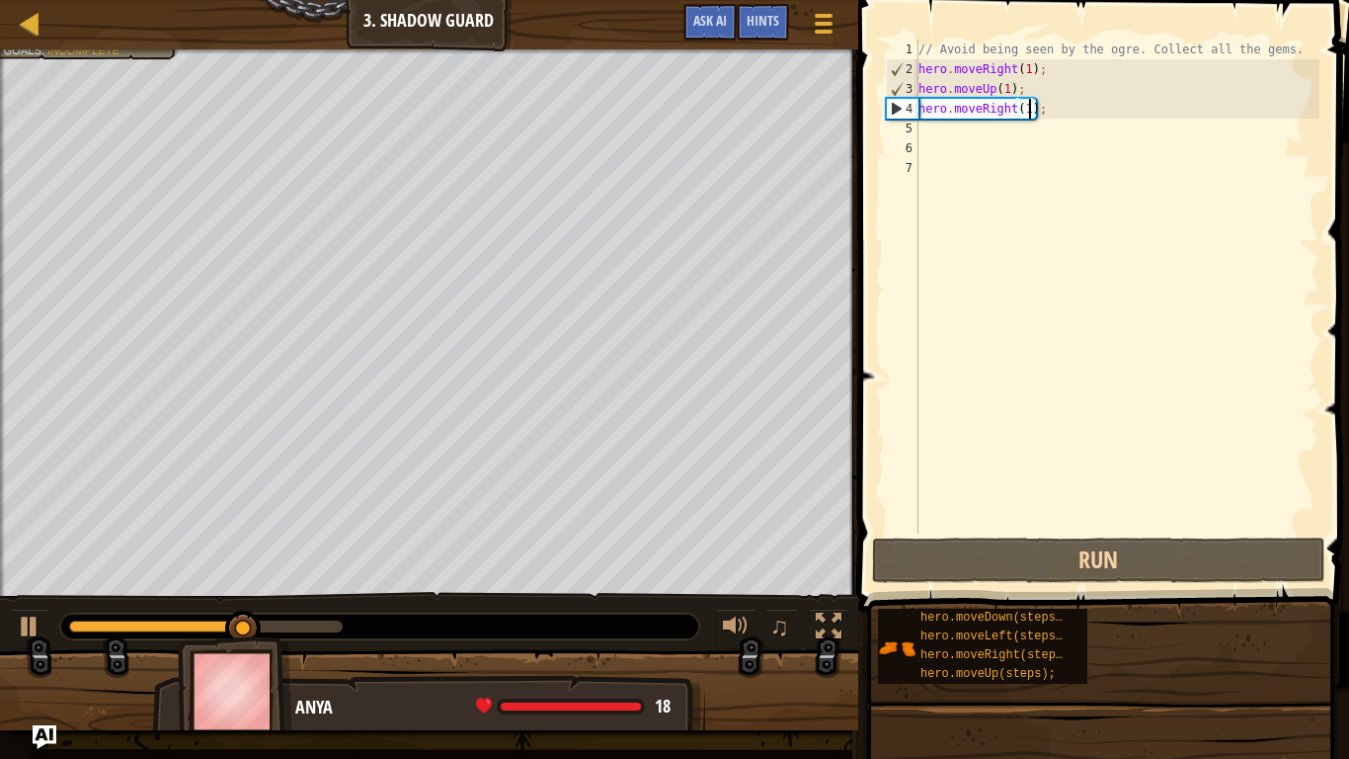
click at [939, 130] on div "// Avoid being seen by the ogre. Collect all the gems. hero . moveRight ( 1 ) ;…" at bounding box center [1117, 306] width 405 height 533
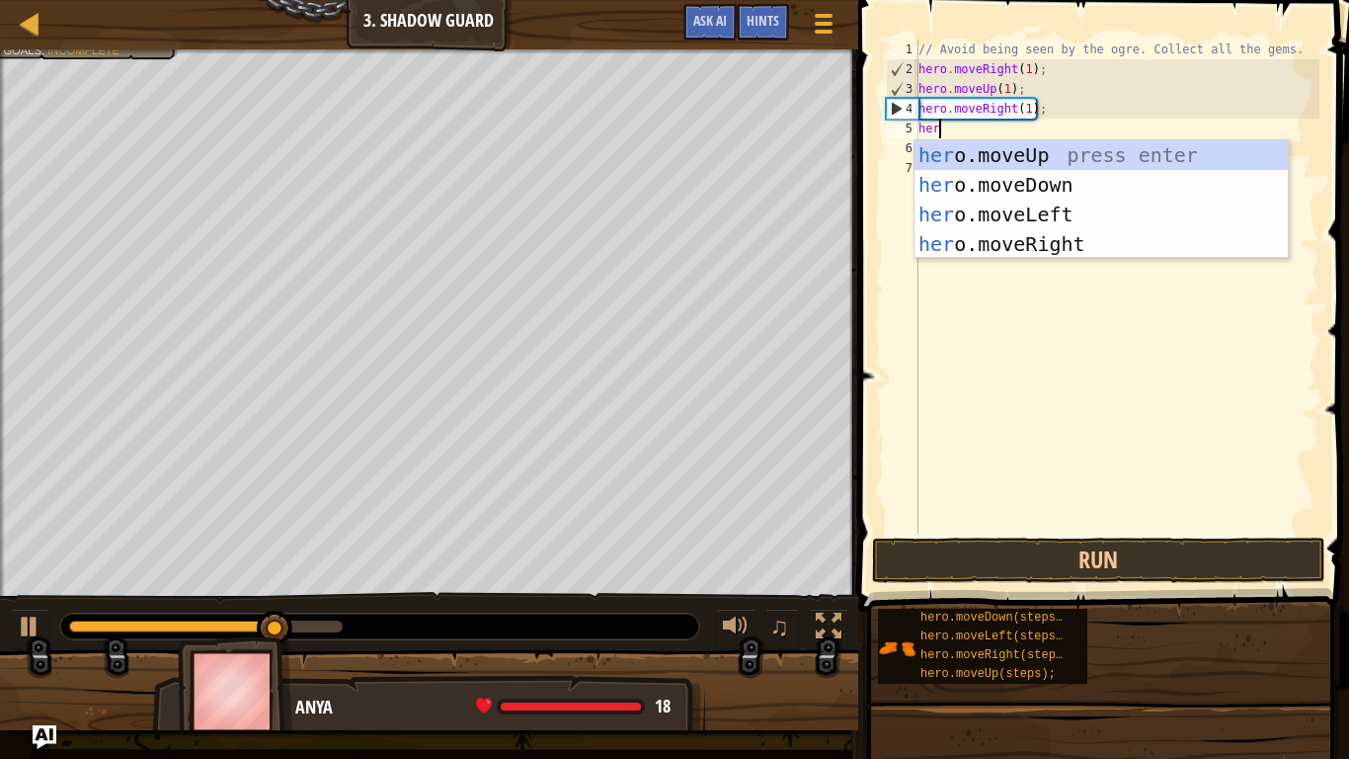
type textarea "hero"
click at [960, 178] on div "hero .moveUp press enter hero .moveDown press enter hero .moveLeft press enter …" at bounding box center [1101, 229] width 373 height 178
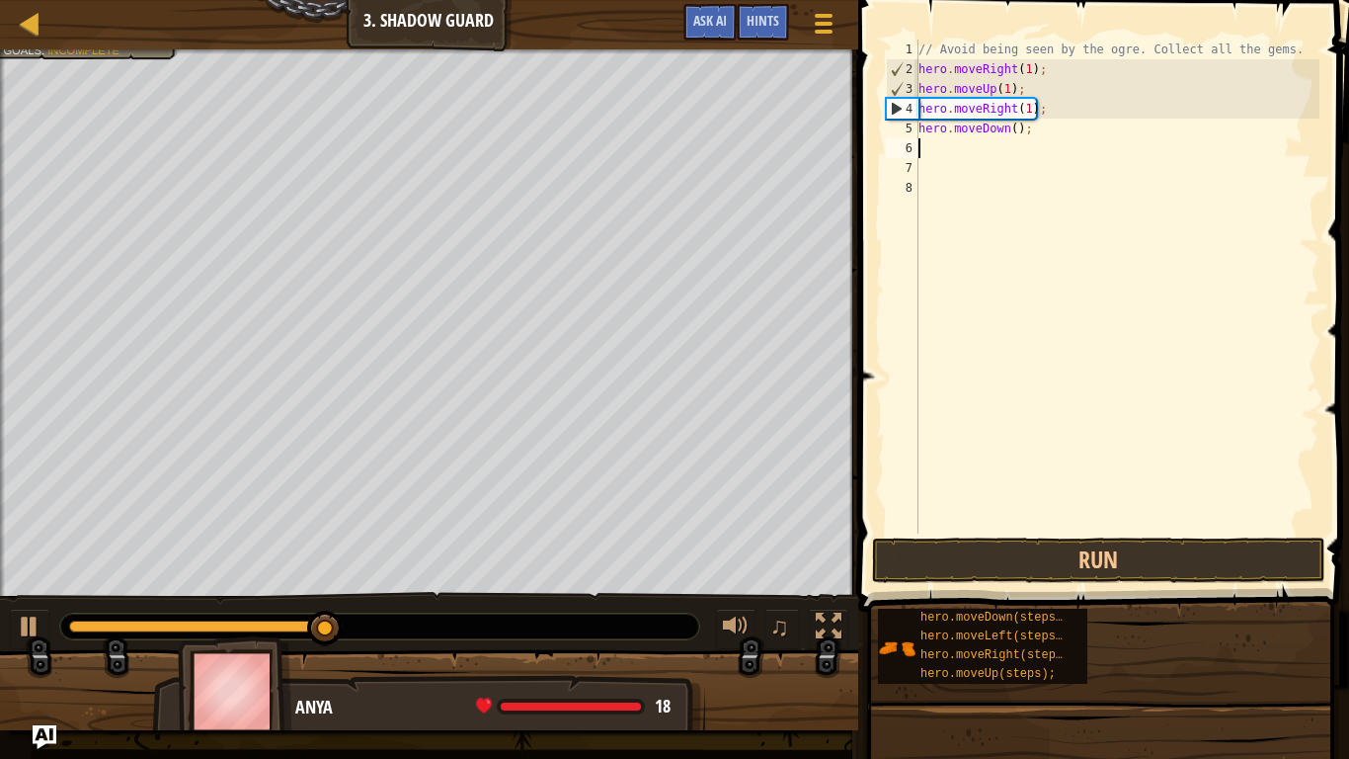
scroll to position [9, 0]
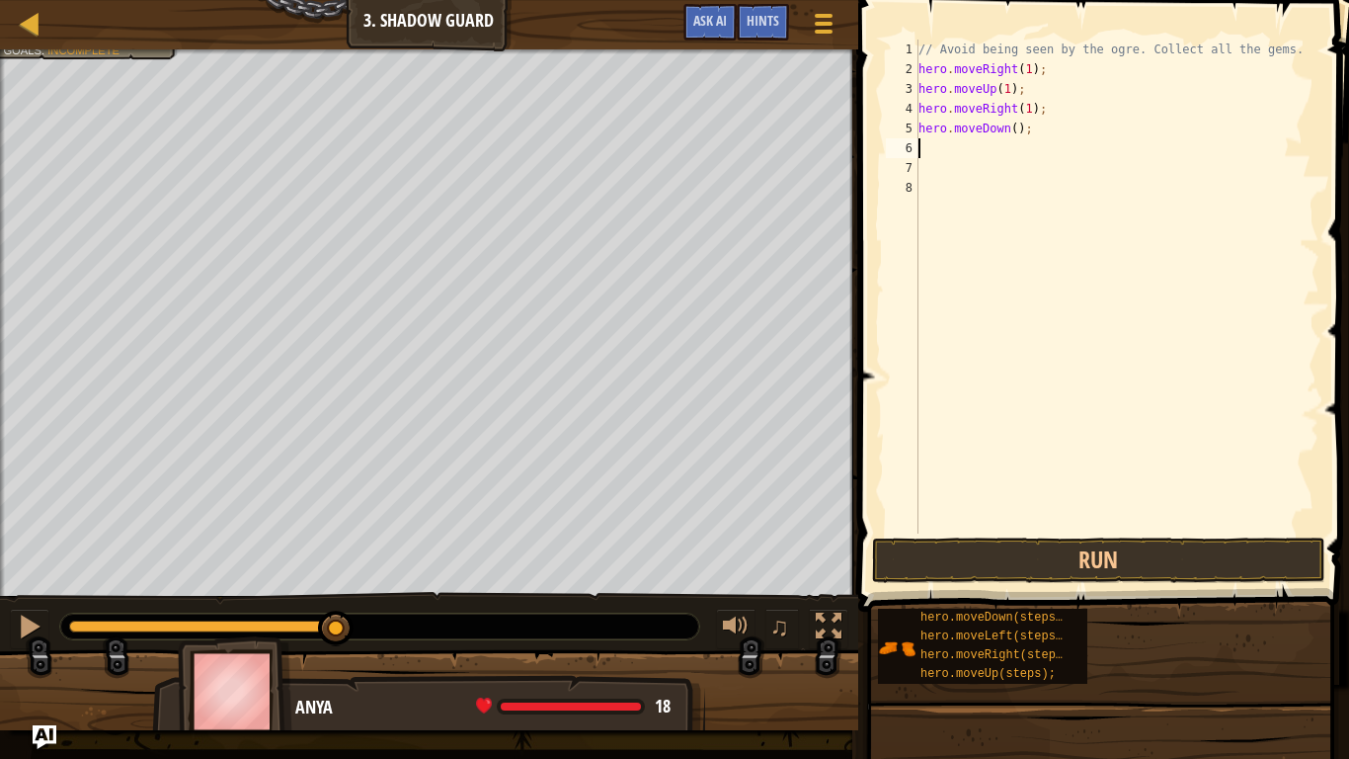
click at [1015, 135] on div "// Avoid being seen by the ogre. Collect all the gems. hero . moveRight ( 1 ) ;…" at bounding box center [1117, 306] width 405 height 533
type textarea "hero.moveDown(1);"
click at [1227, 583] on span at bounding box center [1106, 278] width 507 height 670
click at [1187, 558] on button "Run" at bounding box center [1098, 559] width 453 height 45
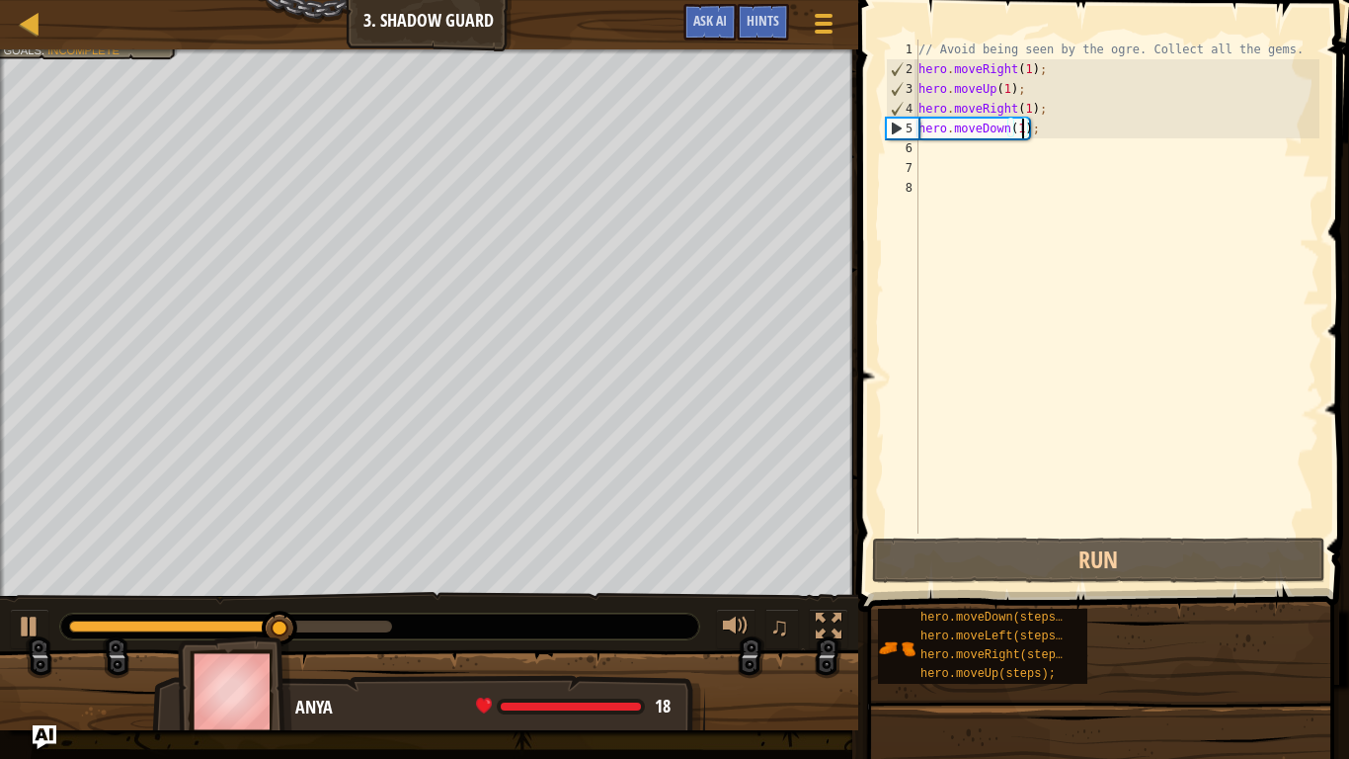
click at [929, 150] on div "// Avoid being seen by the ogre. Collect all the gems. hero . moveRight ( 1 ) ;…" at bounding box center [1117, 306] width 405 height 533
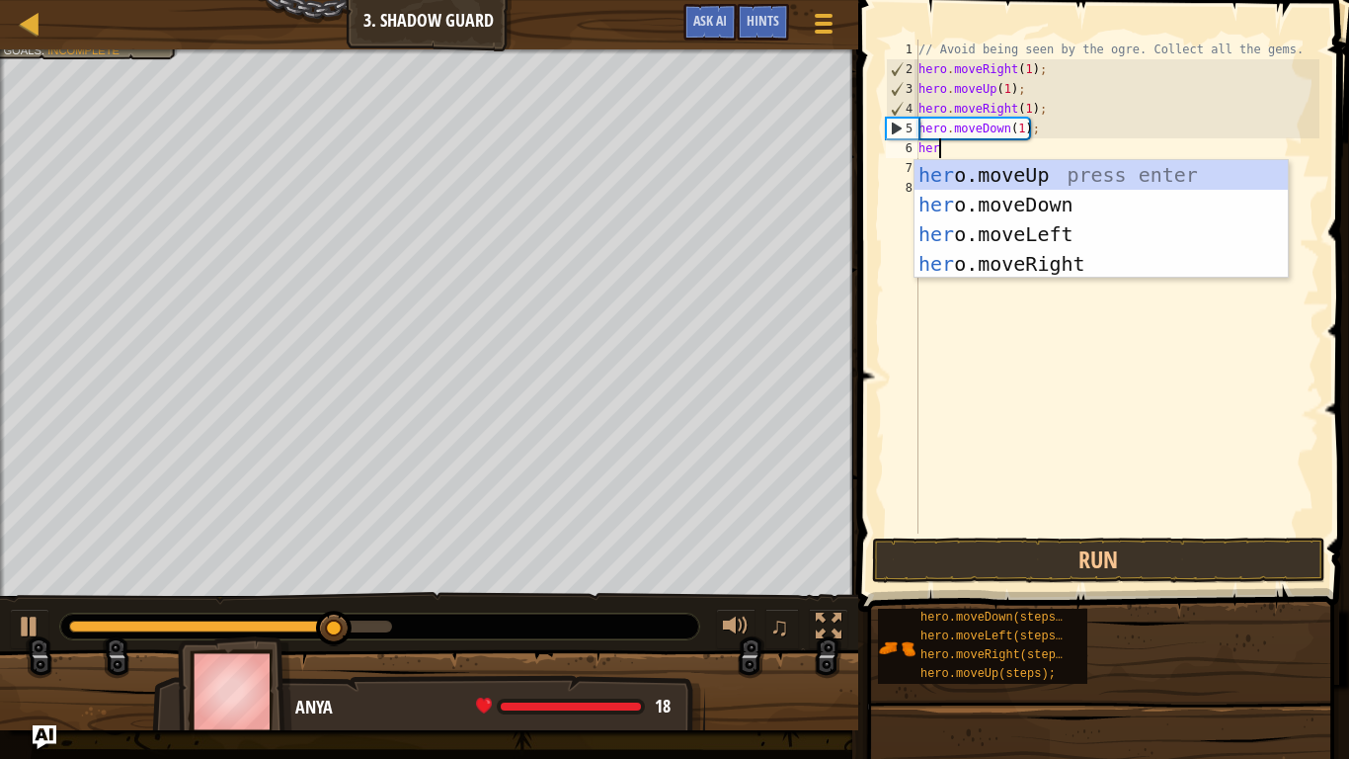
type textarea "hero"
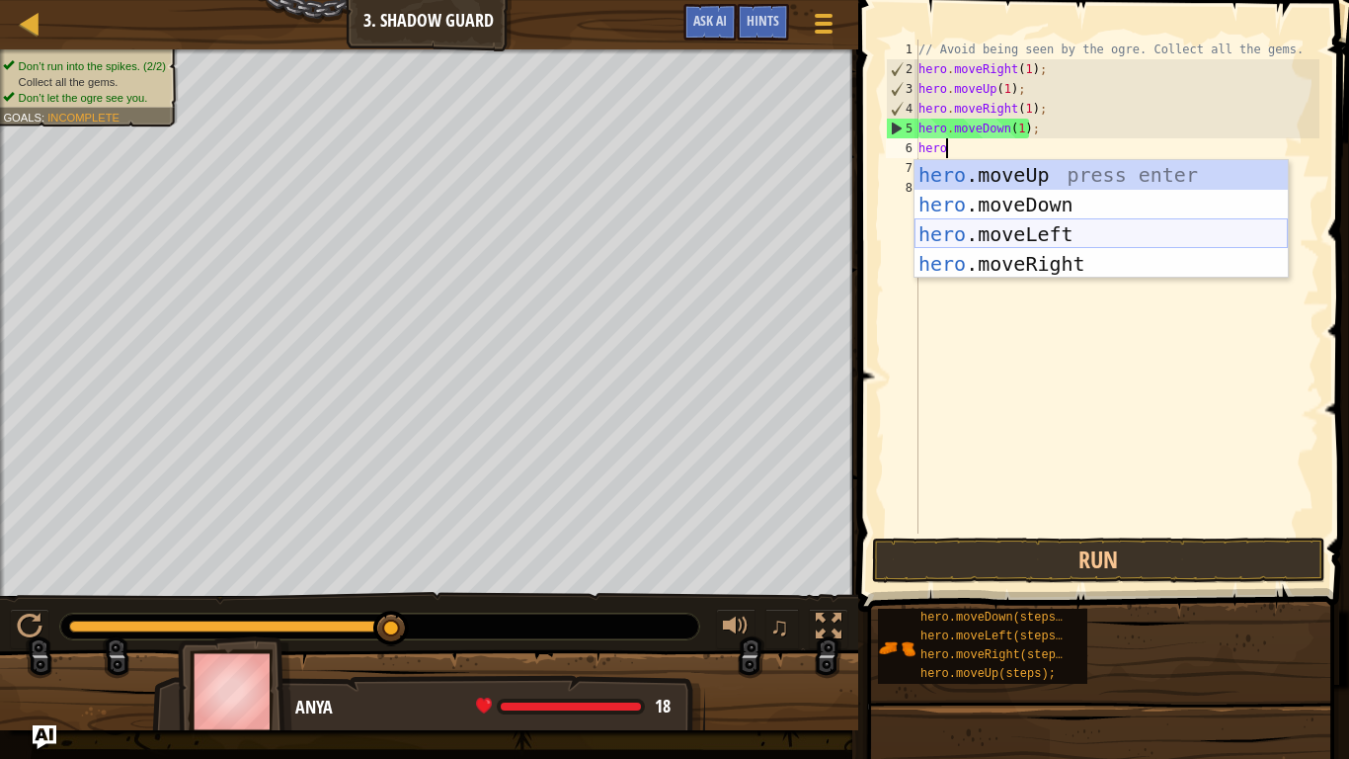
click at [1034, 236] on div "hero .moveUp press enter hero .moveDown press enter hero .moveLeft press enter …" at bounding box center [1101, 249] width 373 height 178
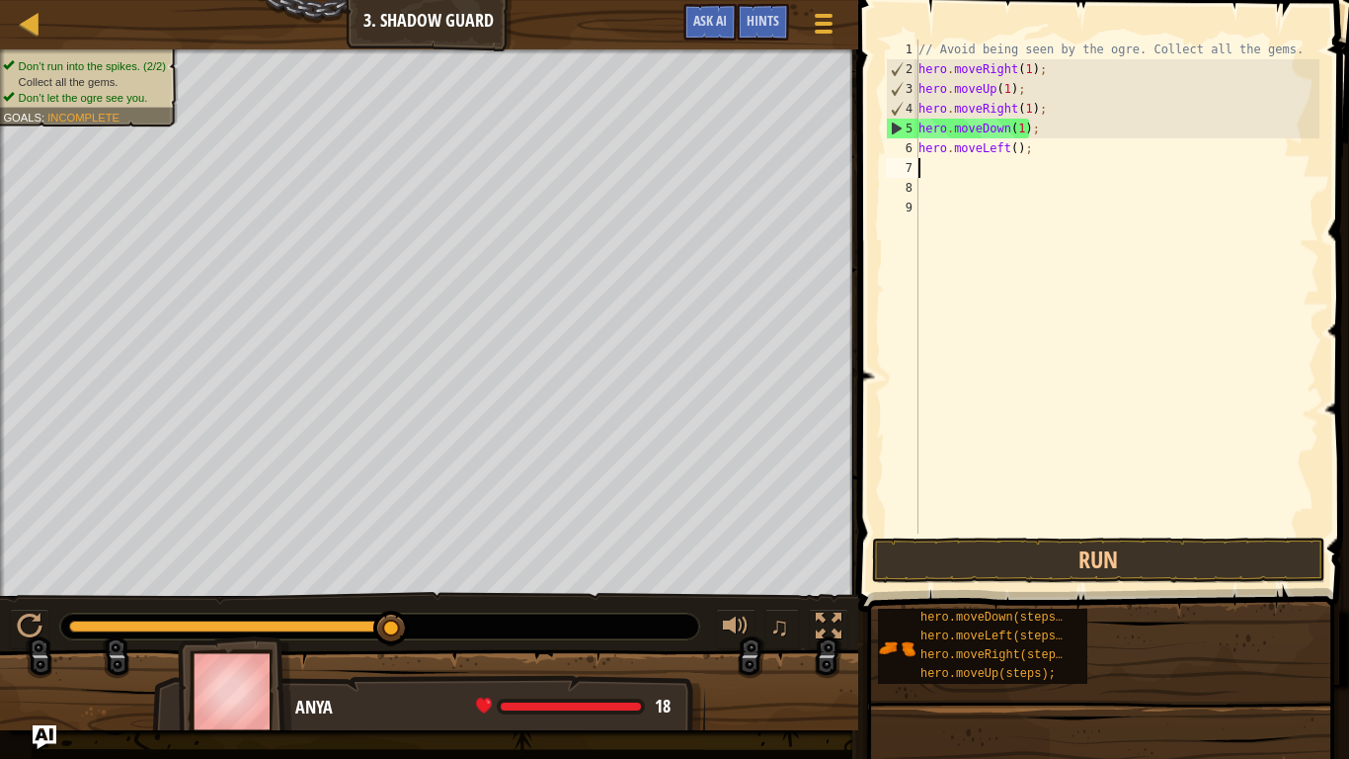
scroll to position [9, 0]
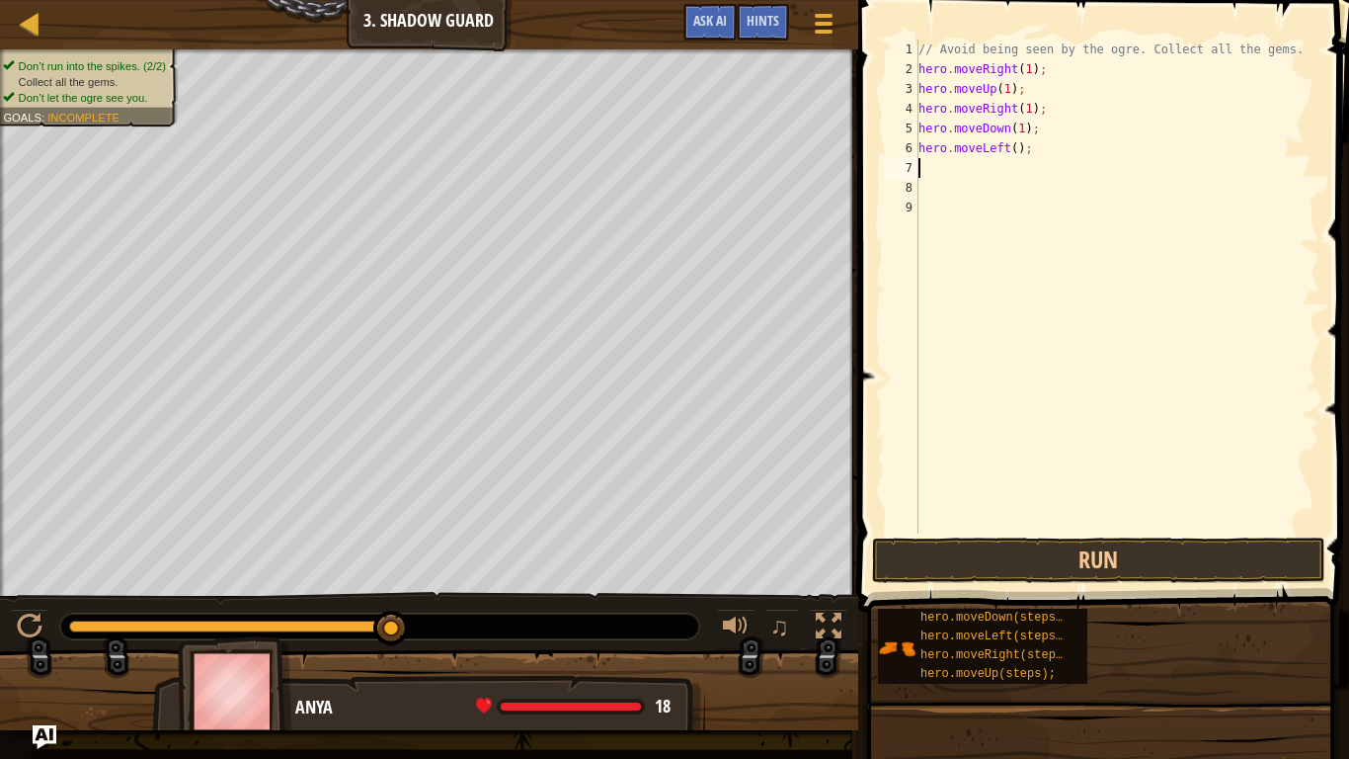
click at [1015, 154] on div "// Avoid being seen by the ogre. Collect all the gems. hero . moveRight ( 1 ) ;…" at bounding box center [1117, 306] width 405 height 533
type textarea "hero.moveLeft(1);"
click at [1126, 543] on button "Run" at bounding box center [1098, 559] width 453 height 45
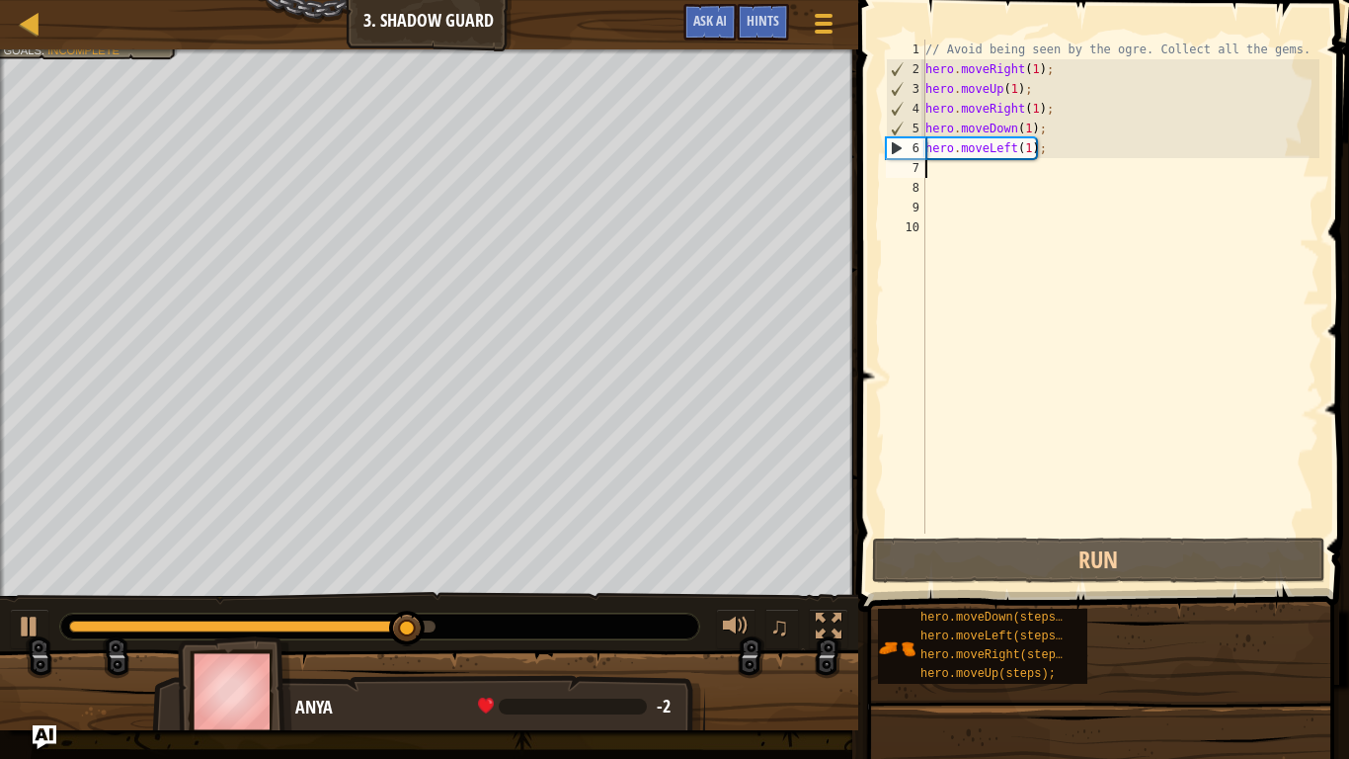
click at [1043, 148] on div "// Avoid being seen by the ogre. Collect all the gems. hero . moveRight ( 1 ) ;…" at bounding box center [1121, 306] width 398 height 533
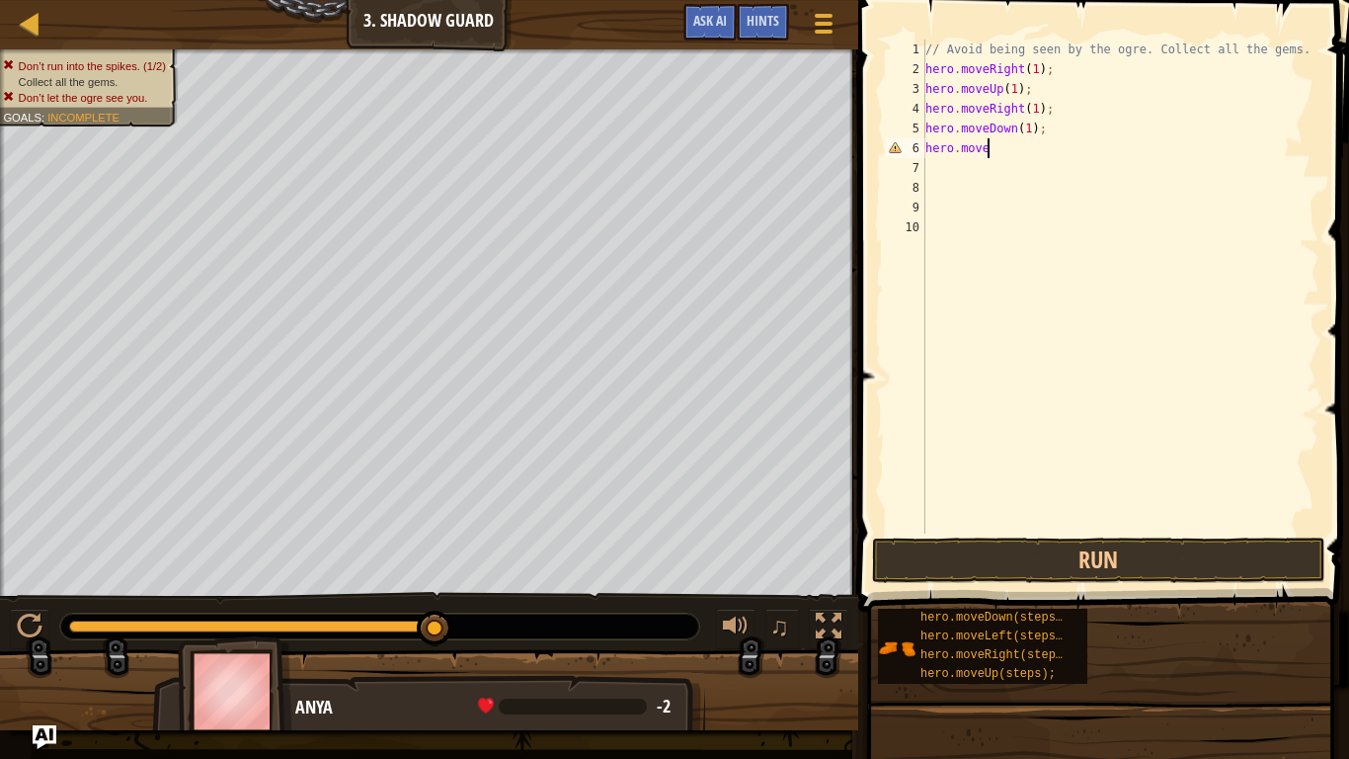
type textarea "hero.mover"
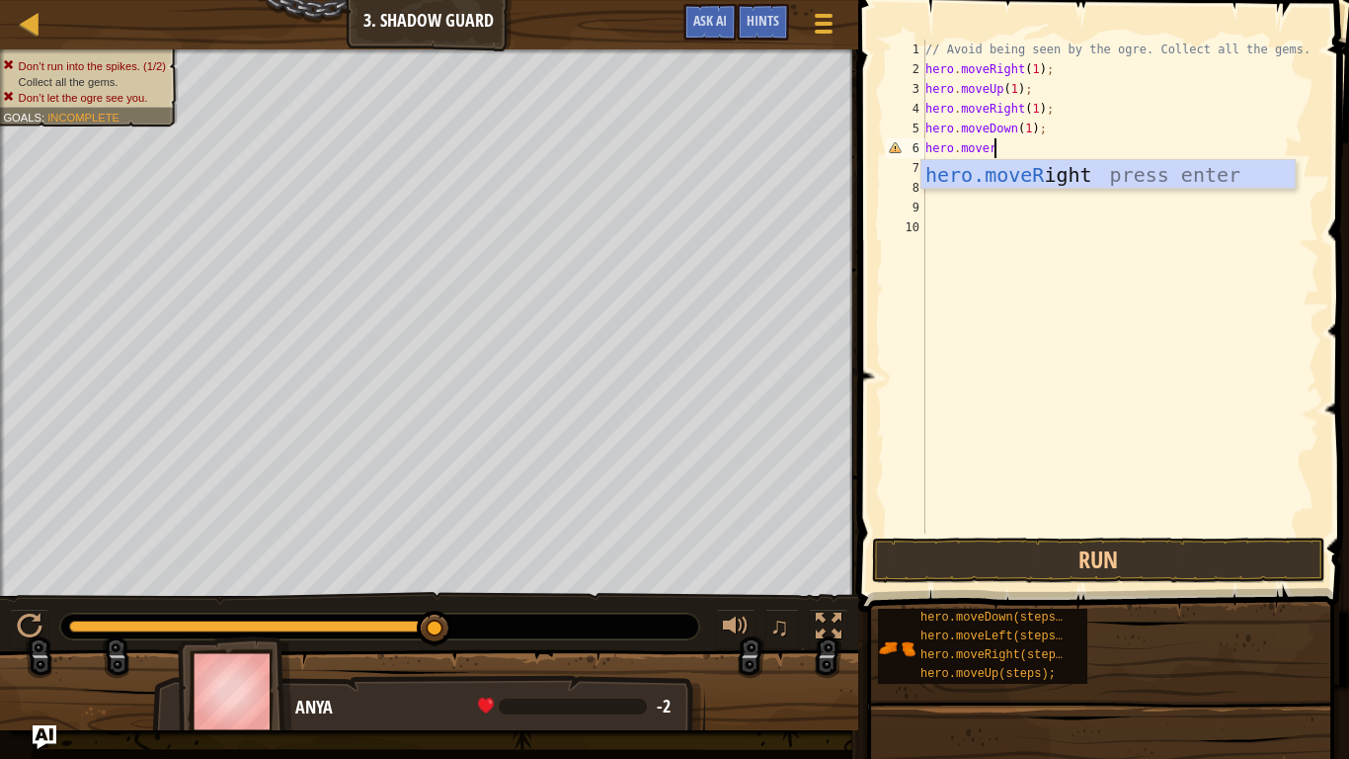
scroll to position [9, 9]
click at [1049, 186] on div "hero.moveR ight press enter" at bounding box center [1108, 204] width 373 height 89
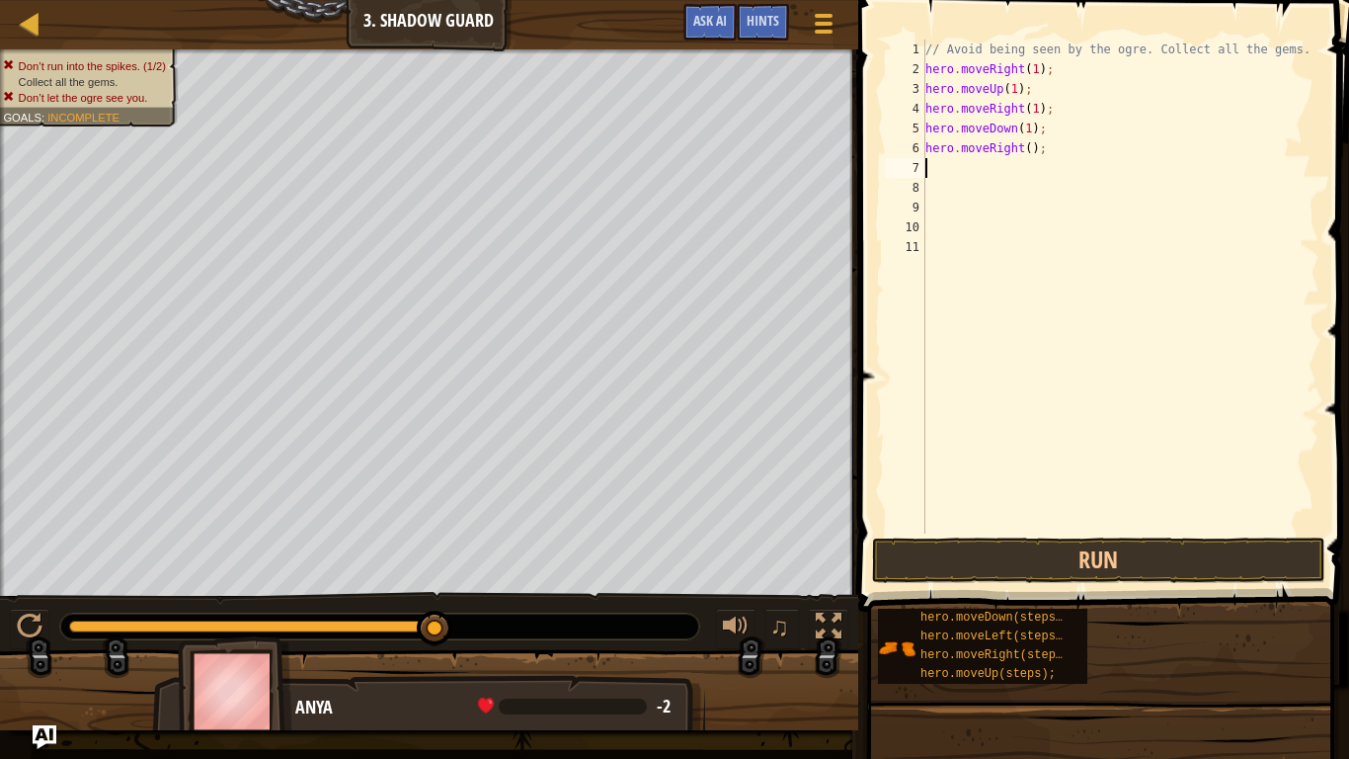
click at [1028, 149] on div "// Avoid being seen by the ogre. Collect all the gems. hero . moveRight ( 1 ) ;…" at bounding box center [1121, 306] width 398 height 533
type textarea "hero.moveRight(1);"
click at [1058, 548] on button "Run" at bounding box center [1098, 559] width 453 height 45
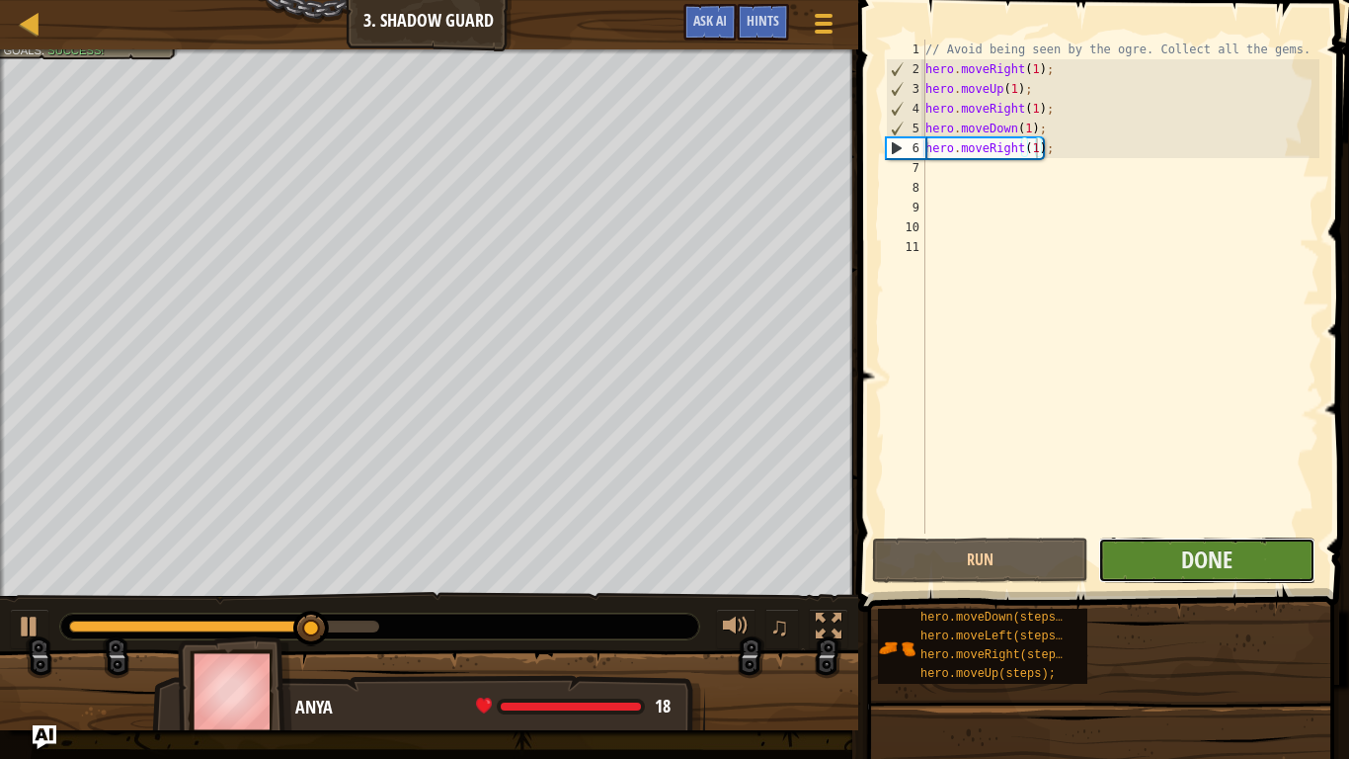
click at [1156, 561] on button "Done" at bounding box center [1207, 559] width 216 height 45
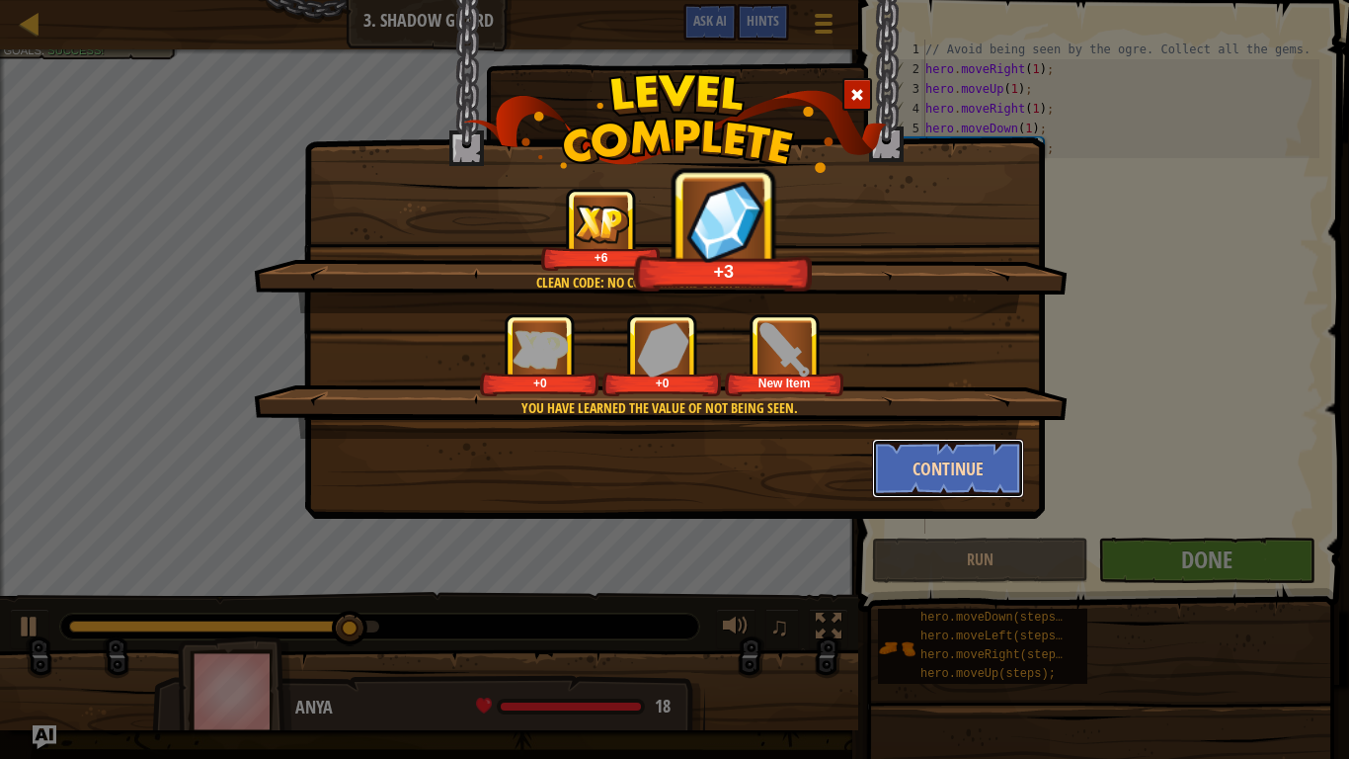
click at [1017, 484] on button "Continue" at bounding box center [948, 468] width 153 height 59
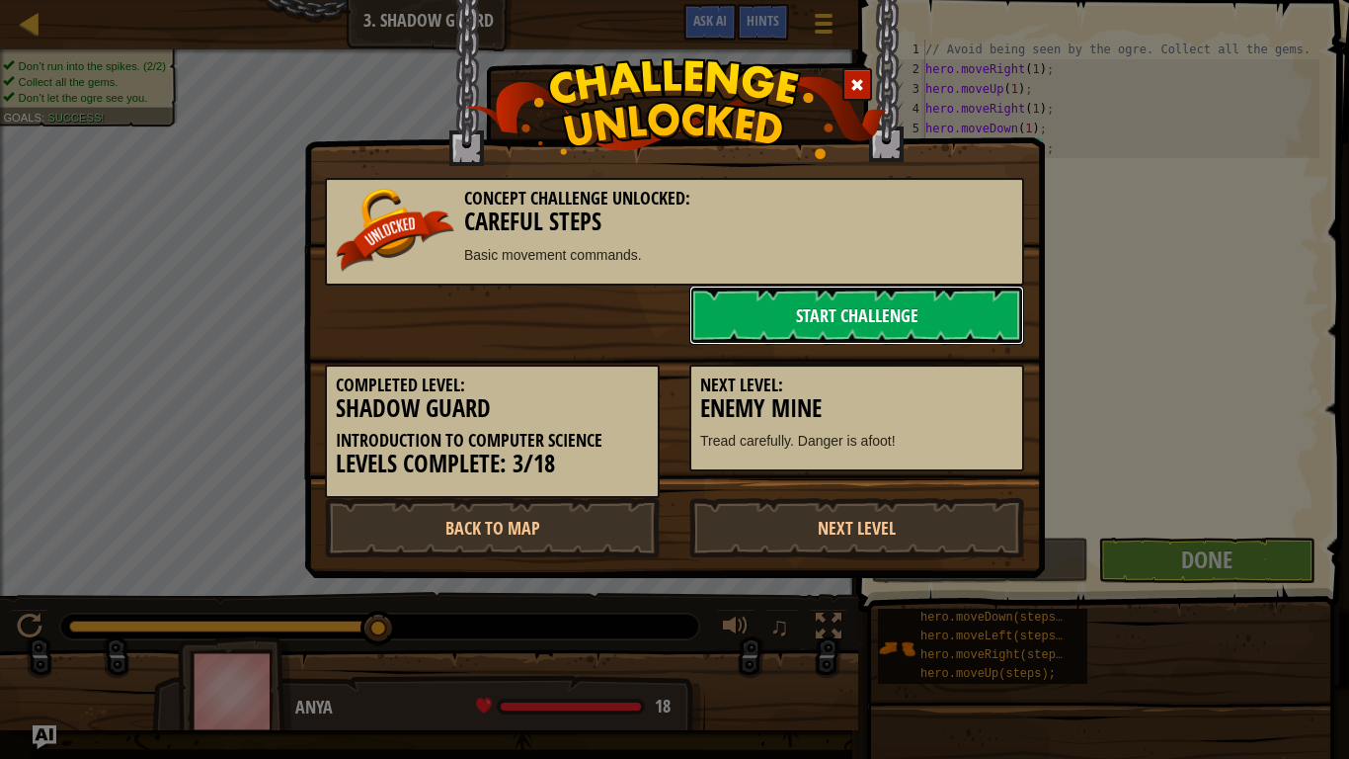
click at [872, 318] on link "Start Challenge" at bounding box center [857, 314] width 335 height 59
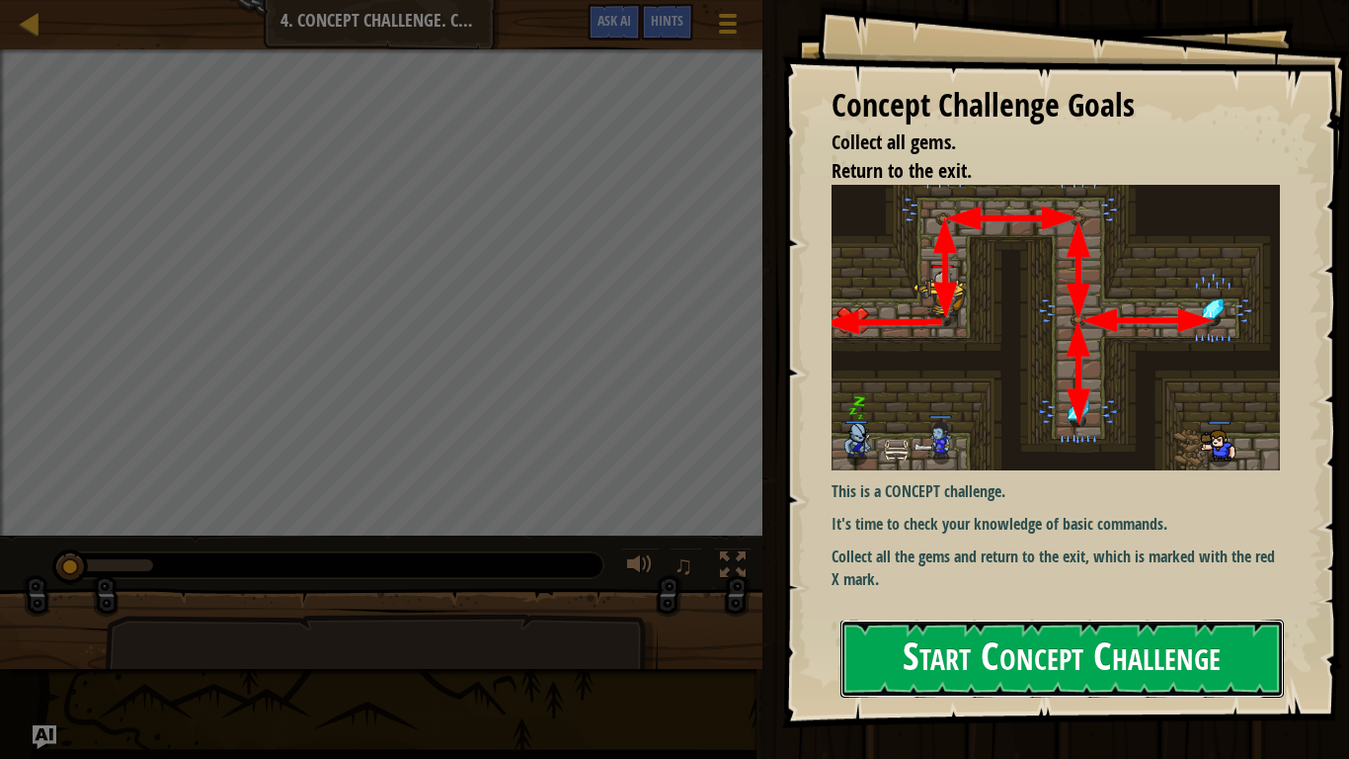
click at [981, 624] on button "Start Concept Challenge" at bounding box center [1063, 658] width 444 height 78
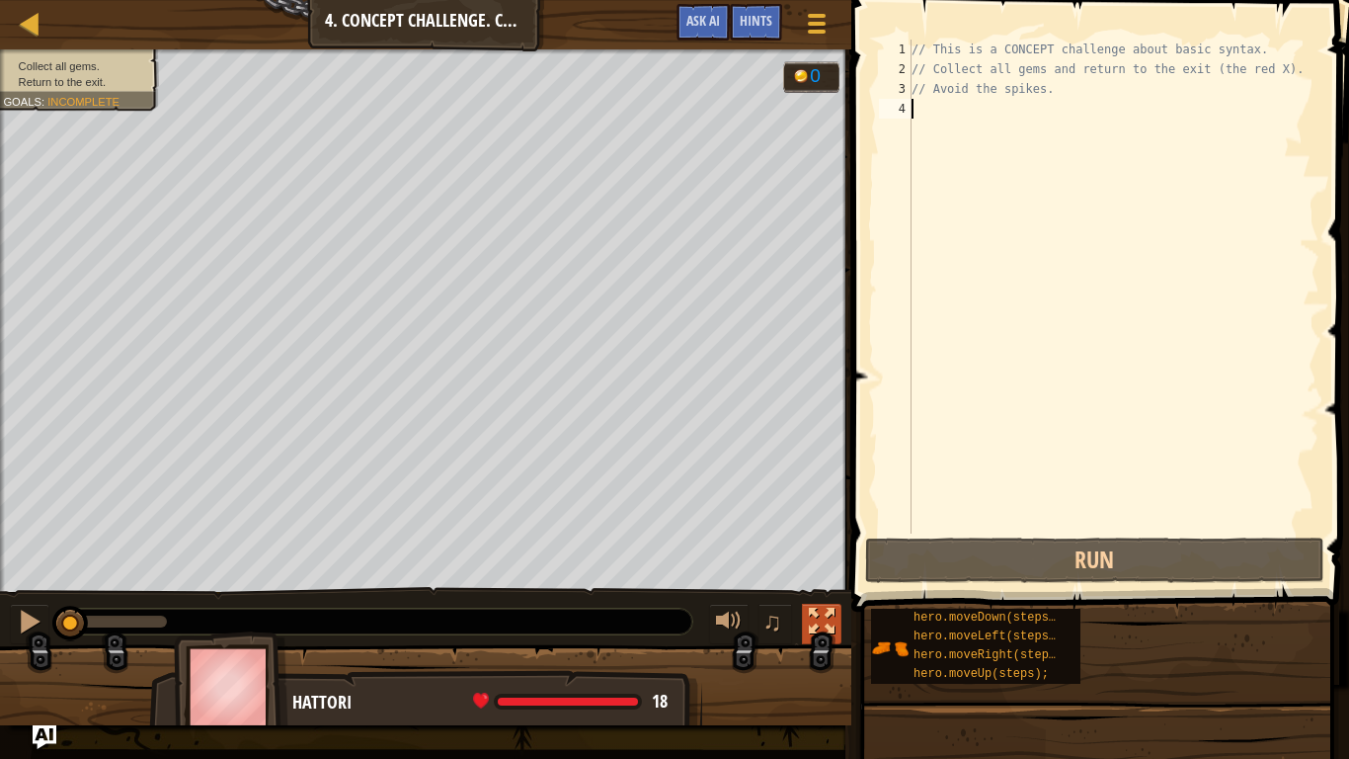
click at [818, 620] on div at bounding box center [822, 622] width 26 height 26
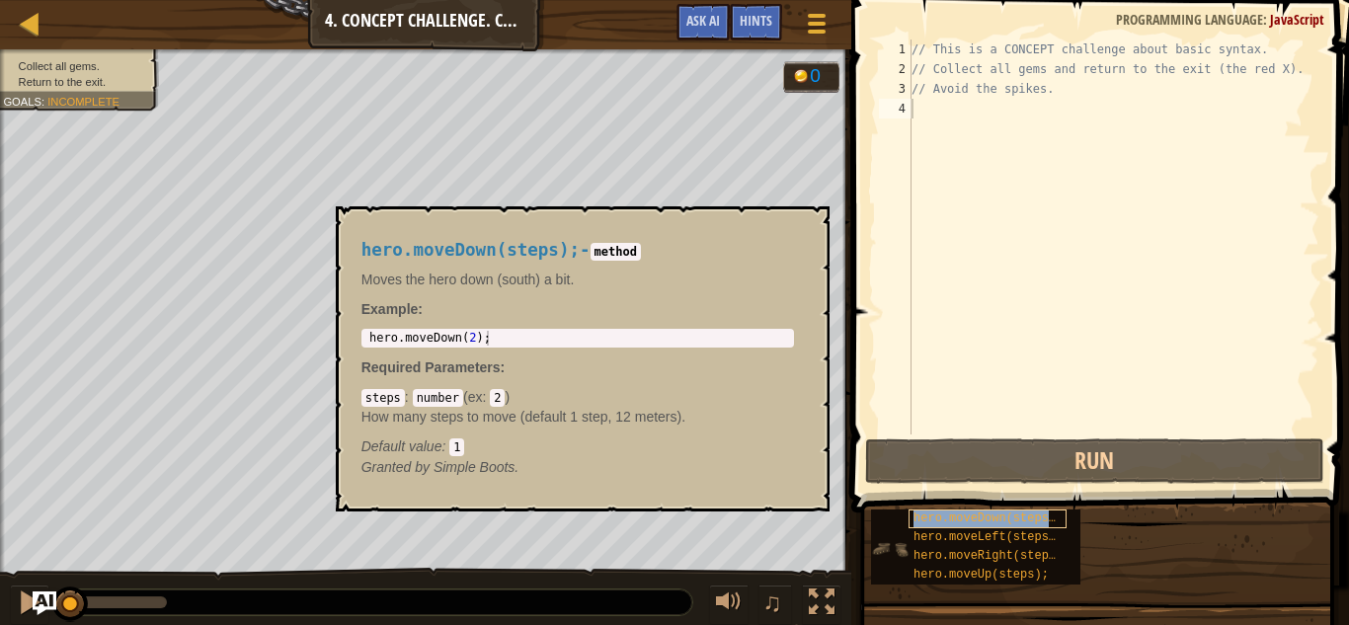
click at [985, 521] on span "hero.moveDown(steps);" at bounding box center [988, 519] width 149 height 14
click at [808, 217] on button "×" at bounding box center [807, 229] width 16 height 28
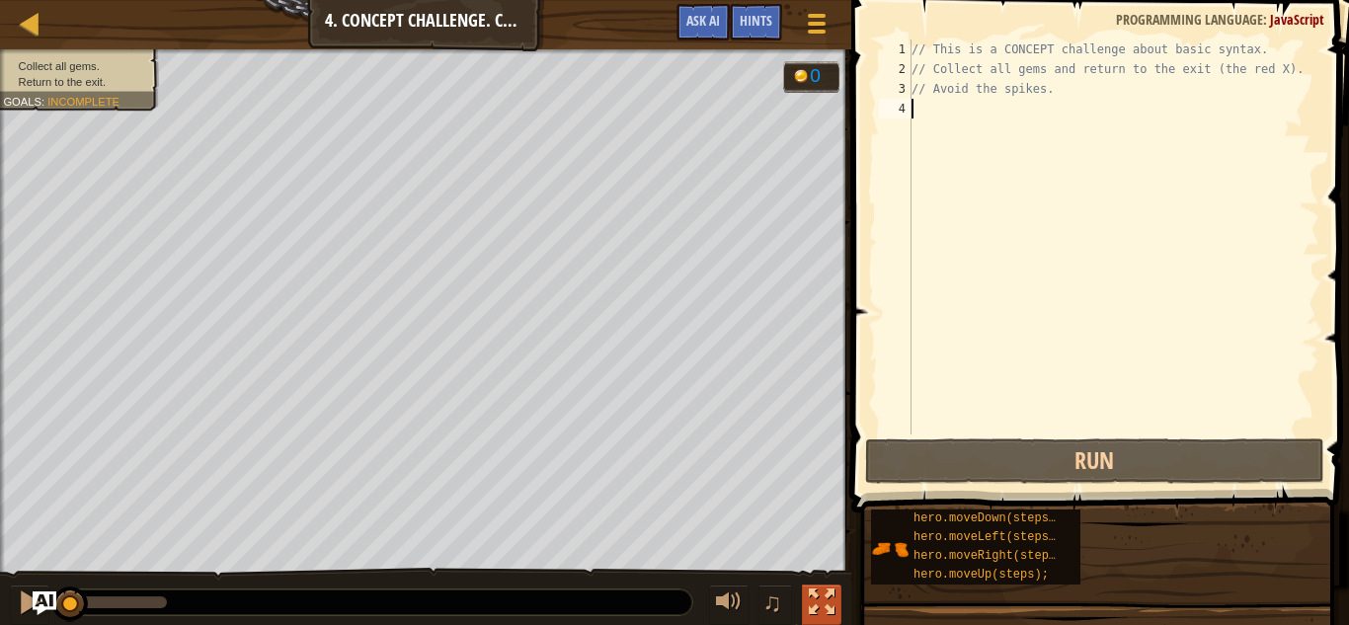
click at [809, 593] on div at bounding box center [822, 603] width 26 height 26
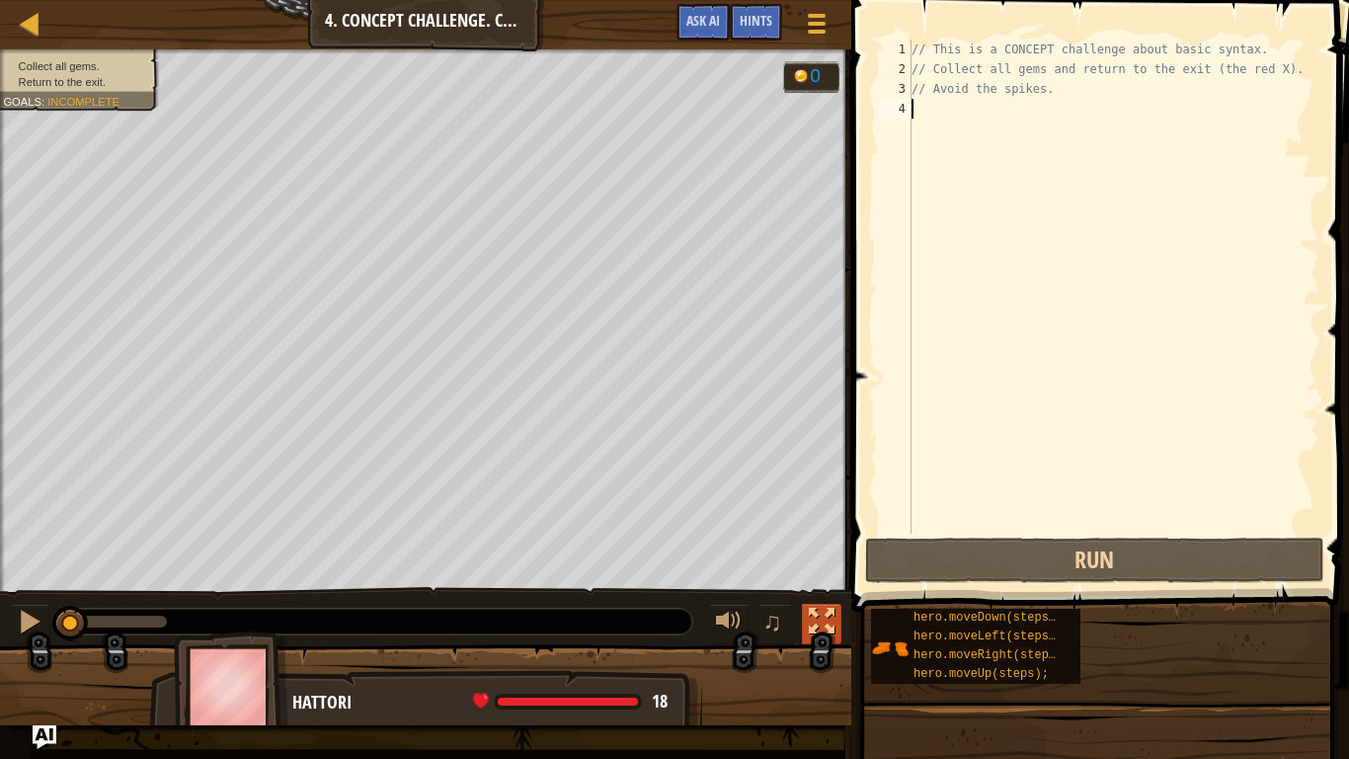
click at [813, 624] on div at bounding box center [822, 622] width 26 height 26
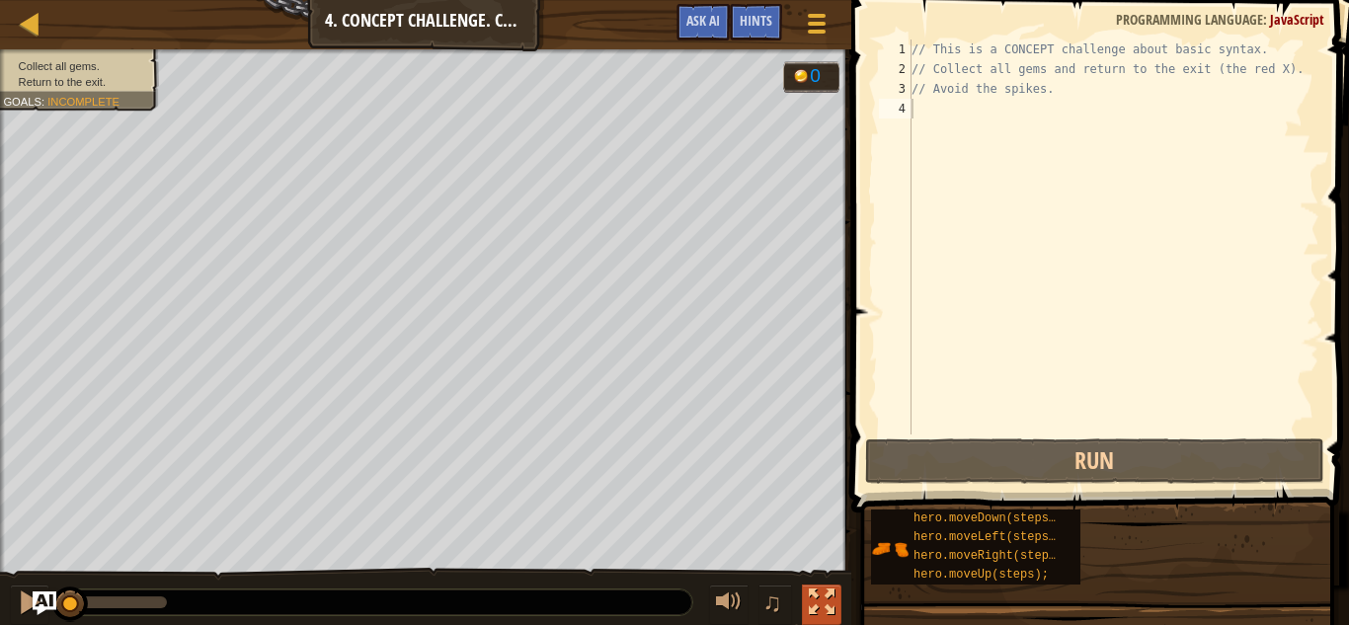
click at [820, 596] on div at bounding box center [822, 603] width 26 height 26
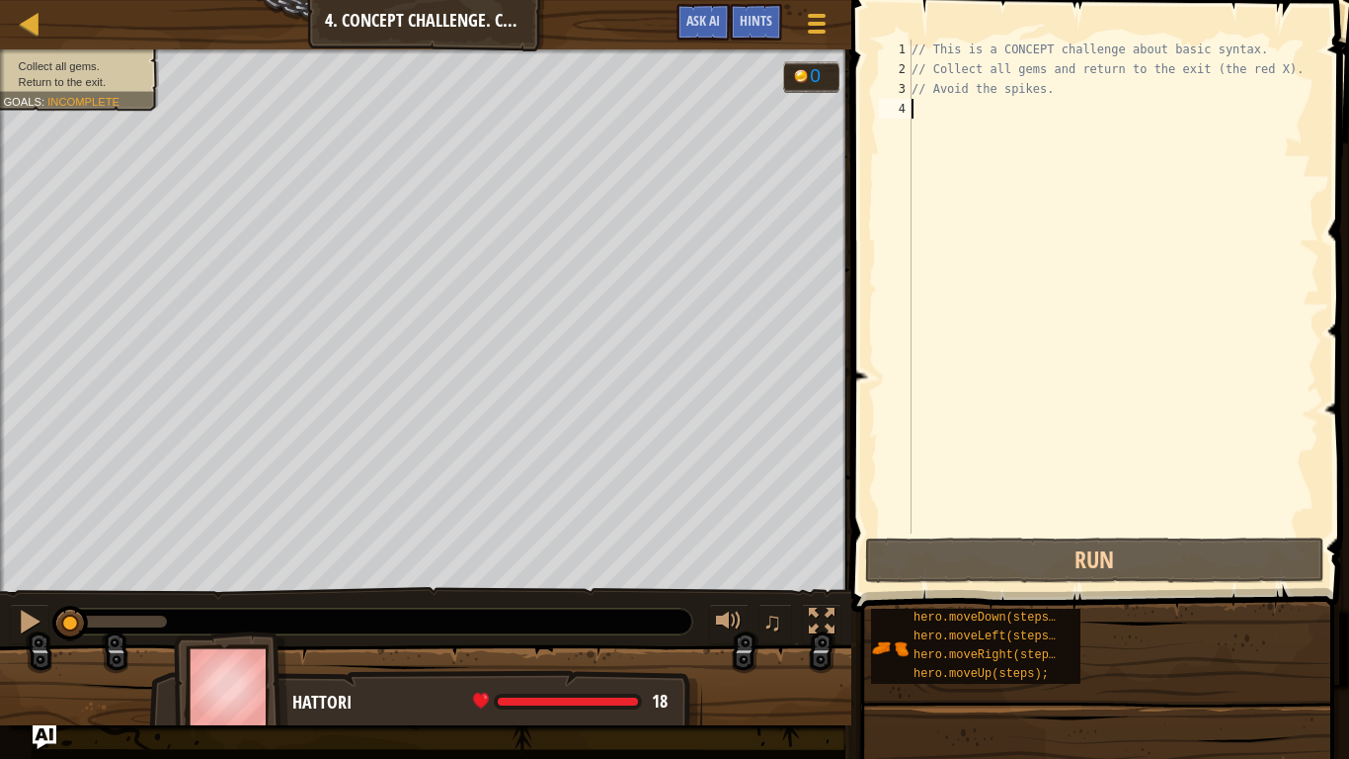
scroll to position [9, 0]
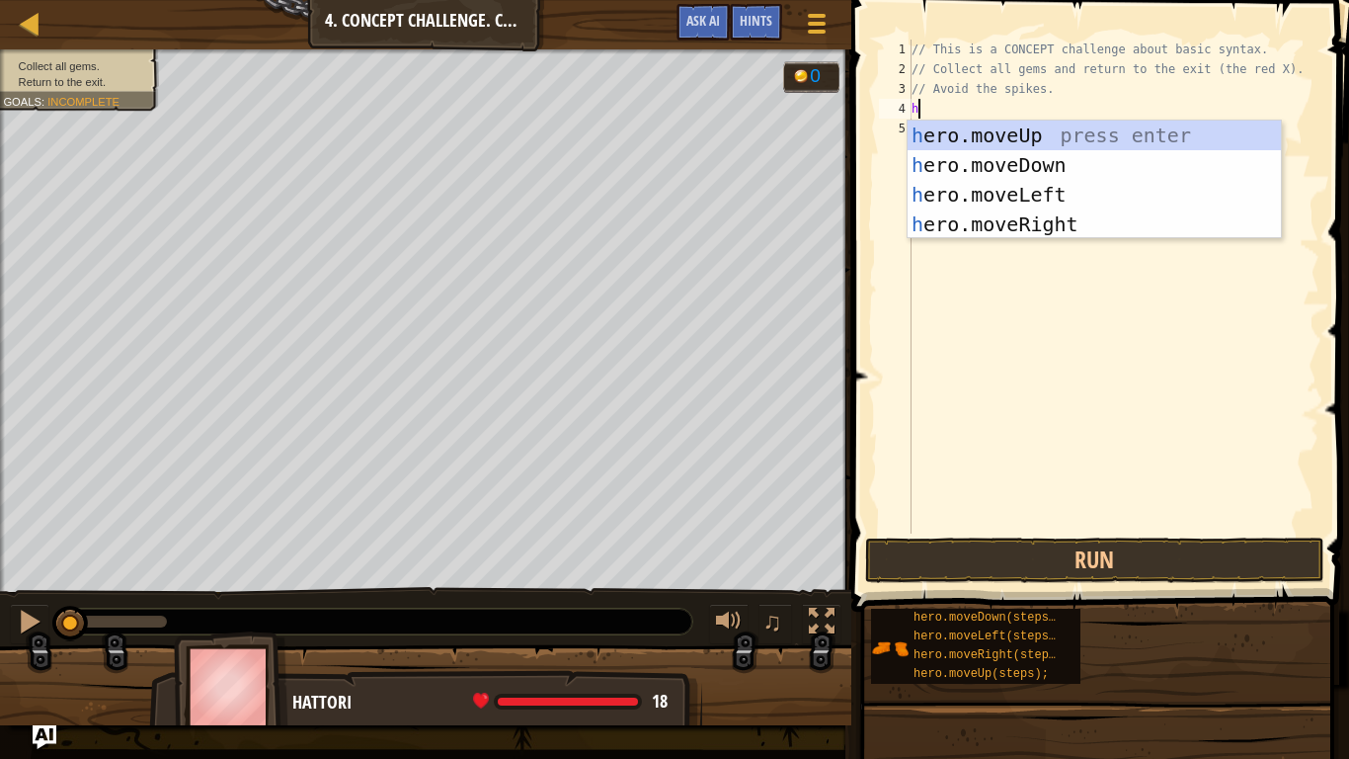
type textarea "he"
click at [1070, 170] on div "he ro.moveUp press enter he ro.moveDown press enter he ro.moveLeft press enter …" at bounding box center [1094, 210] width 373 height 178
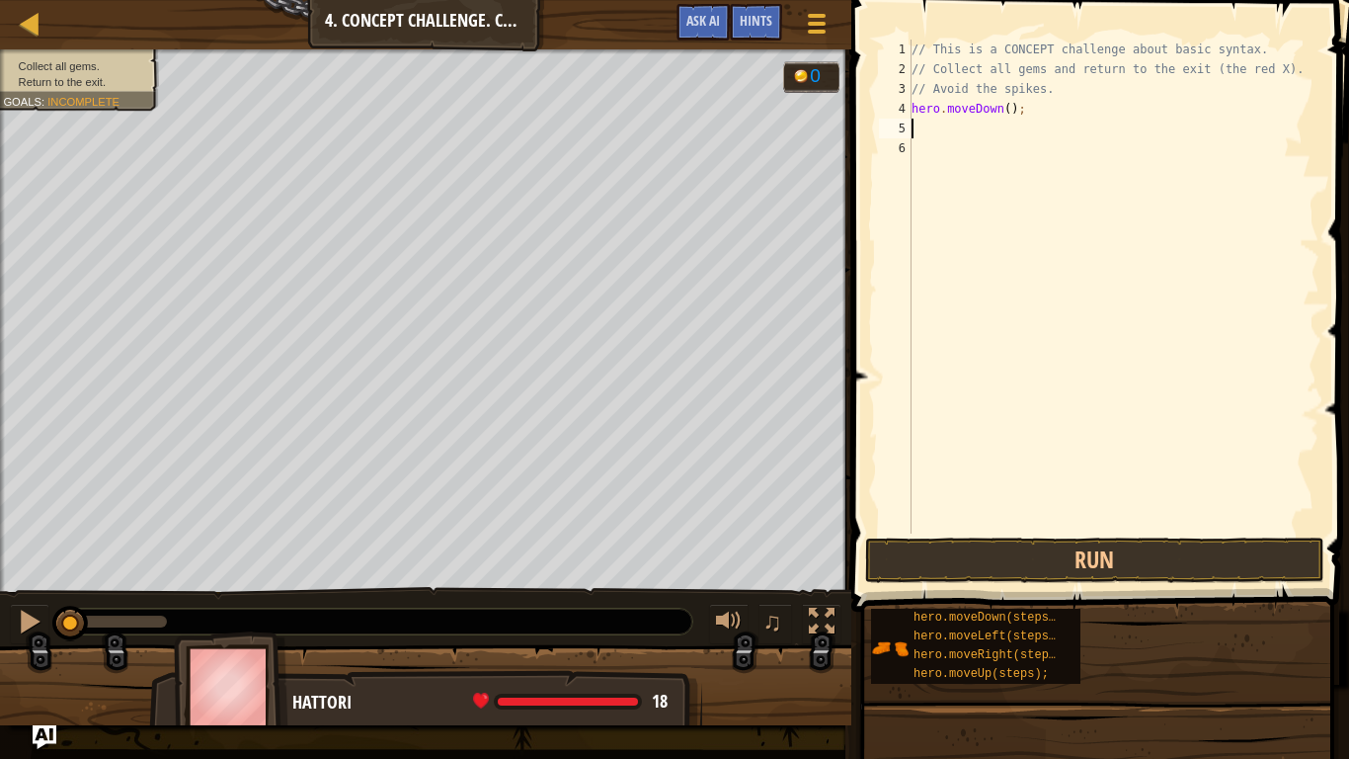
click at [1011, 115] on div "// This is a CONCEPT challenge about basic syntax. // Collect all gems and retu…" at bounding box center [1114, 306] width 412 height 533
type textarea "hero.moveDown(1);"
click at [1132, 545] on button "Run" at bounding box center [1095, 559] width 460 height 45
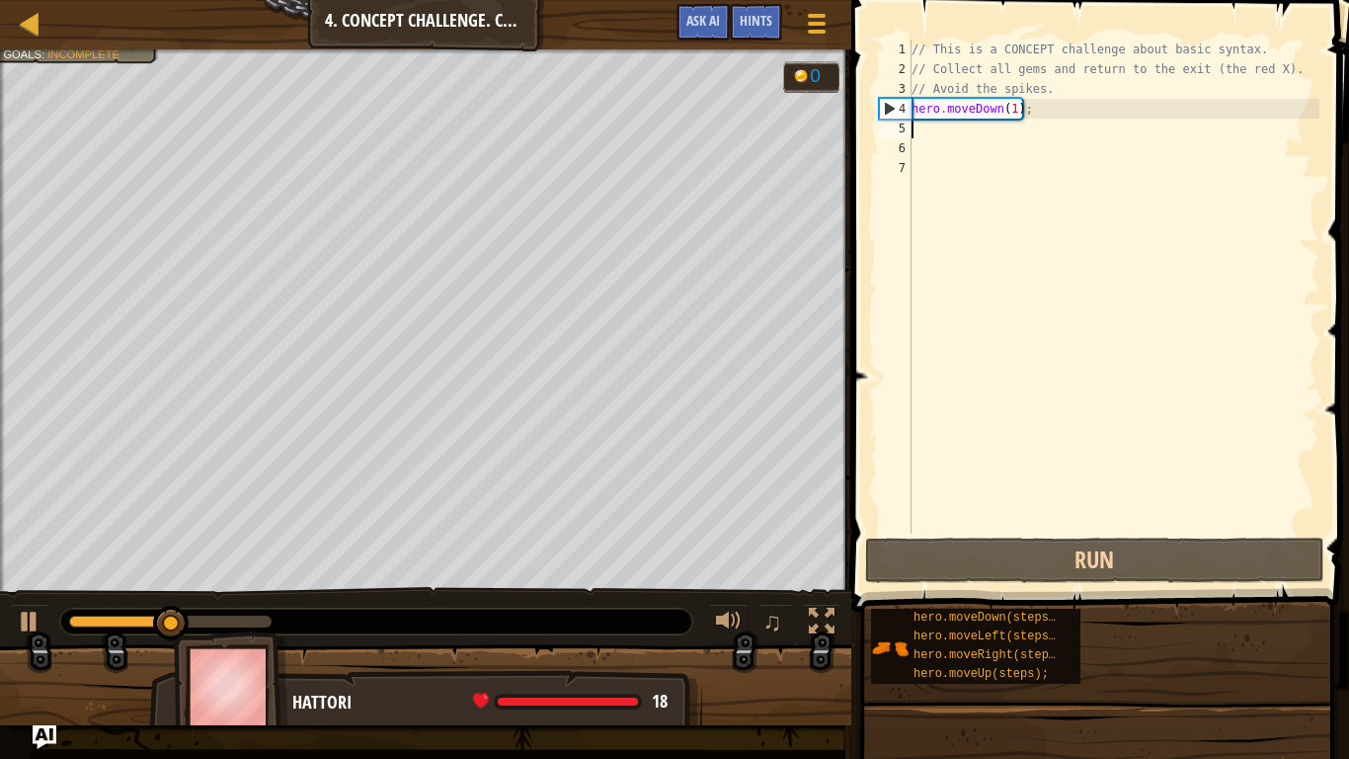
click at [1033, 115] on div "// This is a CONCEPT challenge about basic syntax. // Collect all gems and retu…" at bounding box center [1114, 306] width 412 height 533
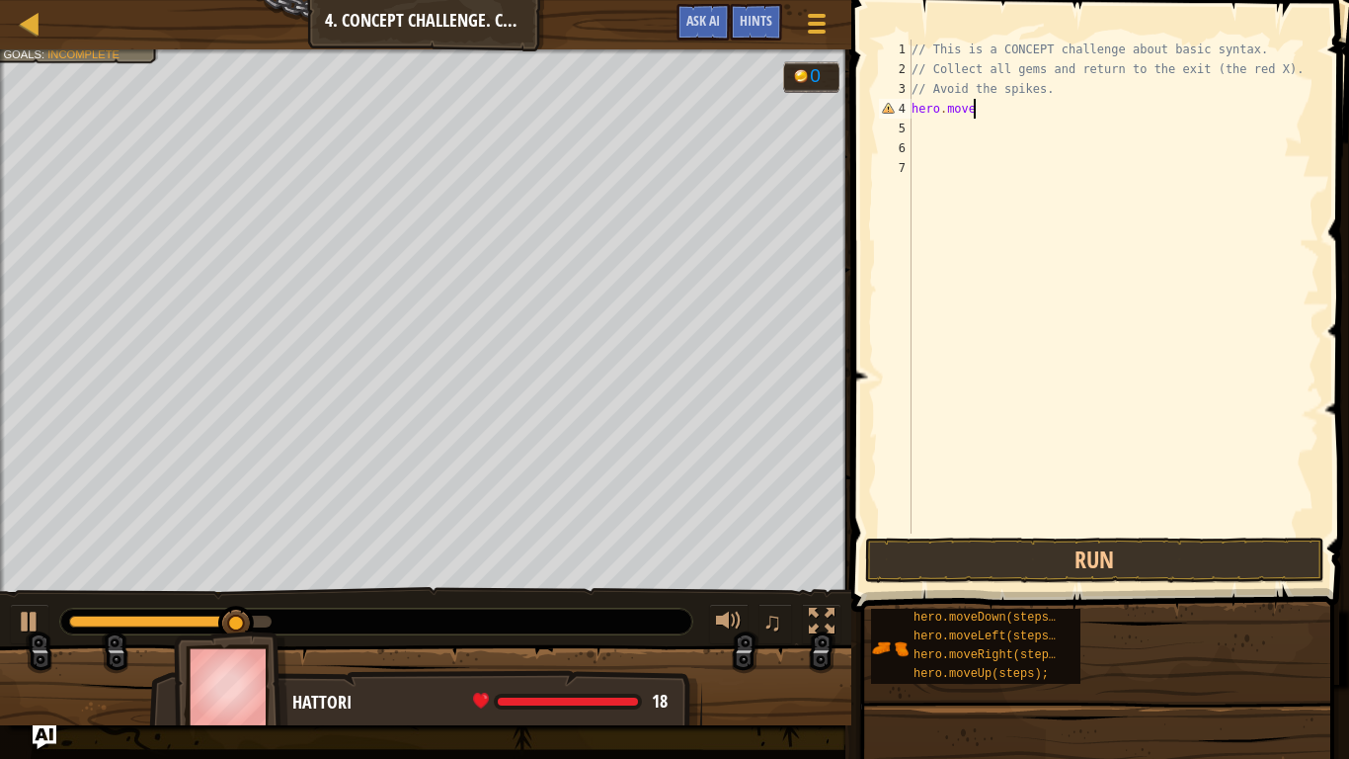
type textarea "hero.moveu"
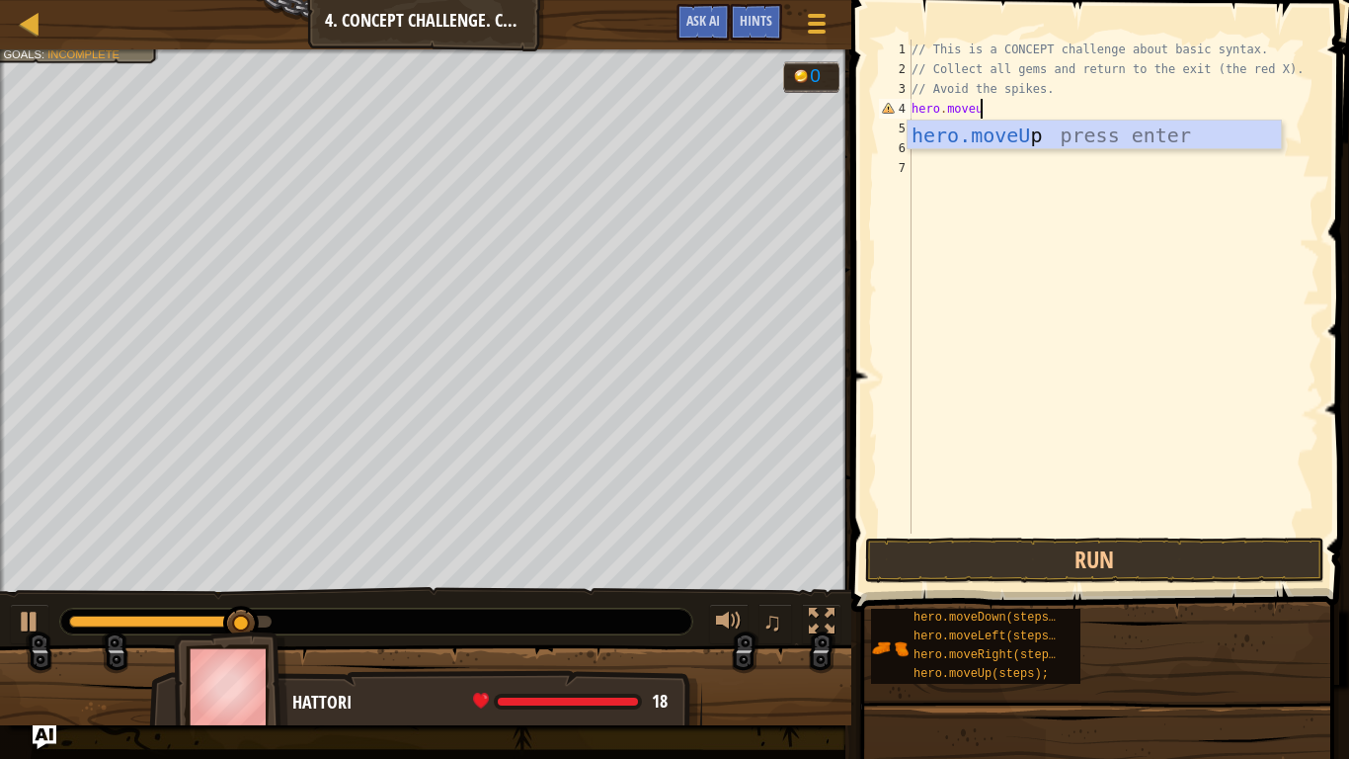
scroll to position [9, 9]
click at [1059, 132] on div "hero.moveU p press enter" at bounding box center [1094, 165] width 373 height 89
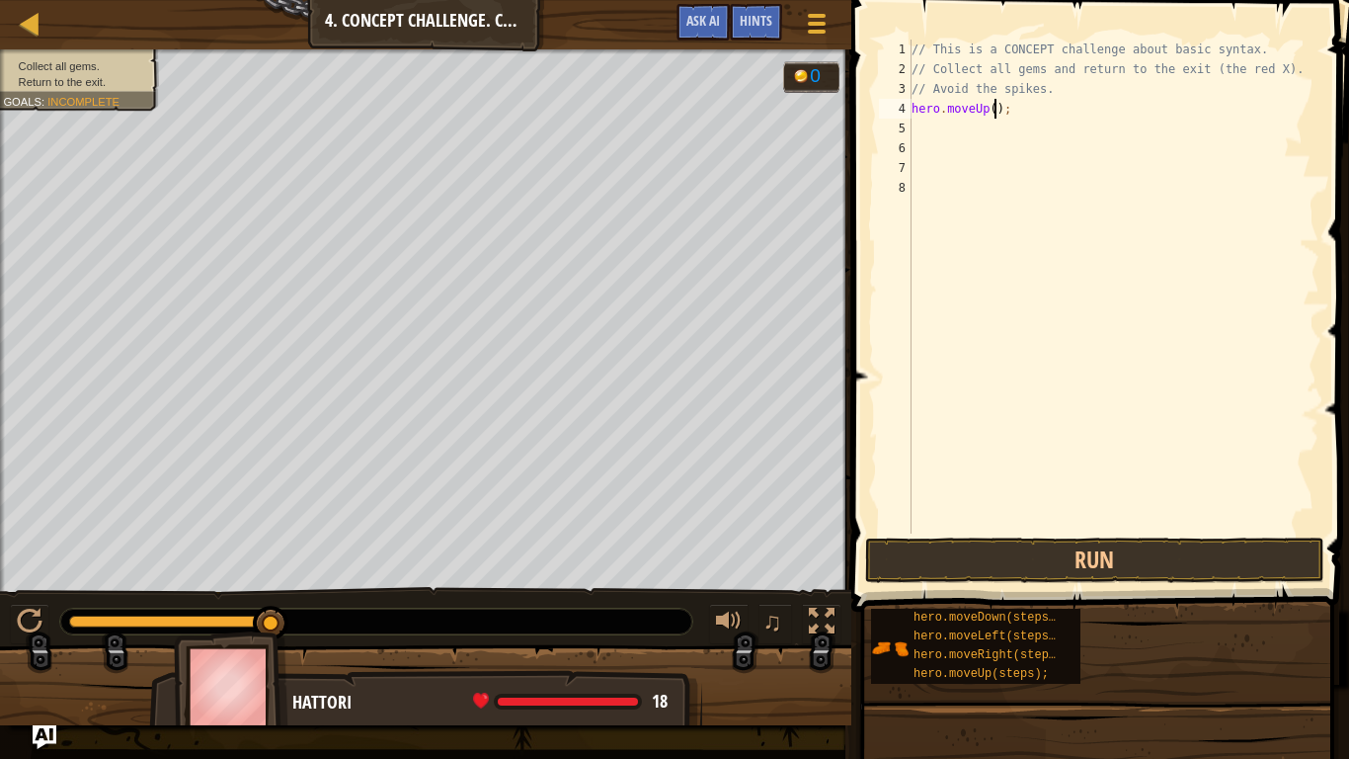
click at [994, 112] on div "// This is a CONCEPT challenge about basic syntax. // Collect all gems and retu…" at bounding box center [1114, 306] width 412 height 533
type textarea "hero.moveUp(1);"
click at [1021, 551] on button "Run" at bounding box center [1095, 559] width 460 height 45
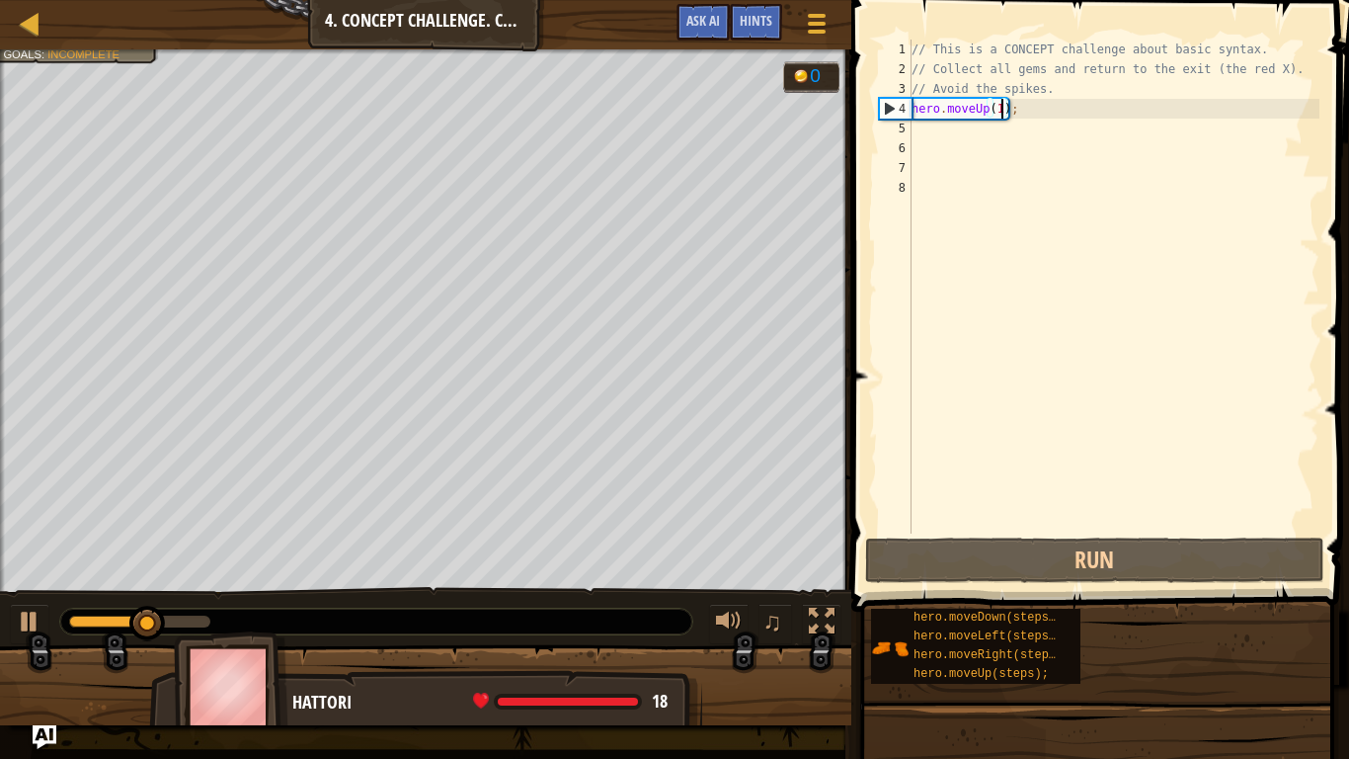
click at [950, 127] on div "// This is a CONCEPT challenge about basic syntax. // Collect all gems and retu…" at bounding box center [1114, 306] width 412 height 533
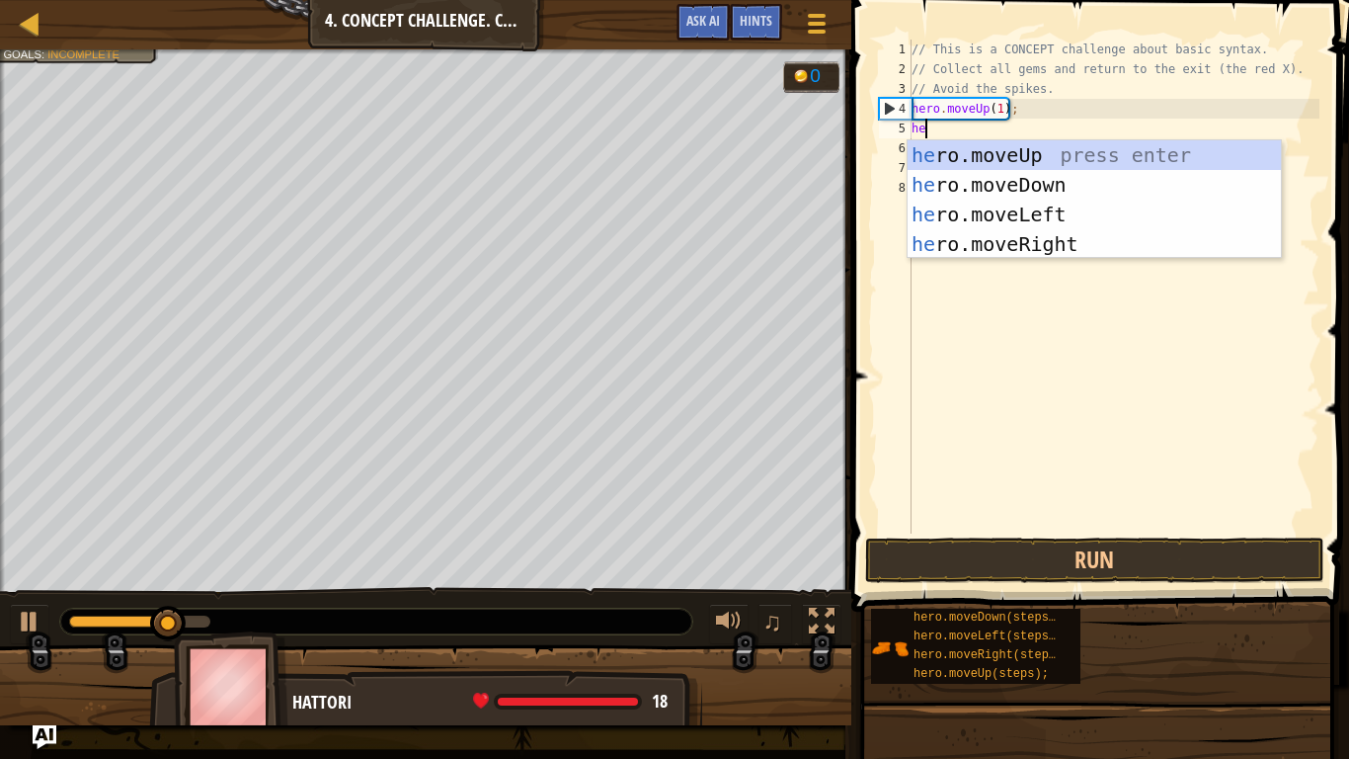
type textarea "her"
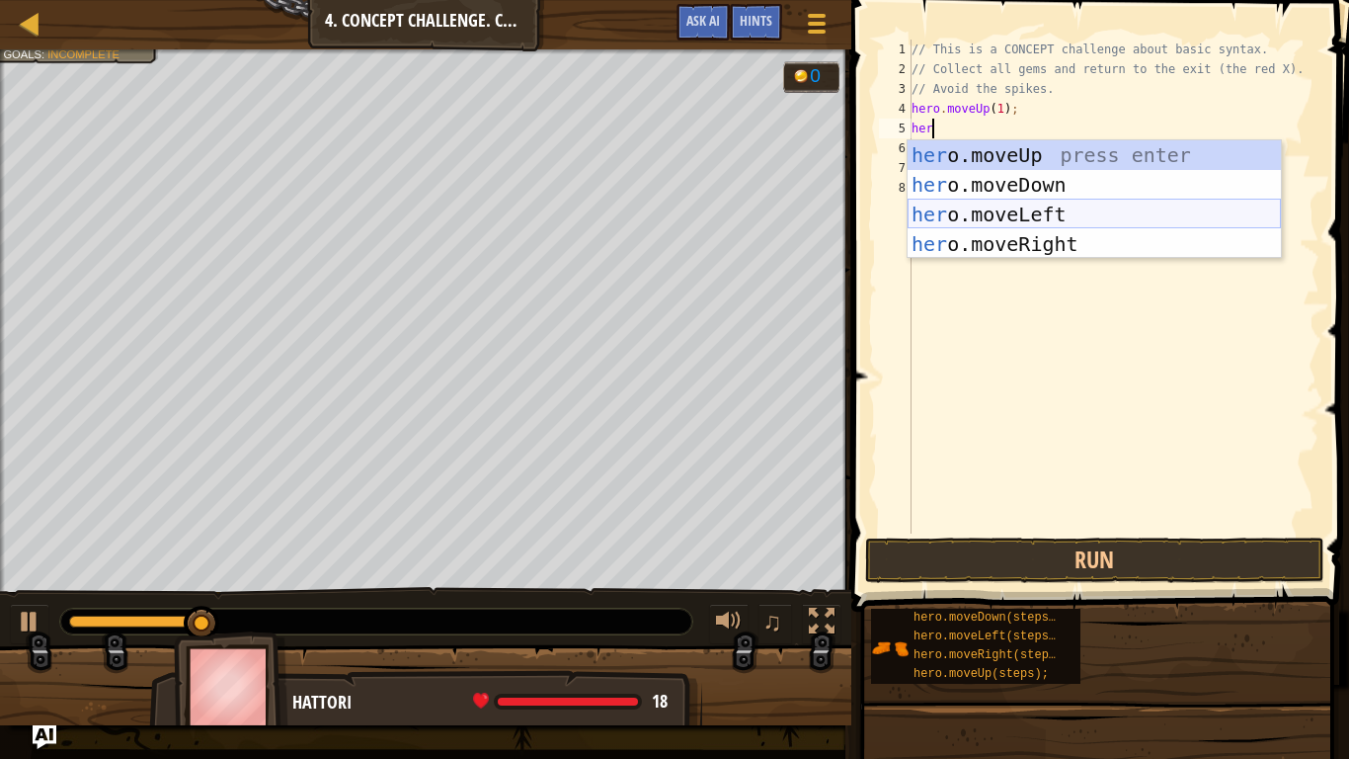
click at [994, 209] on div "her o.moveUp press enter her o.moveDown press enter her o.moveLeft press enter …" at bounding box center [1094, 229] width 373 height 178
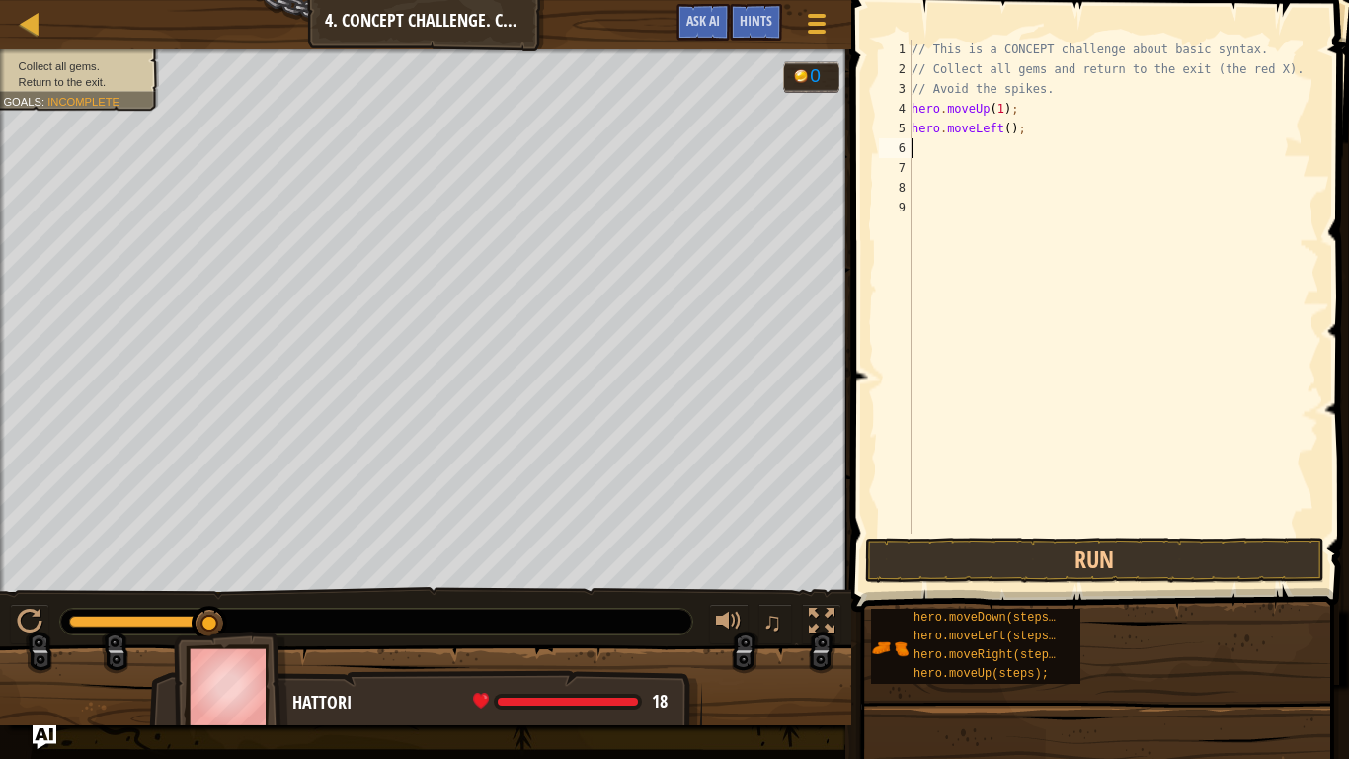
click at [1006, 133] on div "// This is a CONCEPT challenge about basic syntax. // Collect all gems and retu…" at bounding box center [1114, 306] width 412 height 533
click at [1053, 557] on button "Run" at bounding box center [1095, 559] width 460 height 45
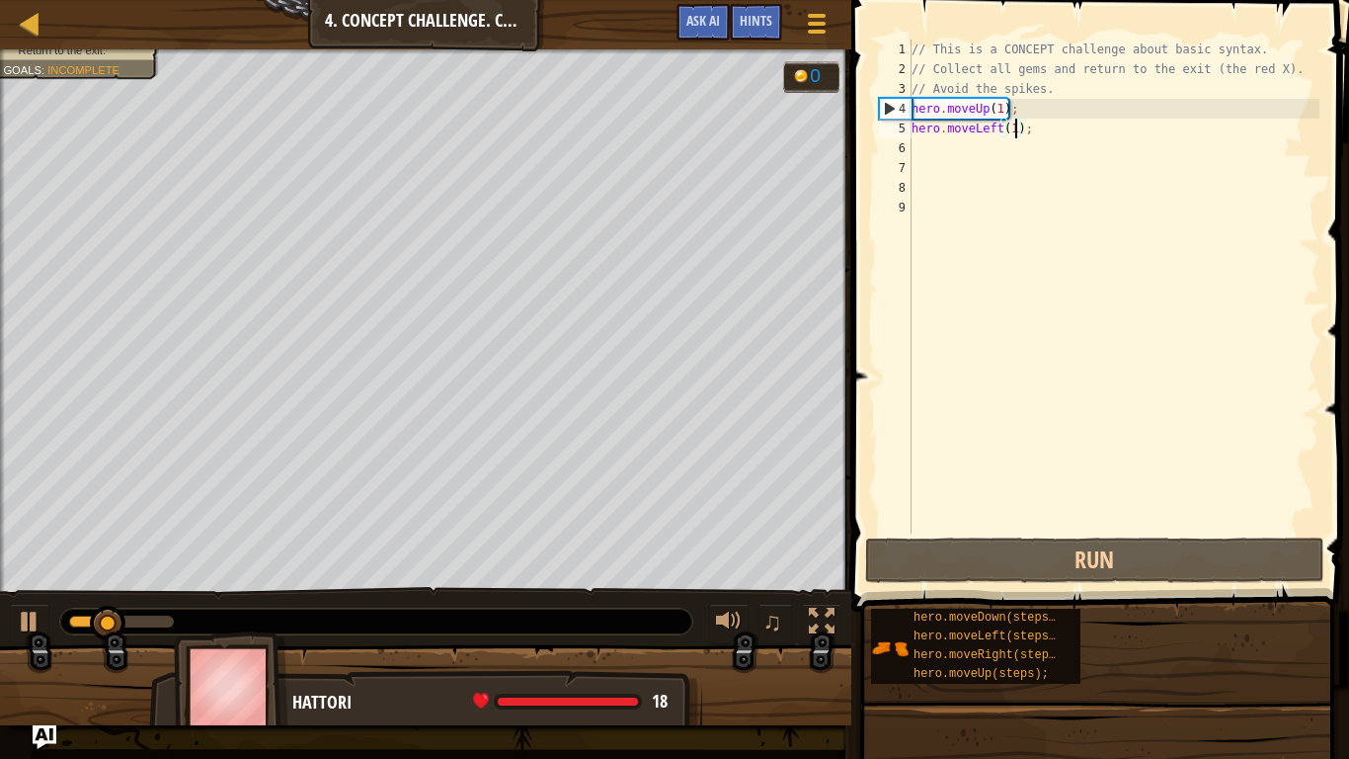
click at [1037, 128] on div "// This is a CONCEPT challenge about basic syntax. // Collect all gems and retu…" at bounding box center [1114, 306] width 412 height 533
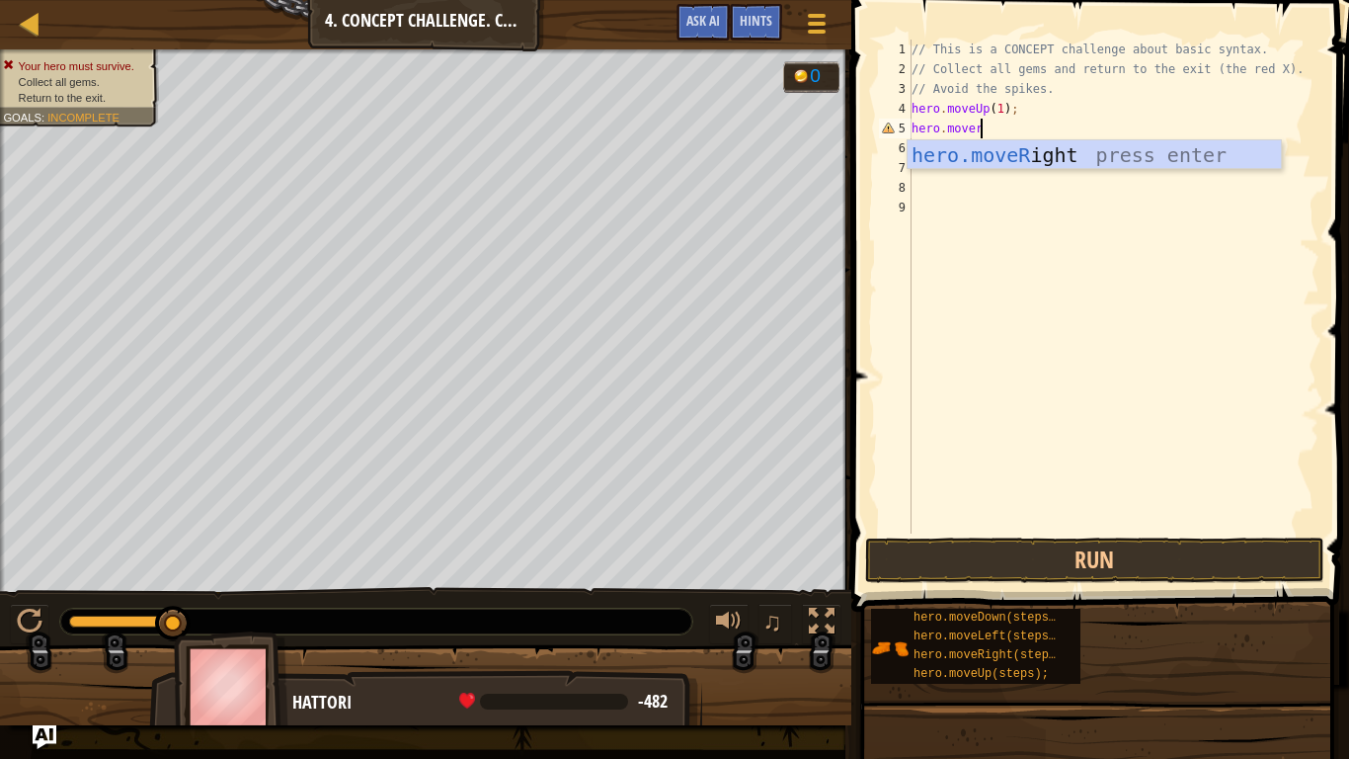
type textarea "hero.moveri"
click at [1042, 156] on div "hero.moveRi ght press enter" at bounding box center [1094, 184] width 373 height 89
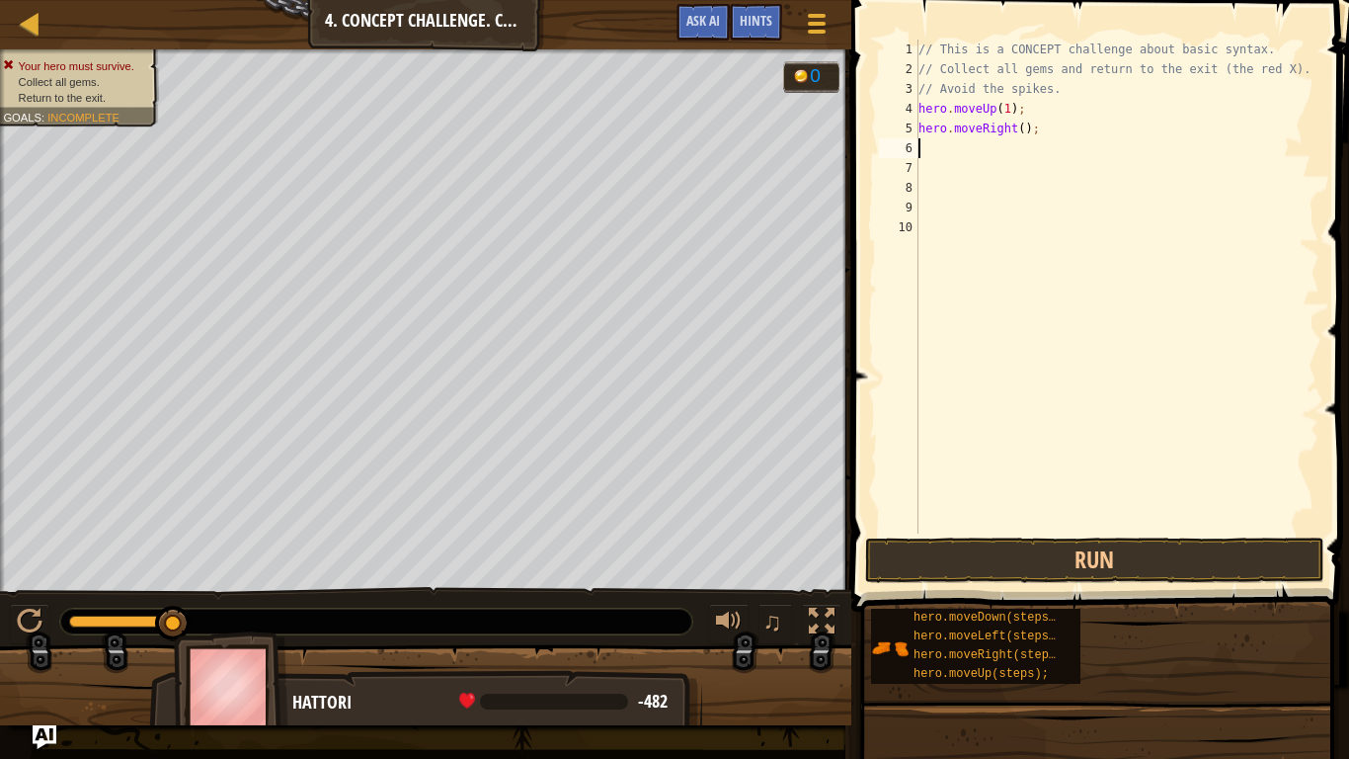
scroll to position [9, 0]
click at [1022, 132] on div "// This is a CONCEPT challenge about basic syntax. // Collect all gems and retu…" at bounding box center [1117, 306] width 405 height 533
type textarea "hero.moveRight(1);"
click at [1114, 561] on button "Run" at bounding box center [1095, 559] width 460 height 45
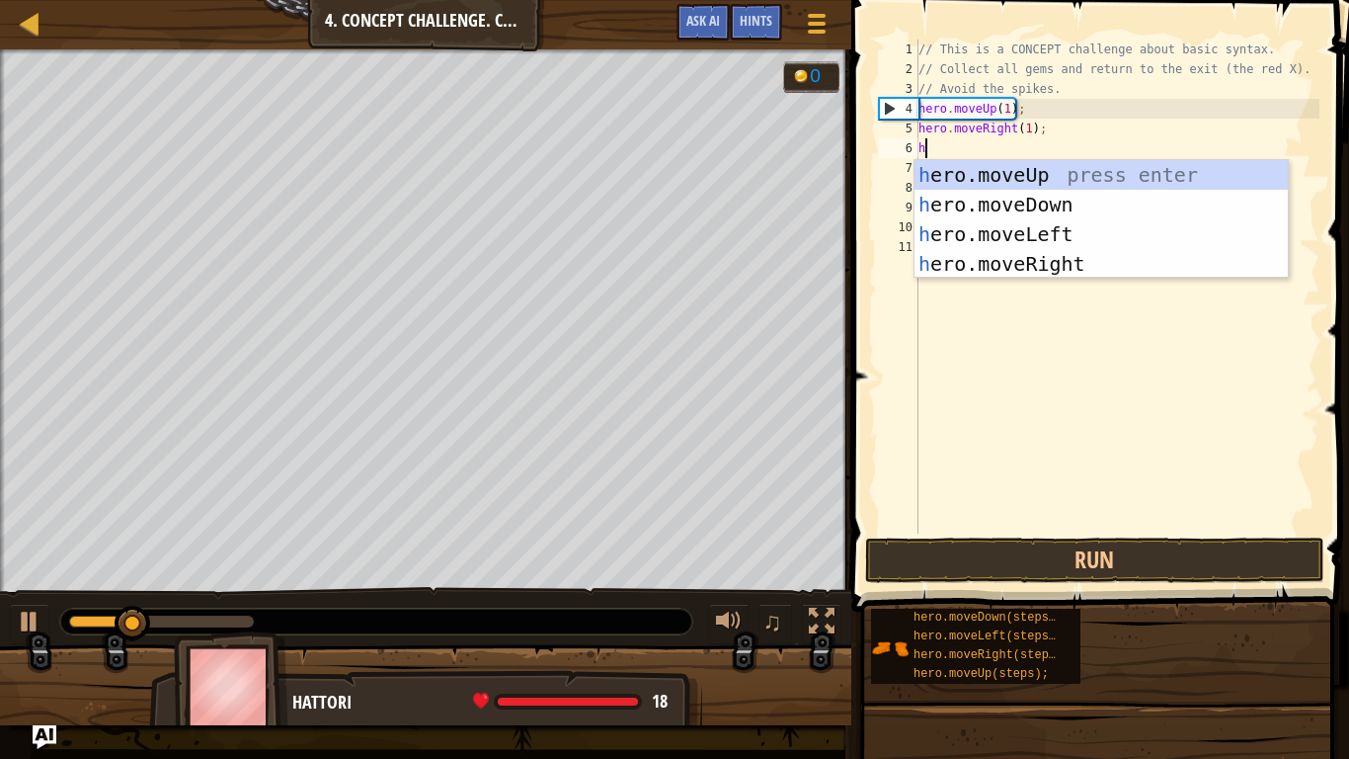
type textarea "he"
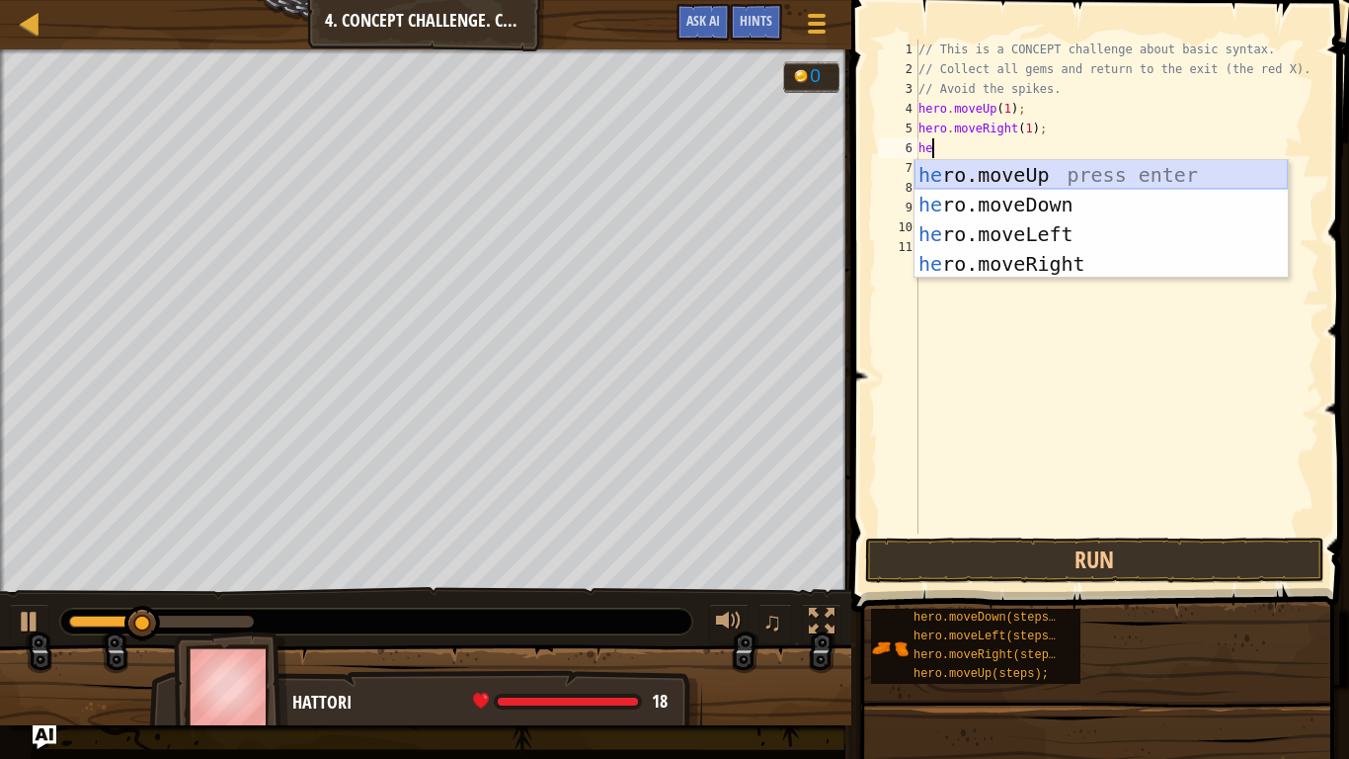
click at [975, 203] on div "he ro.moveUp press enter he ro.moveDown press enter he ro.moveLeft press enter …" at bounding box center [1101, 249] width 373 height 178
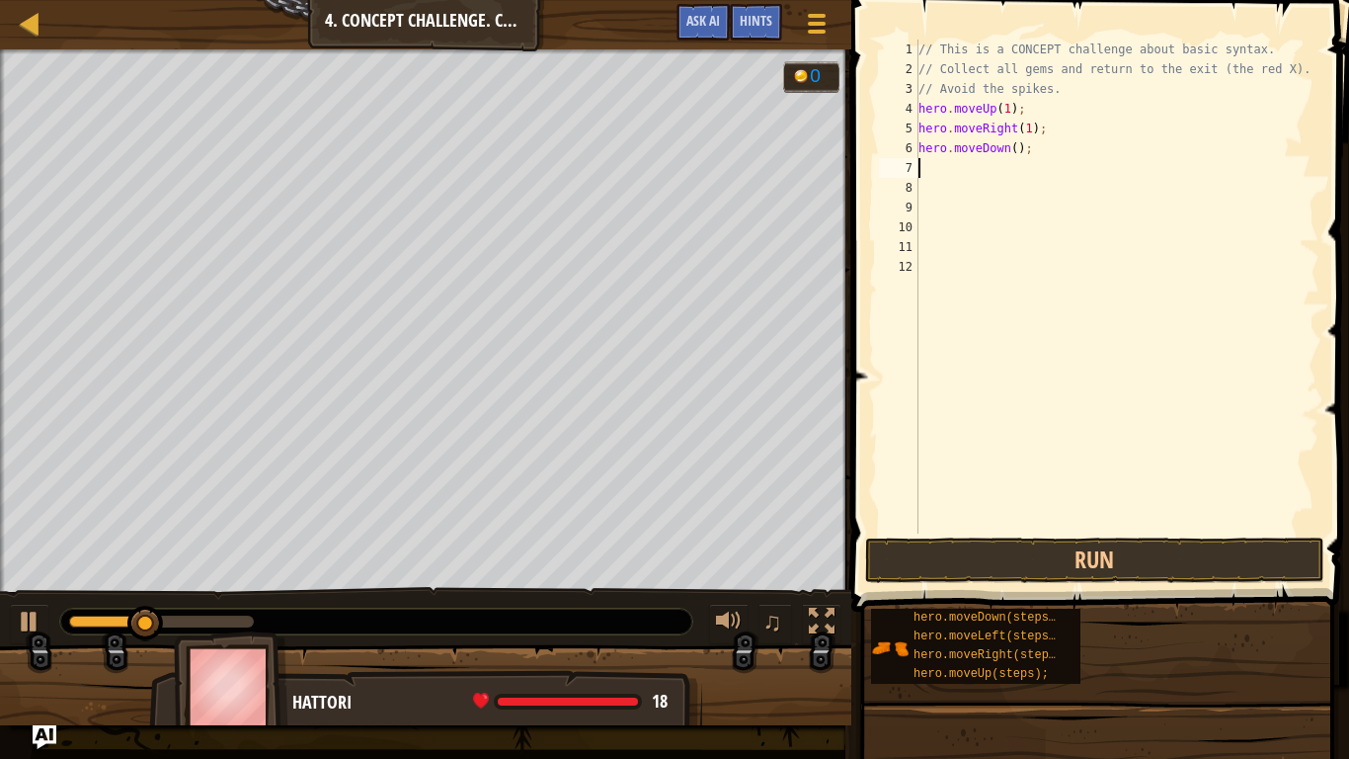
scroll to position [9, 0]
click at [1016, 154] on div "// This is a CONCEPT challenge about basic syntax. // Collect all gems and retu…" at bounding box center [1117, 306] width 405 height 533
type textarea "hero.moveDown(1);"
click at [1066, 553] on button "Run" at bounding box center [1095, 559] width 460 height 45
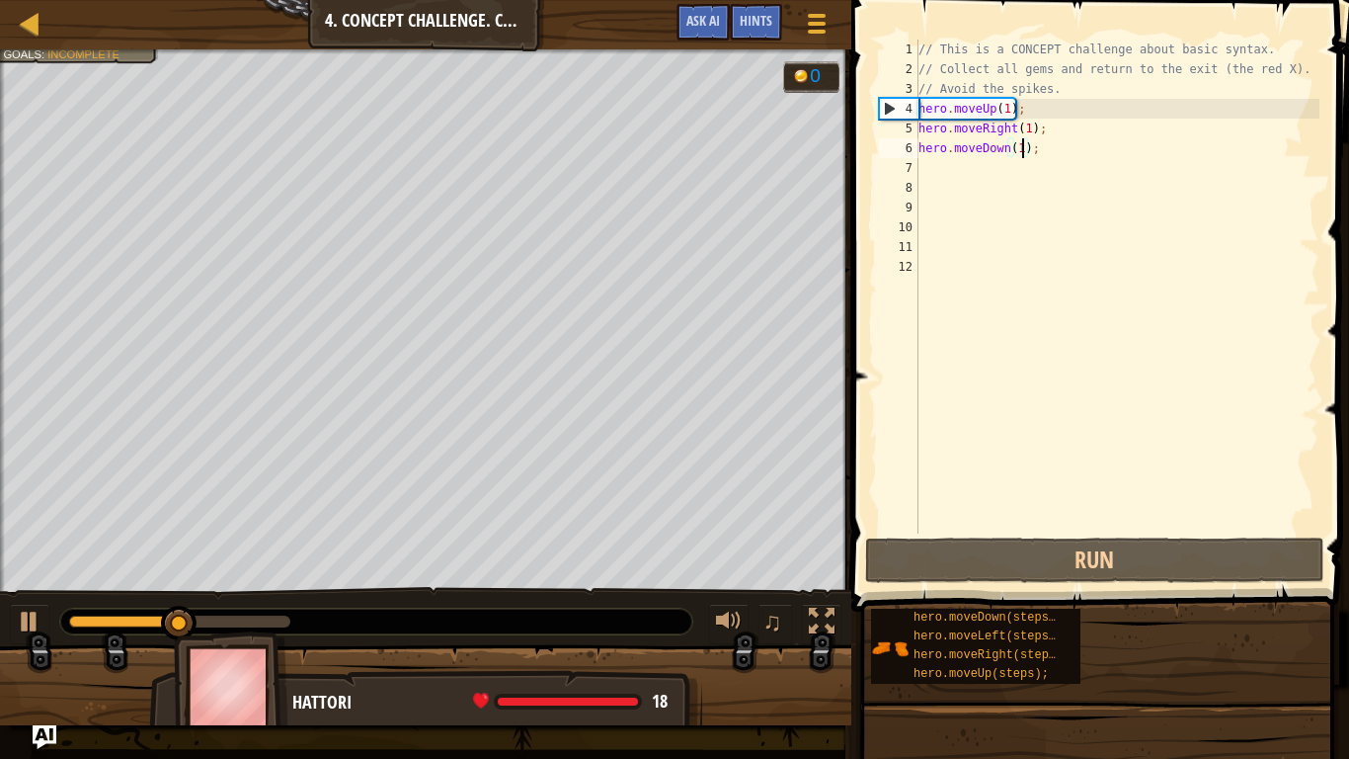
click at [1036, 477] on div "// This is a CONCEPT challenge about basic syntax. // Collect all gems and retu…" at bounding box center [1117, 306] width 405 height 533
click at [953, 163] on div "// This is a CONCEPT challenge about basic syntax. // Collect all gems and retu…" at bounding box center [1117, 306] width 405 height 533
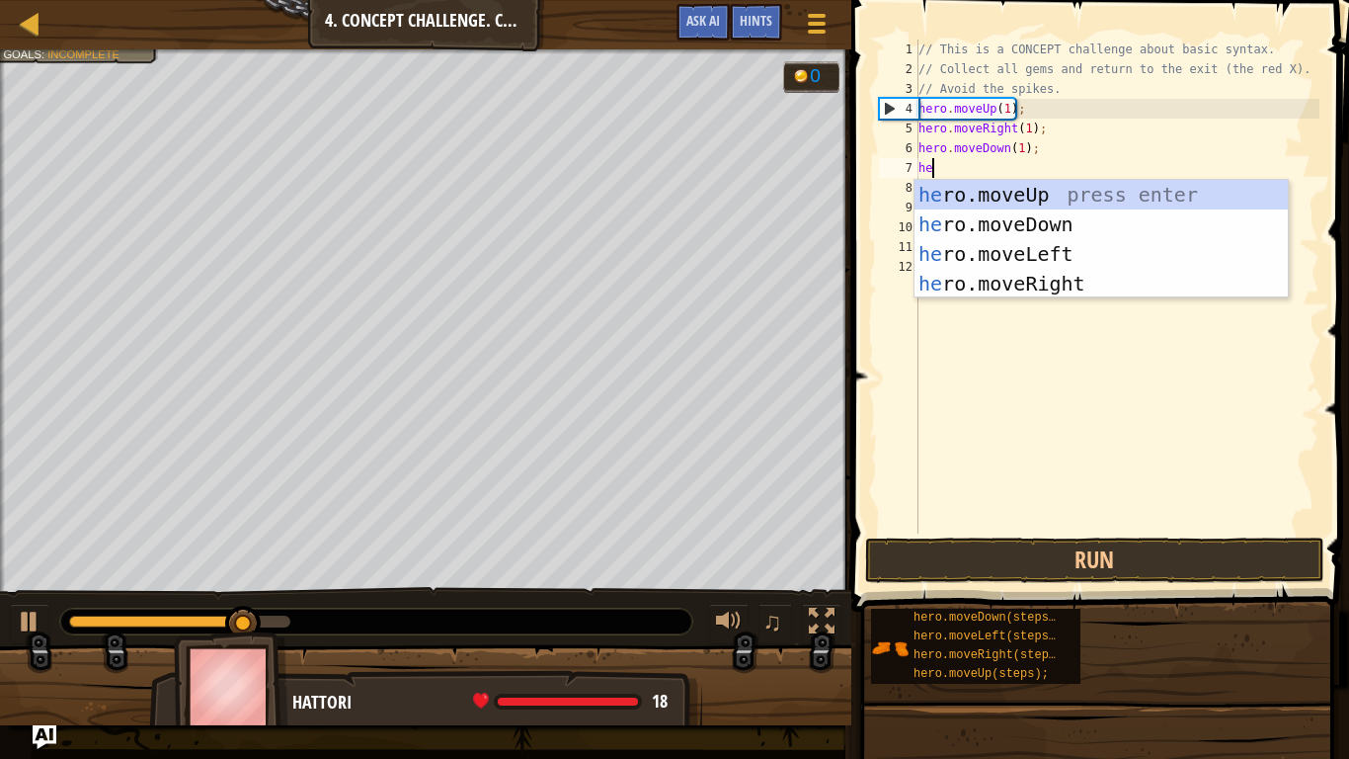
type textarea "her"
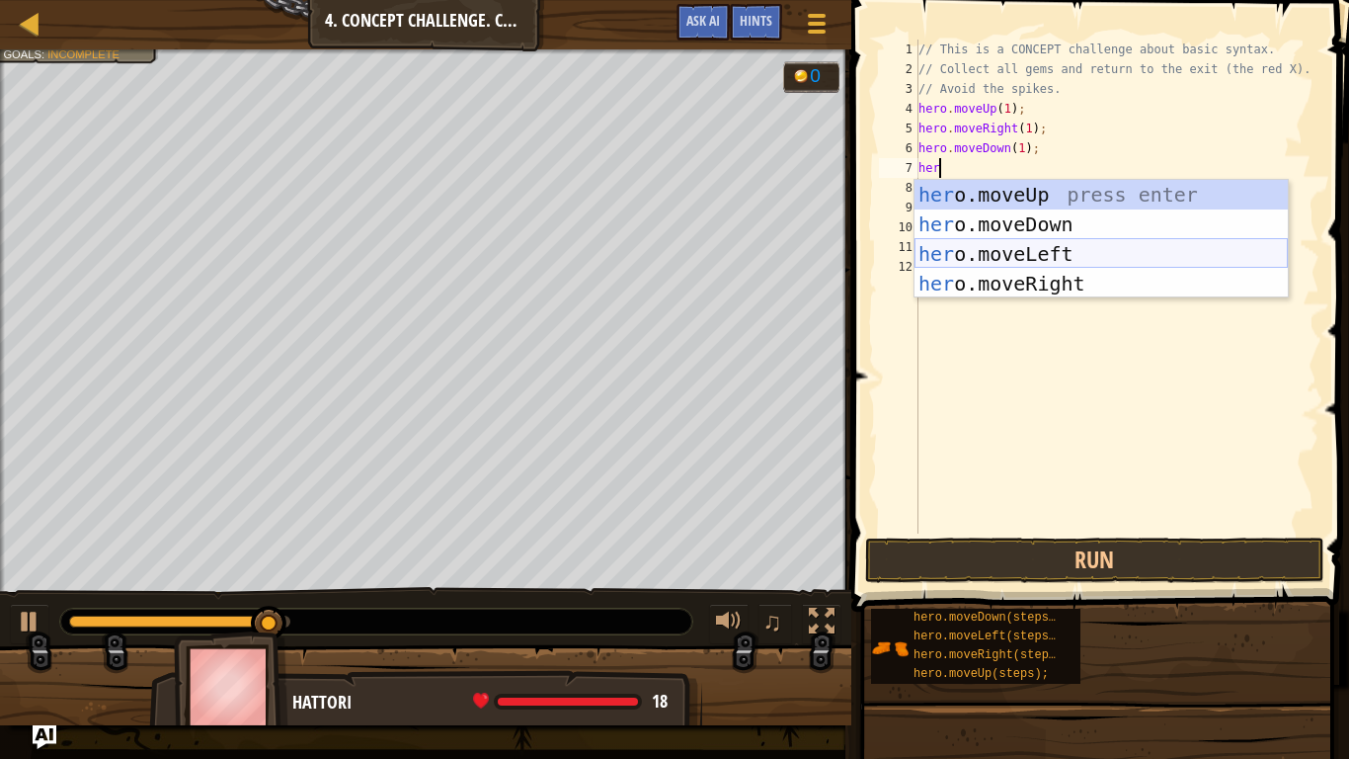
click at [1005, 261] on div "her o.moveUp press enter her o.moveDown press enter her o.moveLeft press enter …" at bounding box center [1101, 269] width 373 height 178
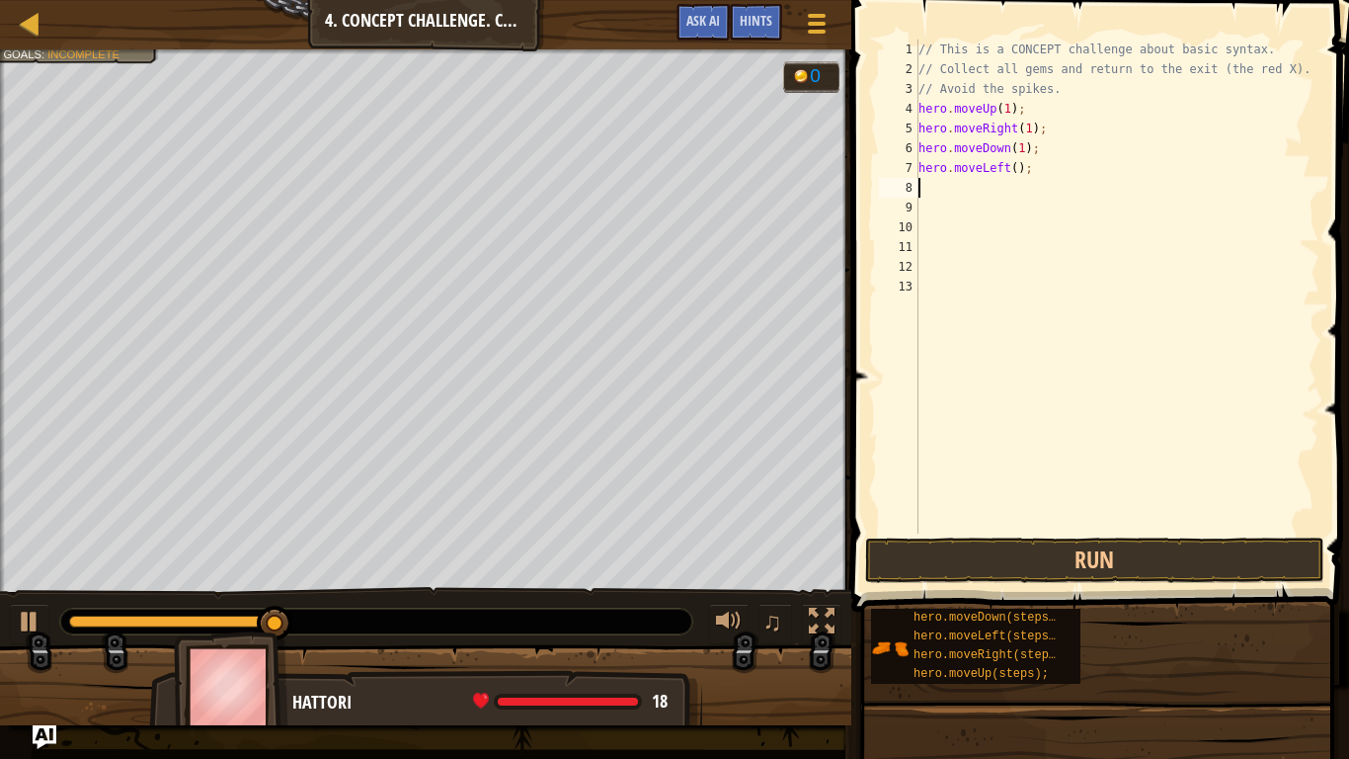
scroll to position [9, 0]
click at [1017, 174] on div "// This is a CONCEPT challenge about basic syntax. // Collect all gems and retu…" at bounding box center [1117, 306] width 405 height 533
click at [1044, 575] on button "Run" at bounding box center [1095, 559] width 460 height 45
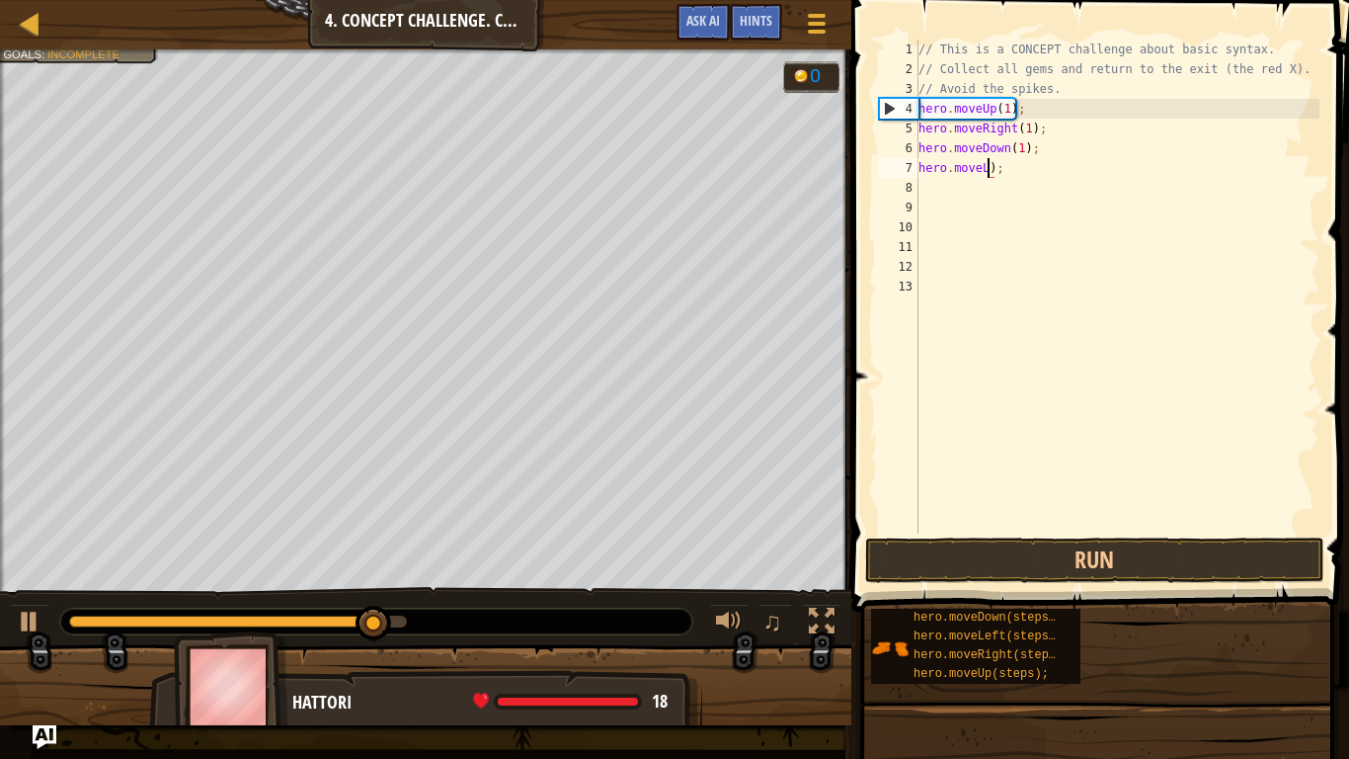
scroll to position [9, 10]
click at [1001, 165] on div "// This is a CONCEPT challenge about basic syntax. // Collect all gems and retu…" at bounding box center [1117, 306] width 405 height 533
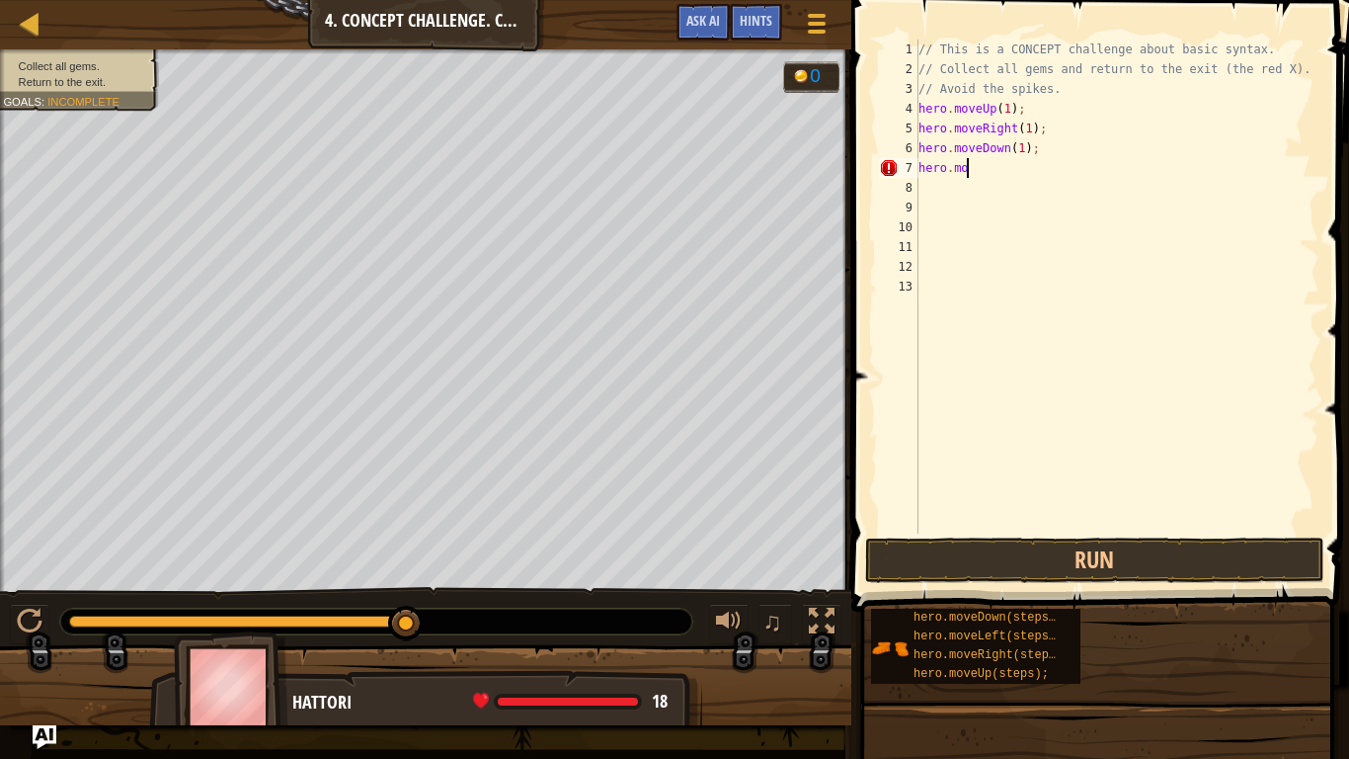
scroll to position [9, 6]
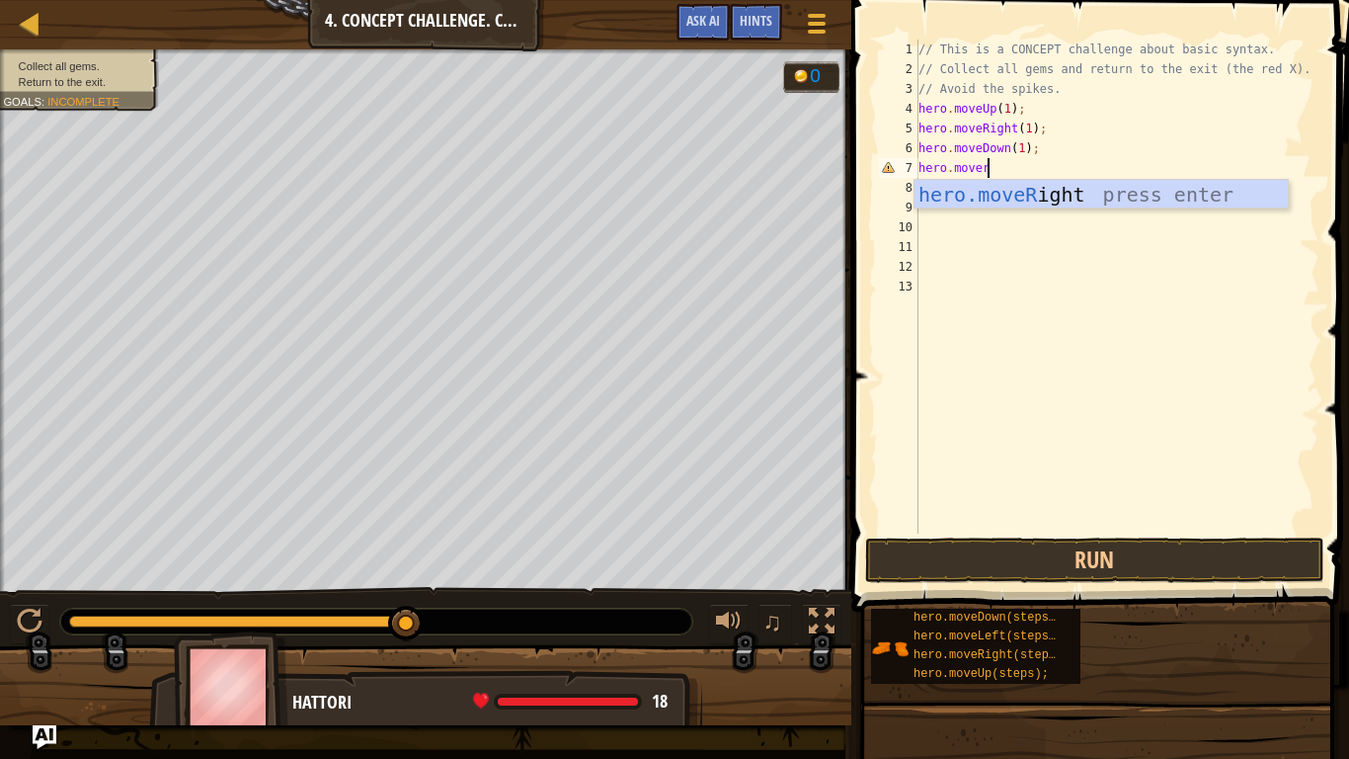
type textarea "hero.moveri"
click at [1007, 203] on div "hero.moveRi ght press enter" at bounding box center [1101, 224] width 373 height 89
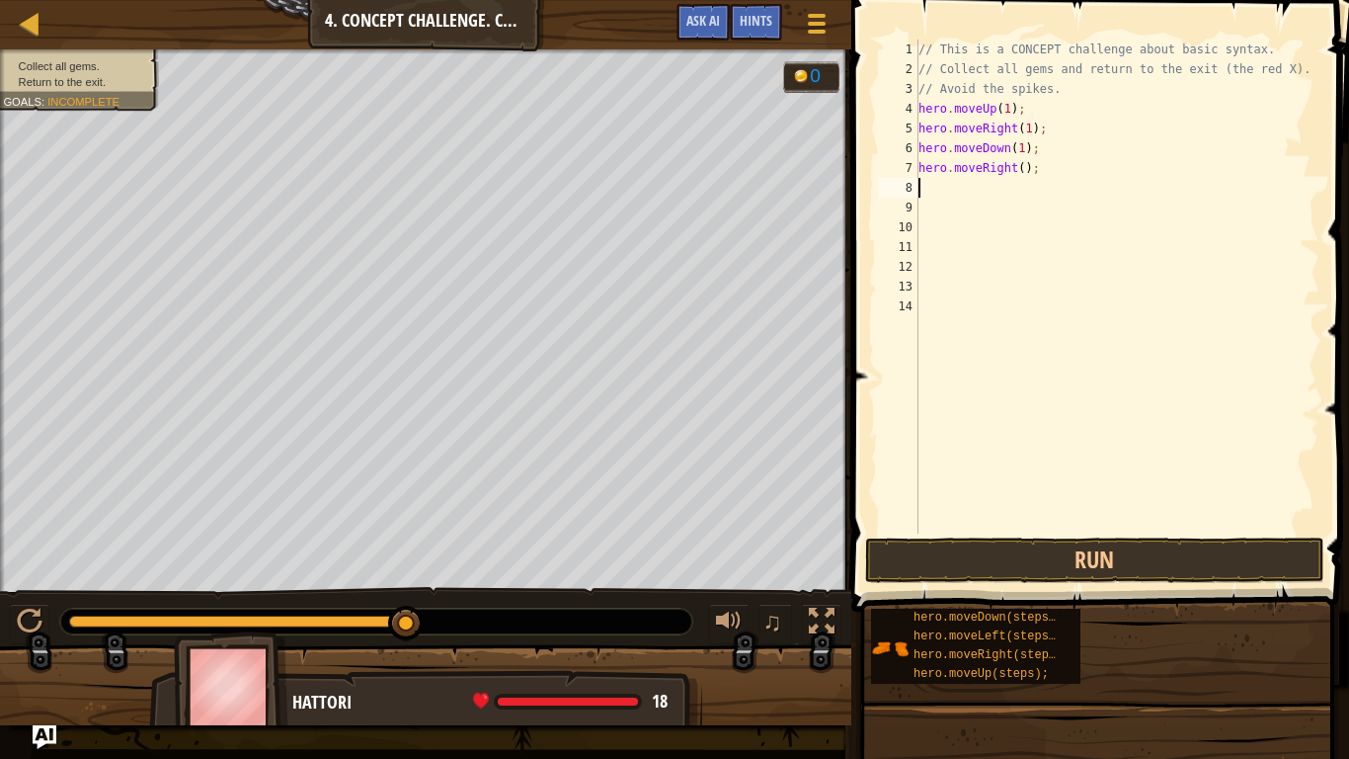
click at [1021, 176] on div "// This is a CONCEPT challenge about basic syntax. // Collect all gems and retu…" at bounding box center [1117, 306] width 405 height 533
type textarea "hero.moveRight(1);"
click at [973, 564] on button "Run" at bounding box center [1095, 559] width 460 height 45
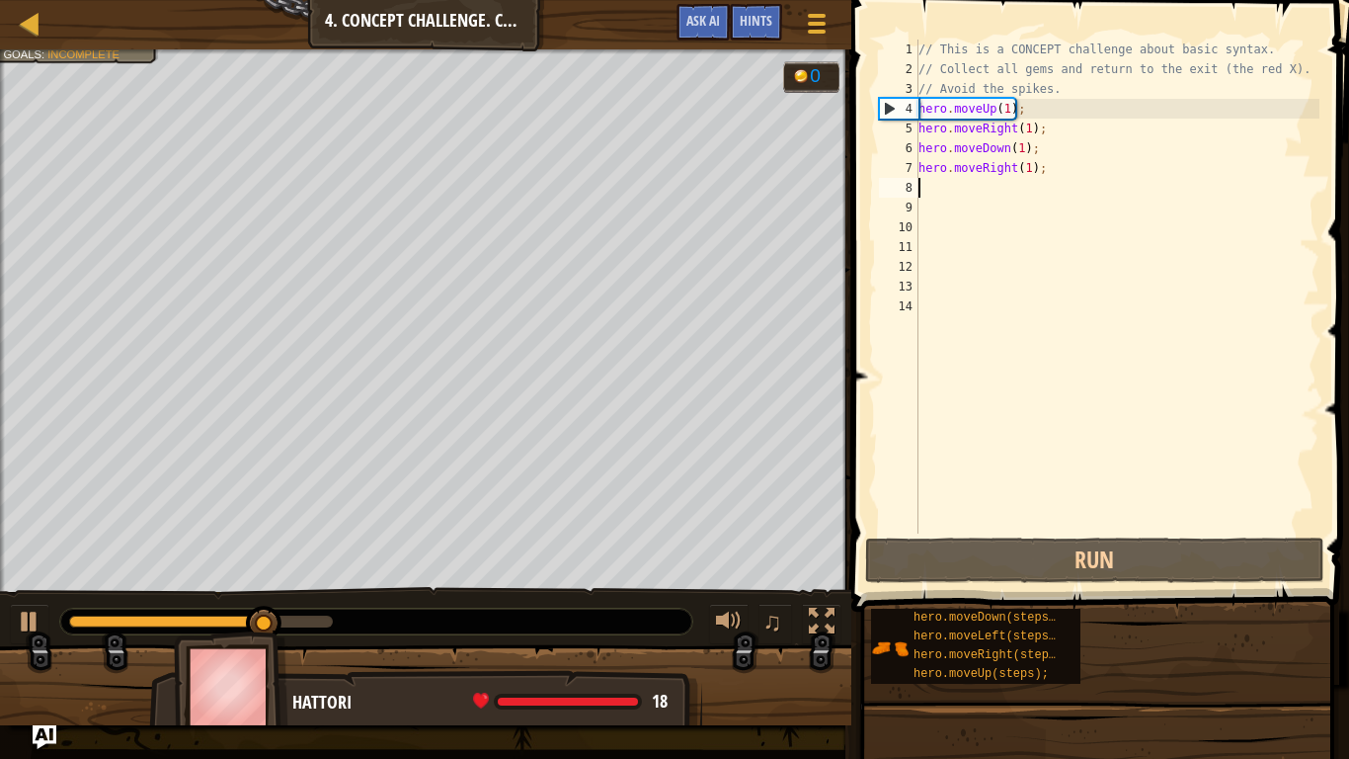
click at [946, 189] on div "// This is a CONCEPT challenge about basic syntax. // Collect all gems and retu…" at bounding box center [1117, 306] width 405 height 533
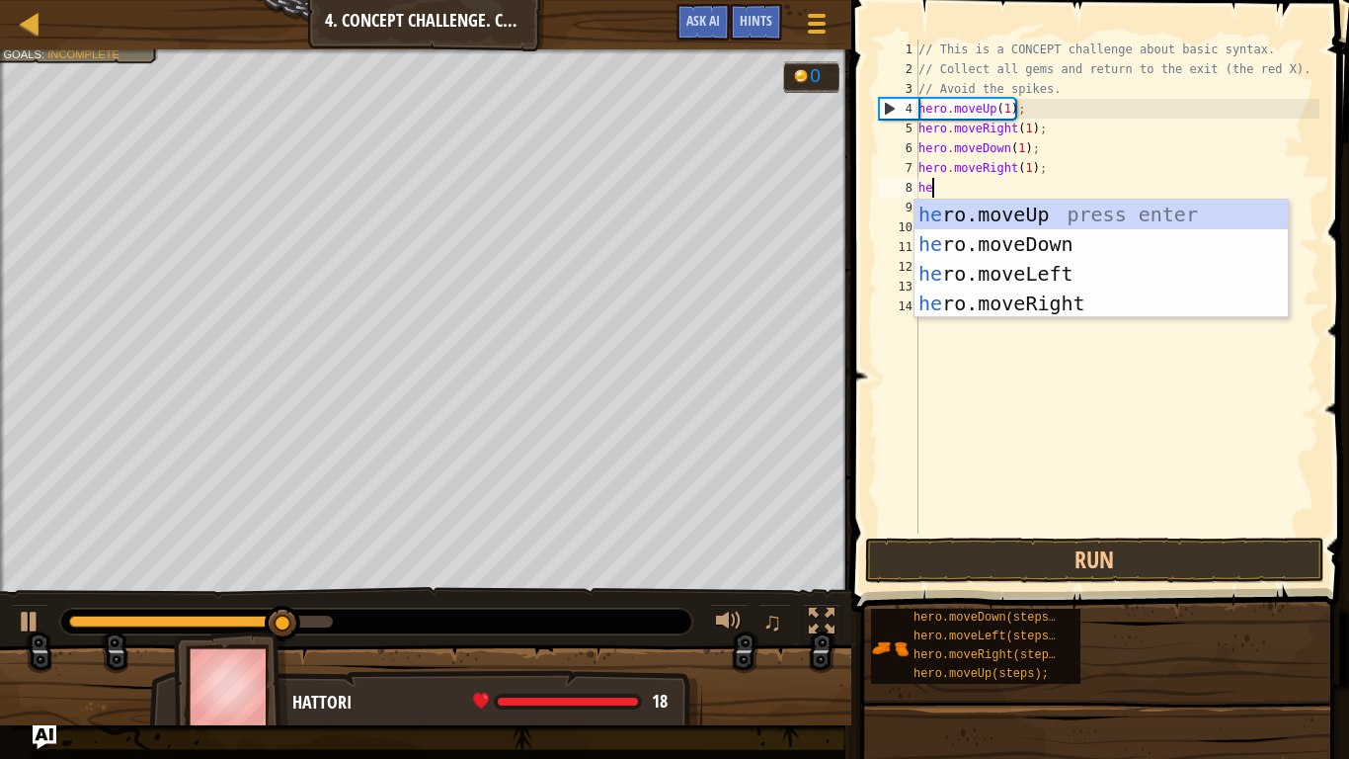
type textarea "her"
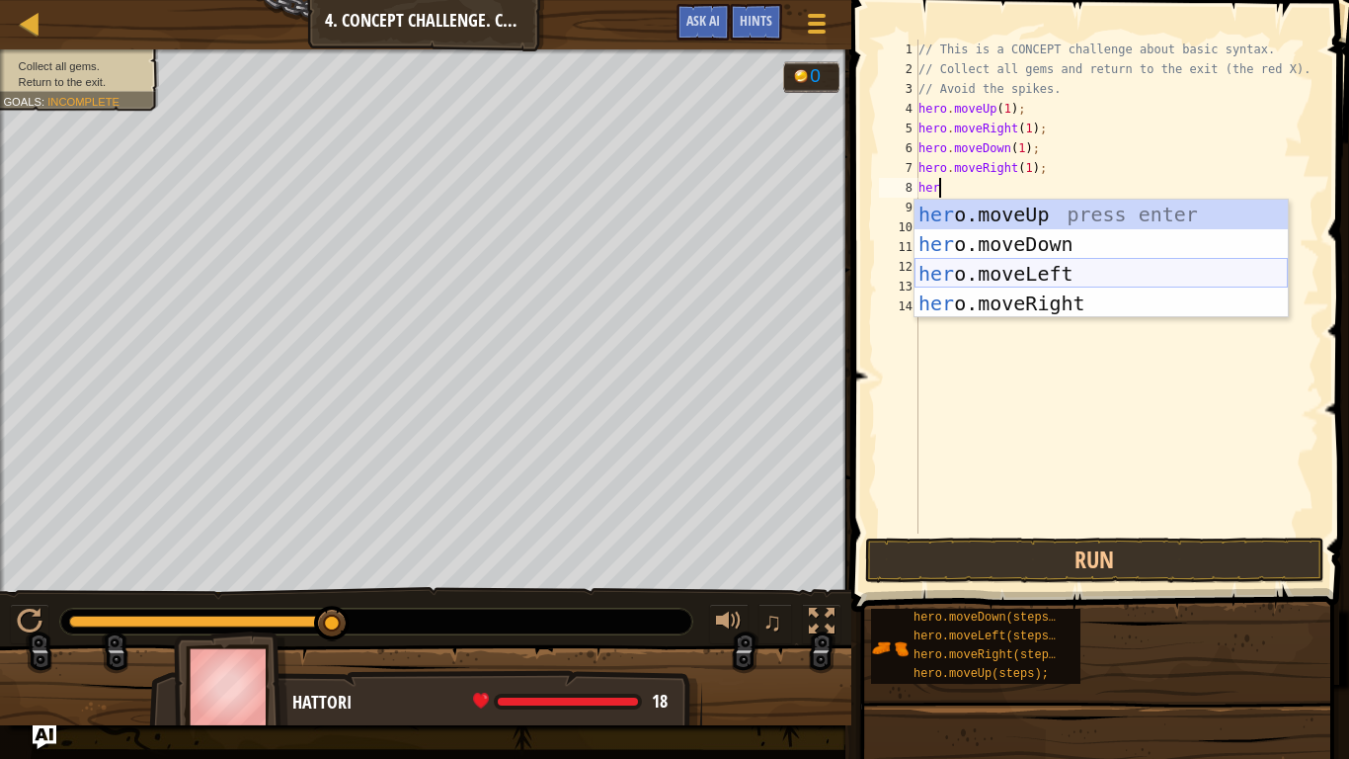
click at [997, 265] on div "her o.moveUp press enter her o.moveDown press enter her o.moveLeft press enter …" at bounding box center [1101, 289] width 373 height 178
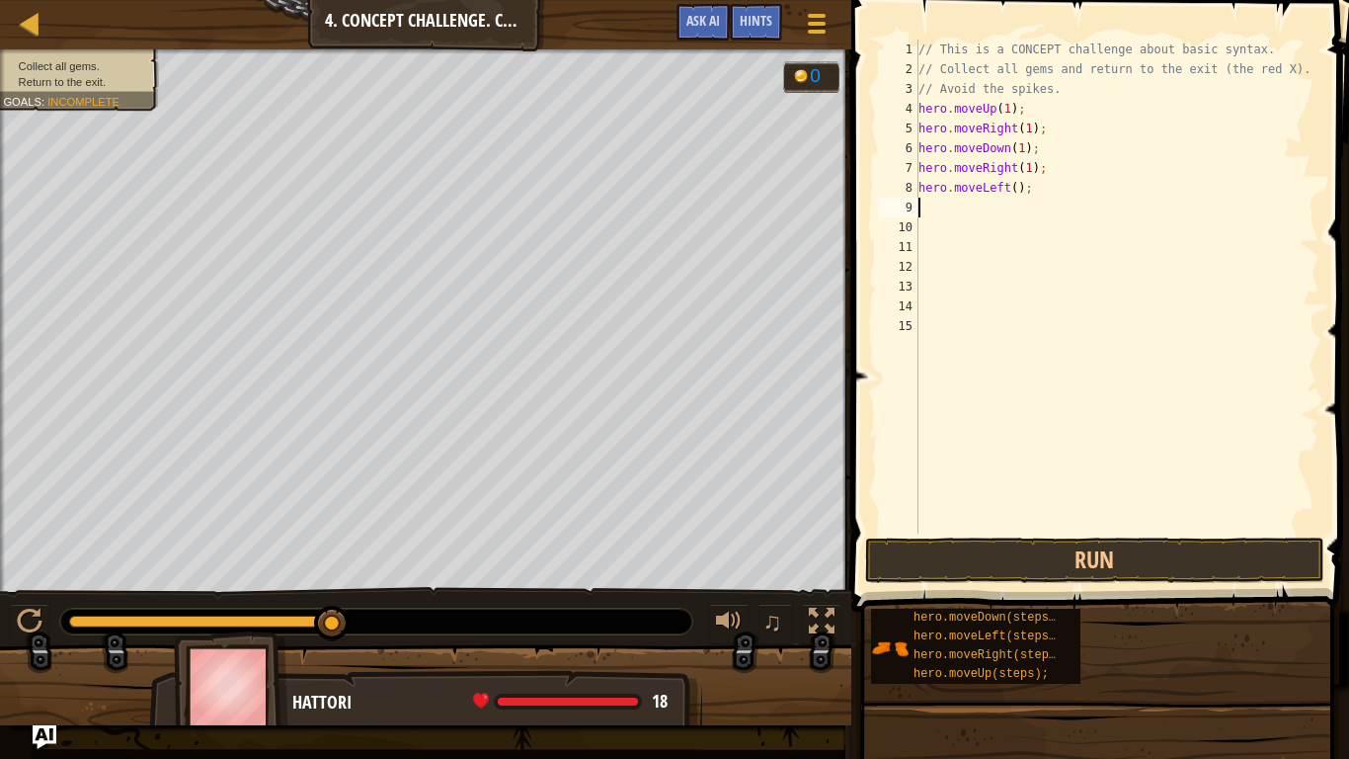
click at [1017, 193] on div "// This is a CONCEPT challenge about basic syntax. // Collect all gems and retu…" at bounding box center [1117, 306] width 405 height 533
type textarea "hero.moveLeft(1);"
click at [1057, 543] on button "Run" at bounding box center [1095, 559] width 460 height 45
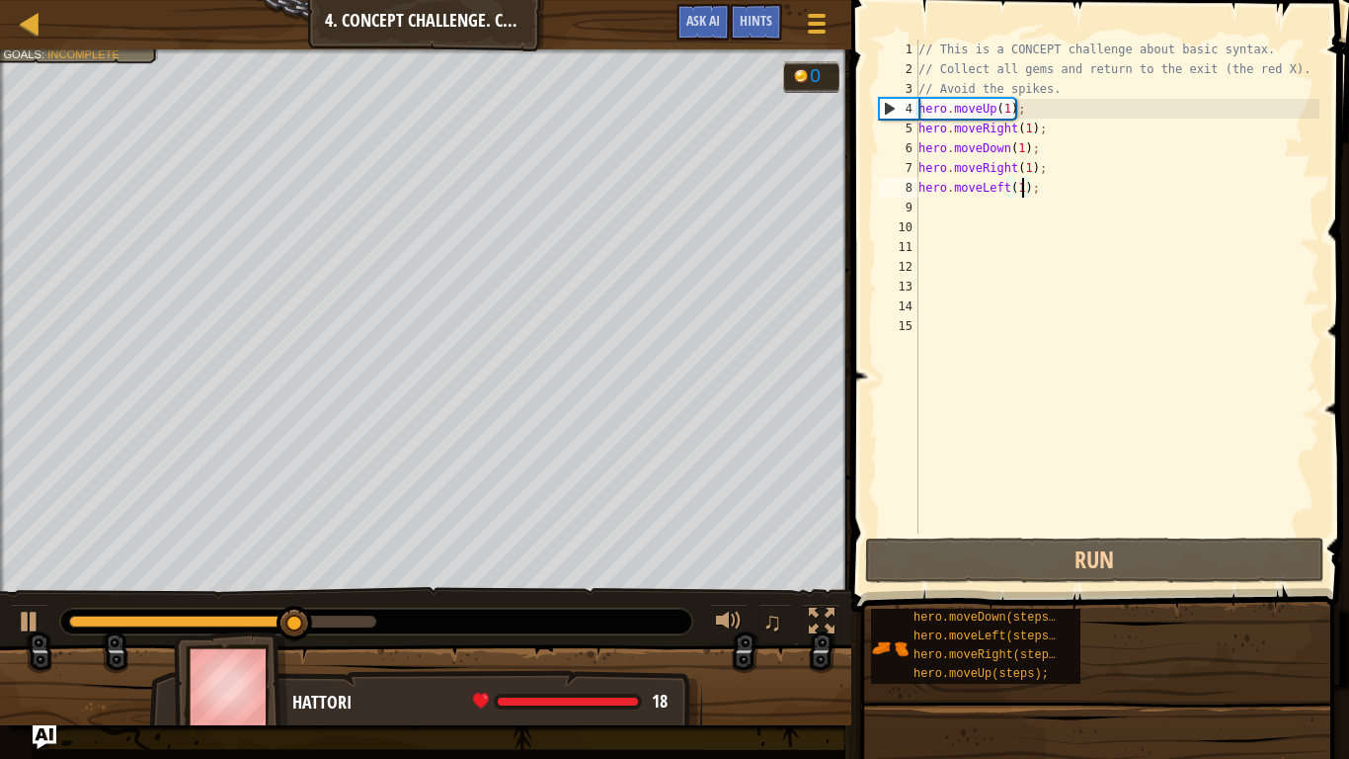
click at [962, 214] on div "// This is a CONCEPT challenge about basic syntax. // Collect all gems and retu…" at bounding box center [1117, 306] width 405 height 533
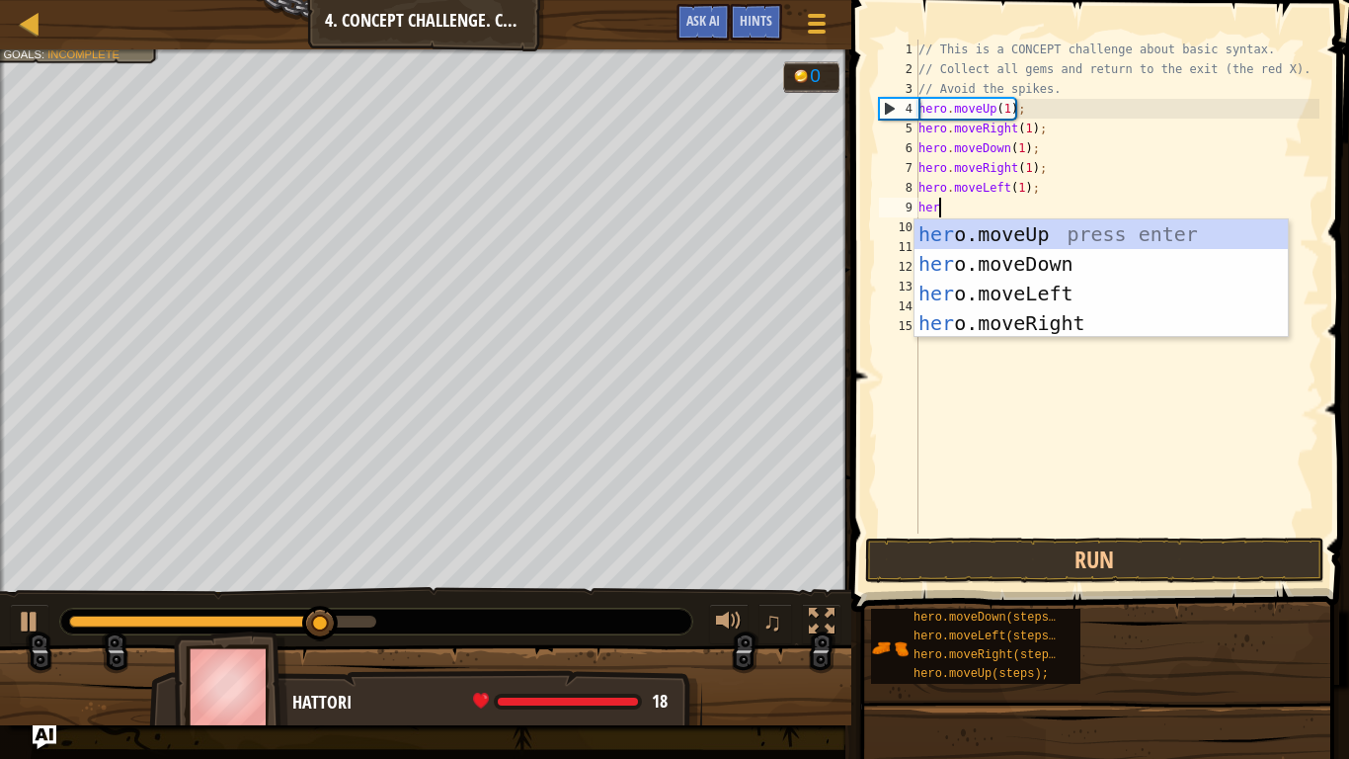
type textarea "hero"
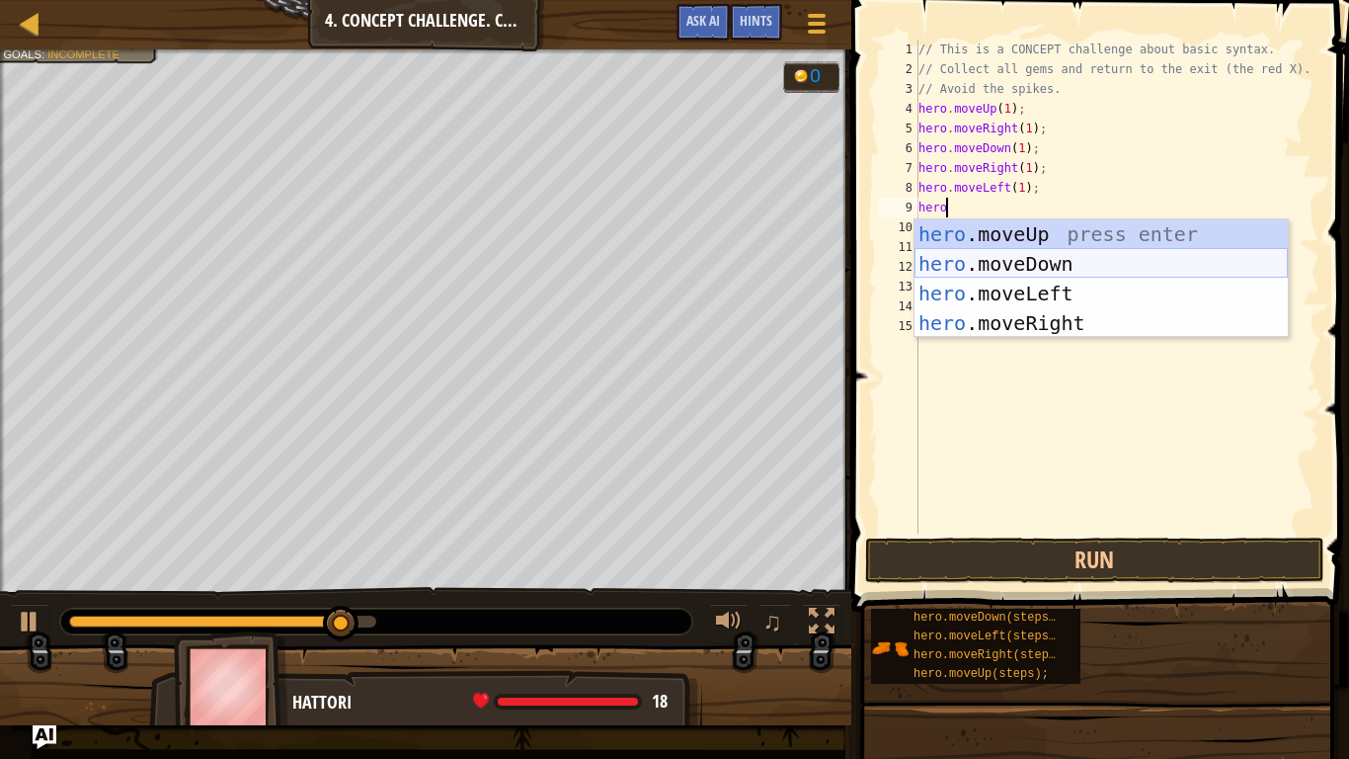
click at [978, 260] on div "hero .moveUp press enter hero .moveDown press enter hero .moveLeft press enter …" at bounding box center [1101, 308] width 373 height 178
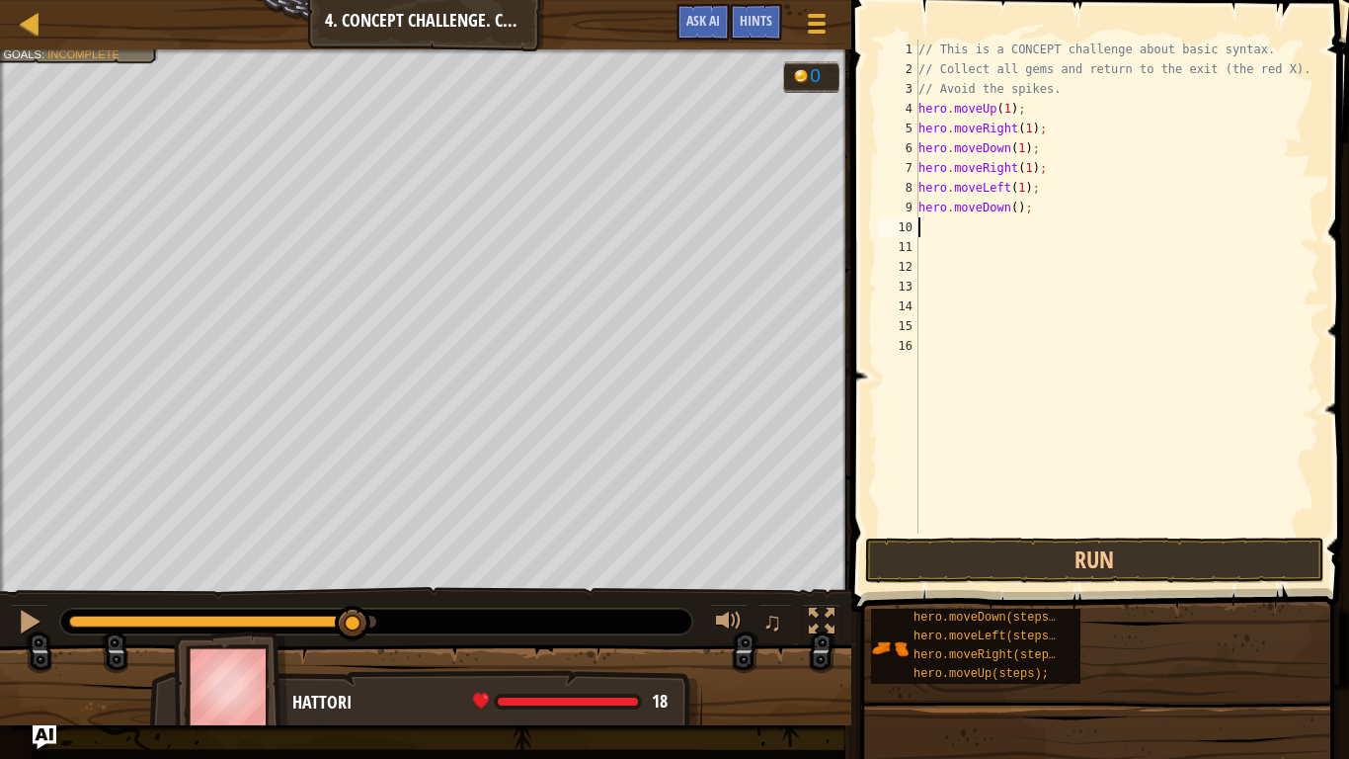
click at [1014, 214] on div "// This is a CONCEPT challenge about basic syntax. // Collect all gems and retu…" at bounding box center [1117, 306] width 405 height 533
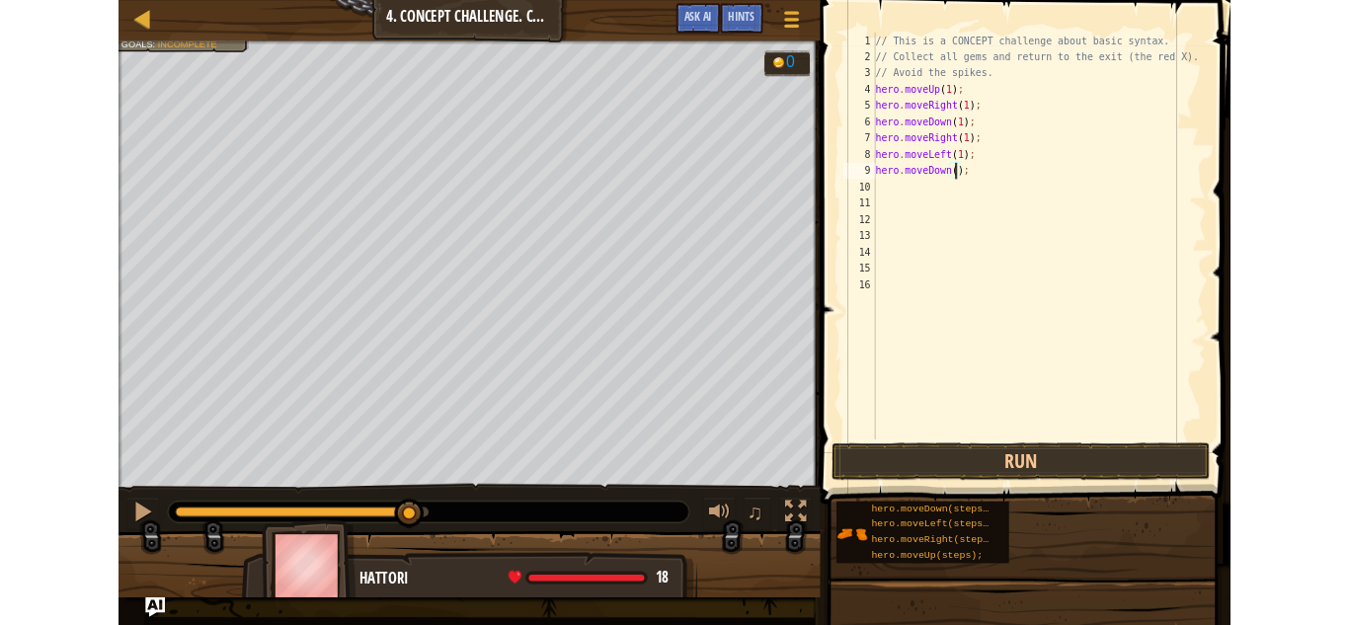
scroll to position [9, 15]
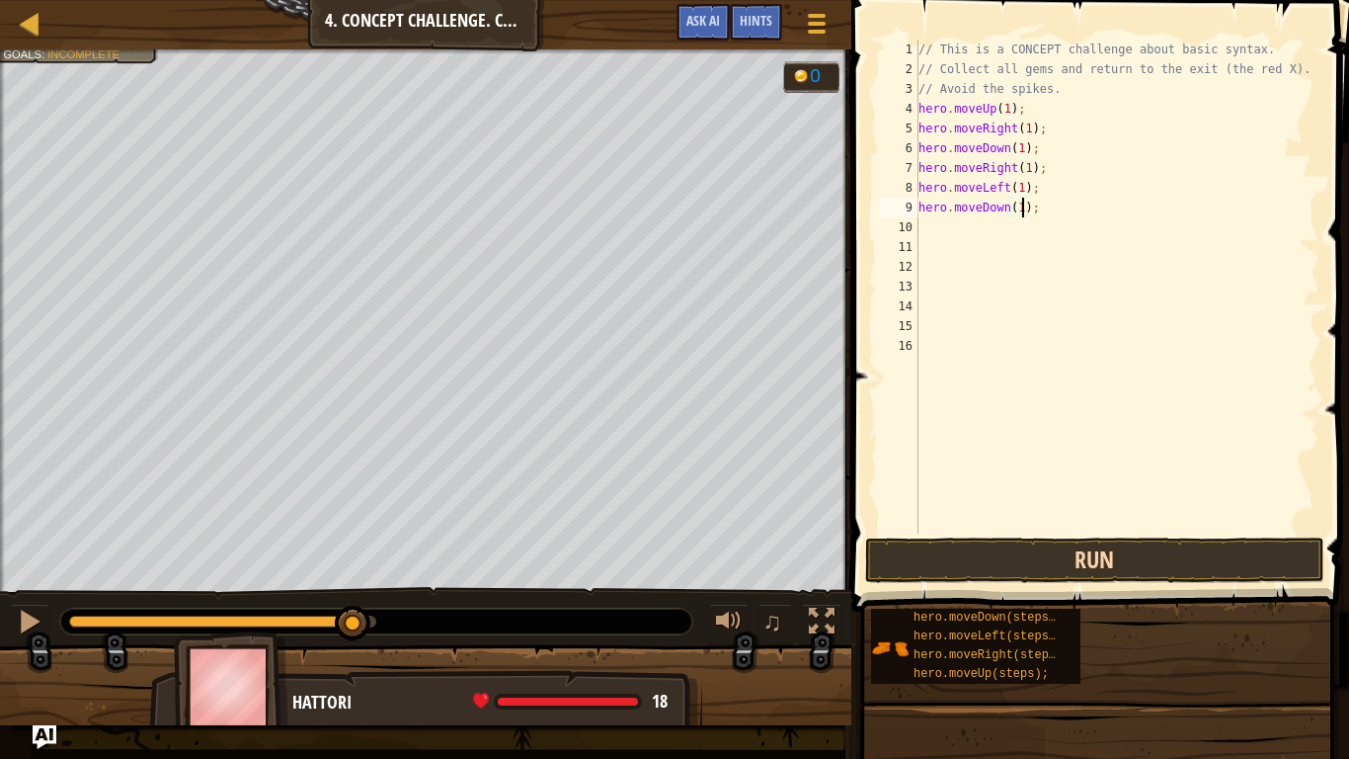
type textarea "hero.moveDown(1);"
click at [1050, 546] on button "Run" at bounding box center [1095, 559] width 460 height 45
